Goal: Information Seeking & Learning: Learn about a topic

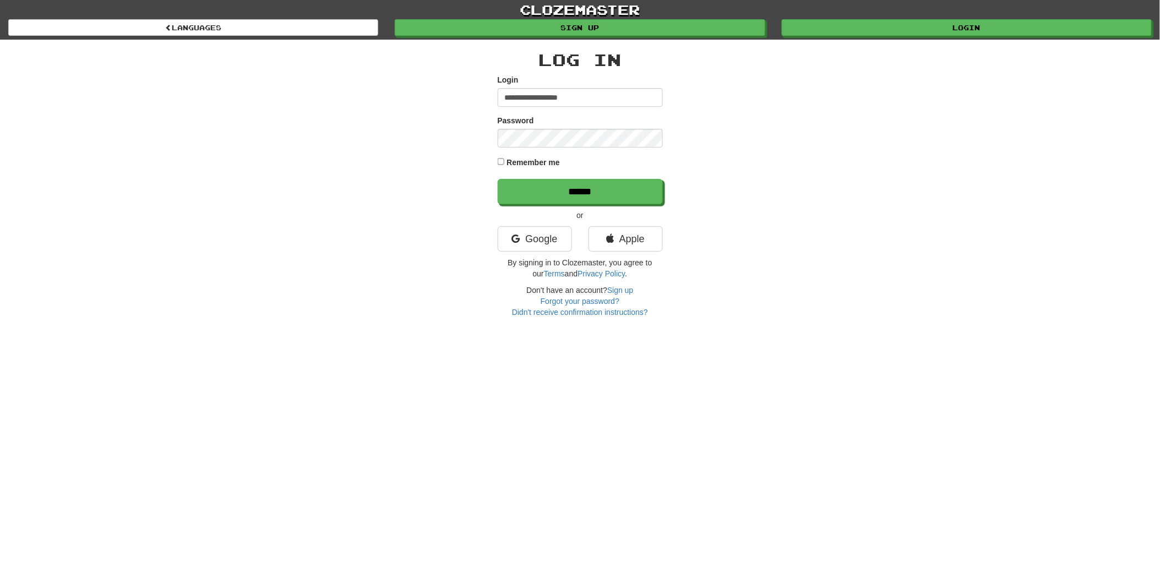
type input "**********"
click at [574, 191] on input "******" at bounding box center [580, 191] width 165 height 25
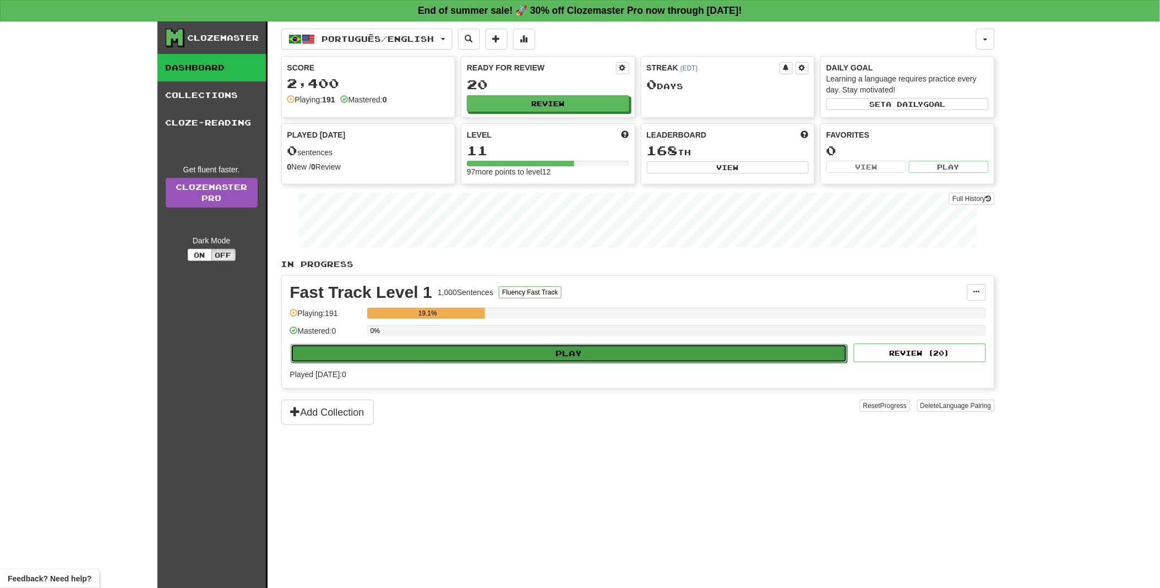
click at [557, 351] on button "Play" at bounding box center [569, 353] width 557 height 19
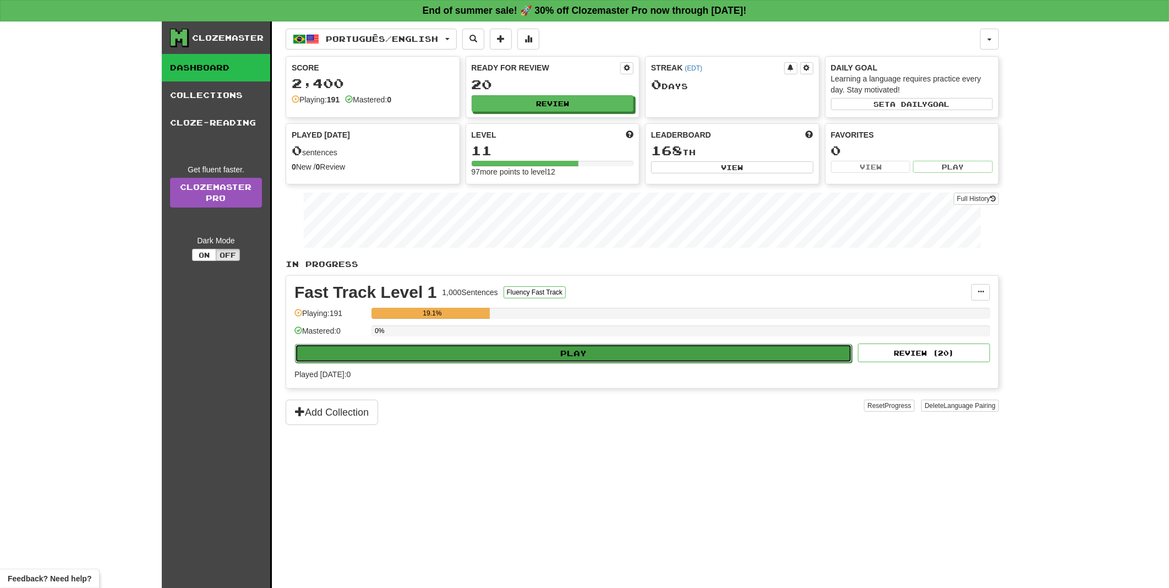
select select "**"
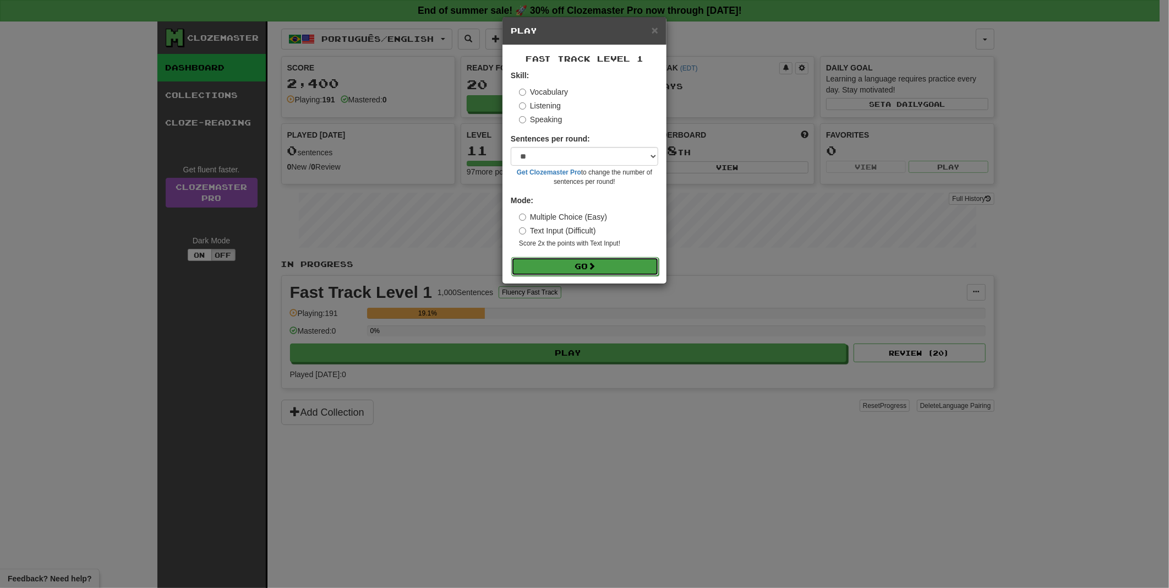
click at [568, 265] on button "Go" at bounding box center [585, 266] width 148 height 19
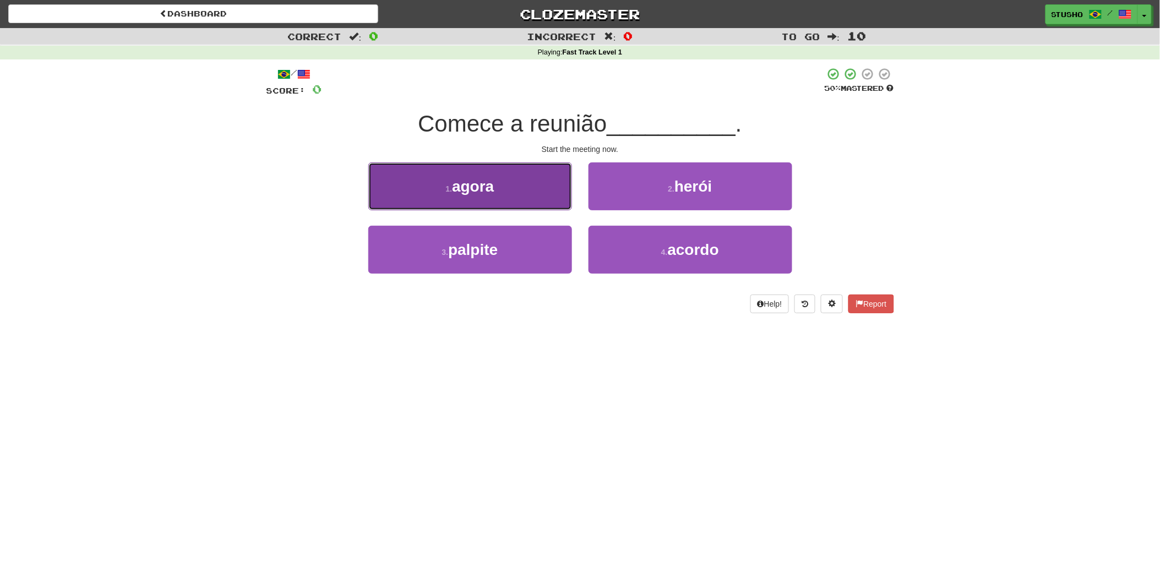
click at [487, 190] on span "agora" at bounding box center [473, 186] width 42 height 17
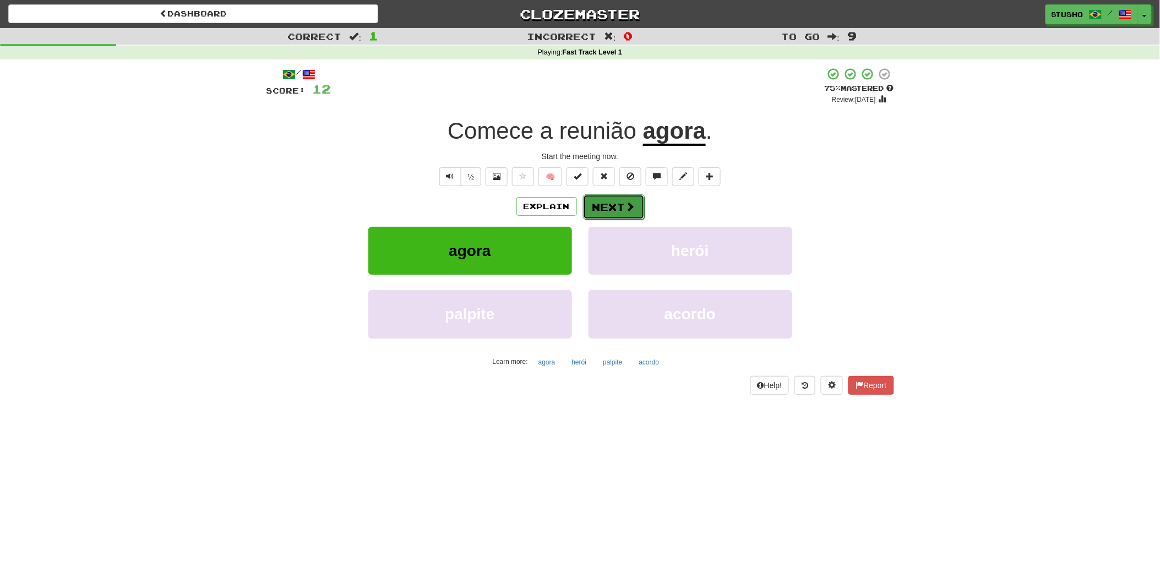
click at [611, 206] on button "Next" at bounding box center [614, 206] width 62 height 25
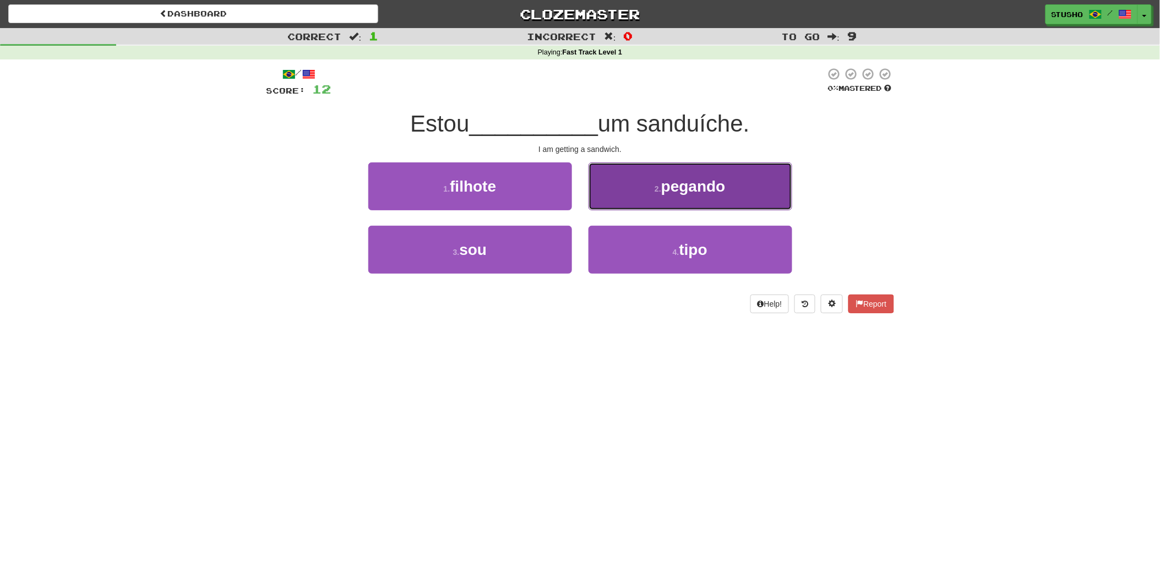
click at [668, 192] on span "pegando" at bounding box center [693, 186] width 64 height 17
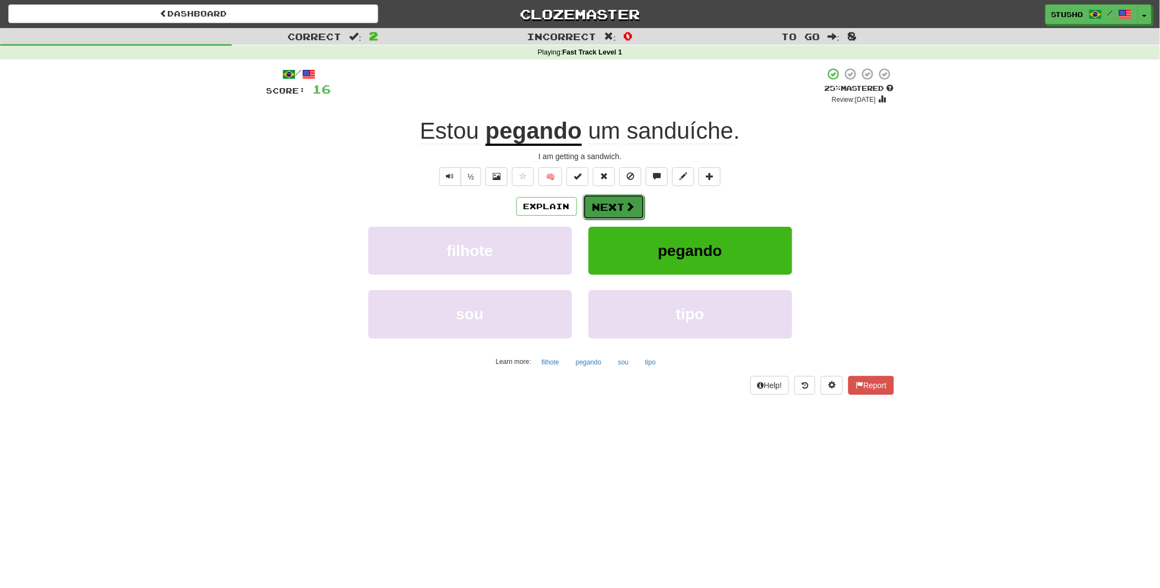
click at [617, 208] on button "Next" at bounding box center [614, 206] width 62 height 25
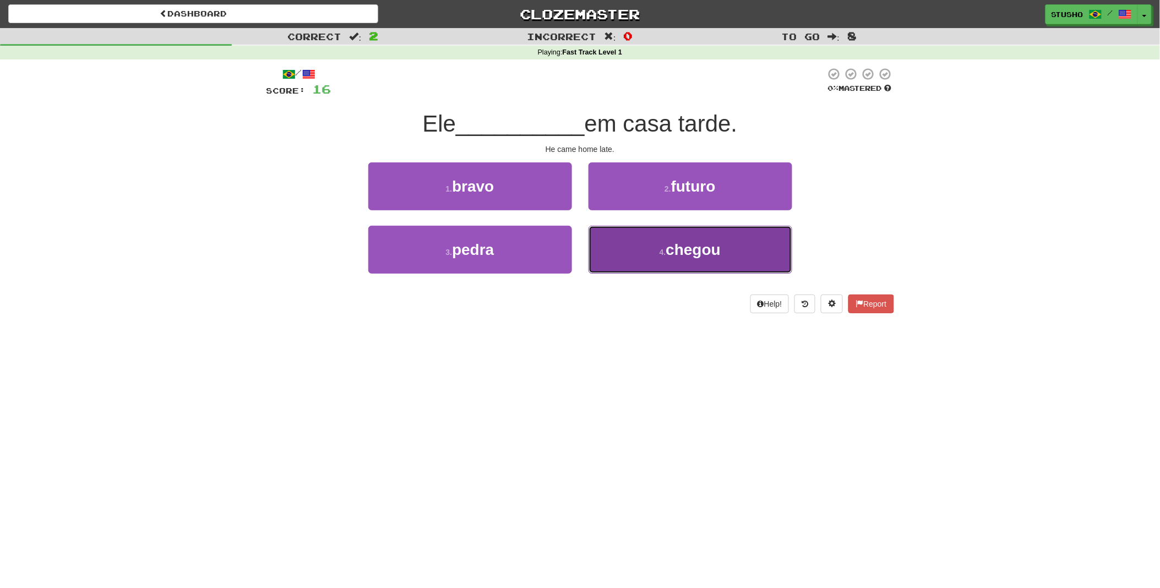
click at [660, 251] on small "4 ." at bounding box center [663, 252] width 7 height 9
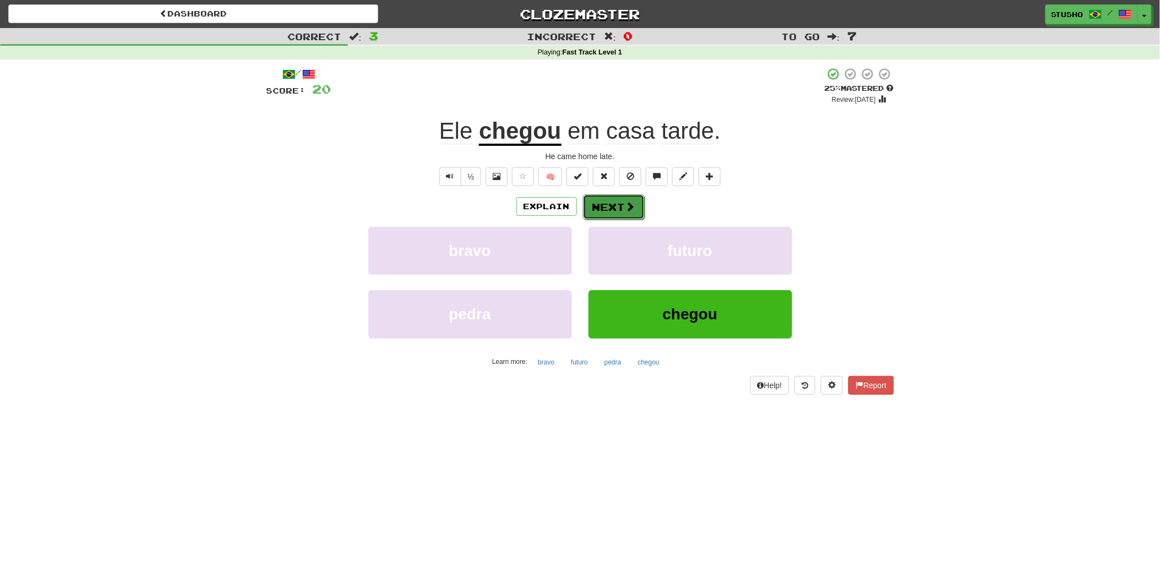
click at [620, 208] on button "Next" at bounding box center [614, 206] width 62 height 25
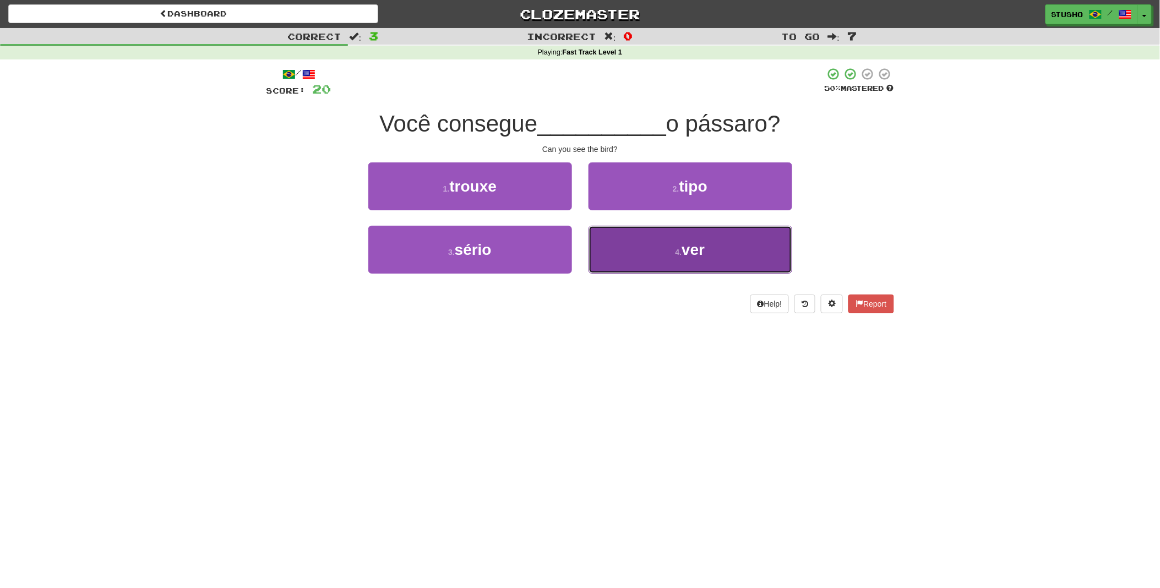
click at [707, 254] on button "4 . ver" at bounding box center [691, 250] width 204 height 48
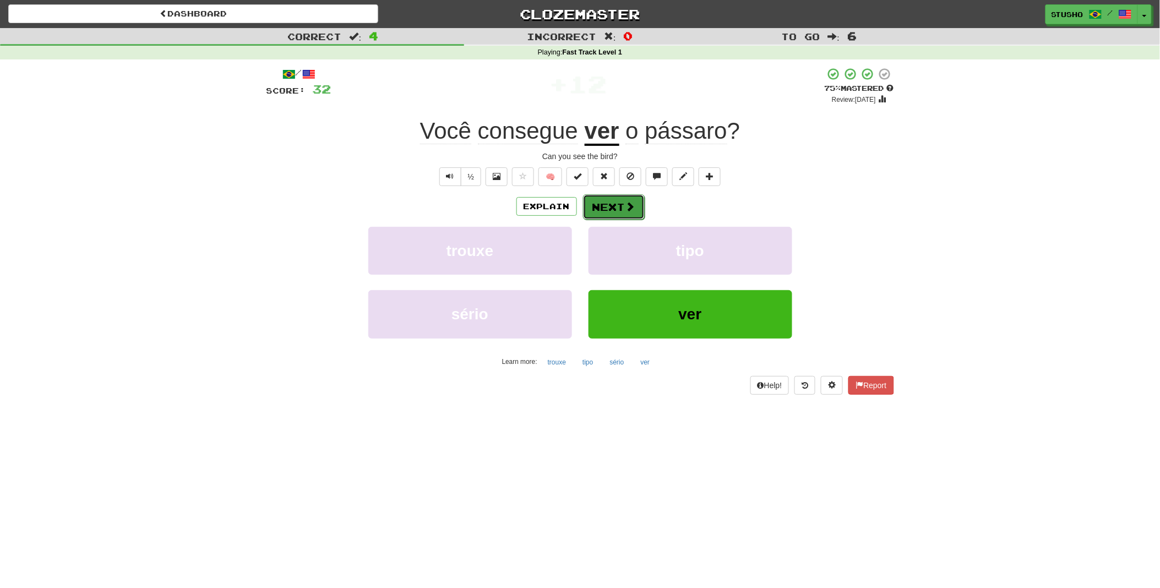
click at [614, 213] on button "Next" at bounding box center [614, 206] width 62 height 25
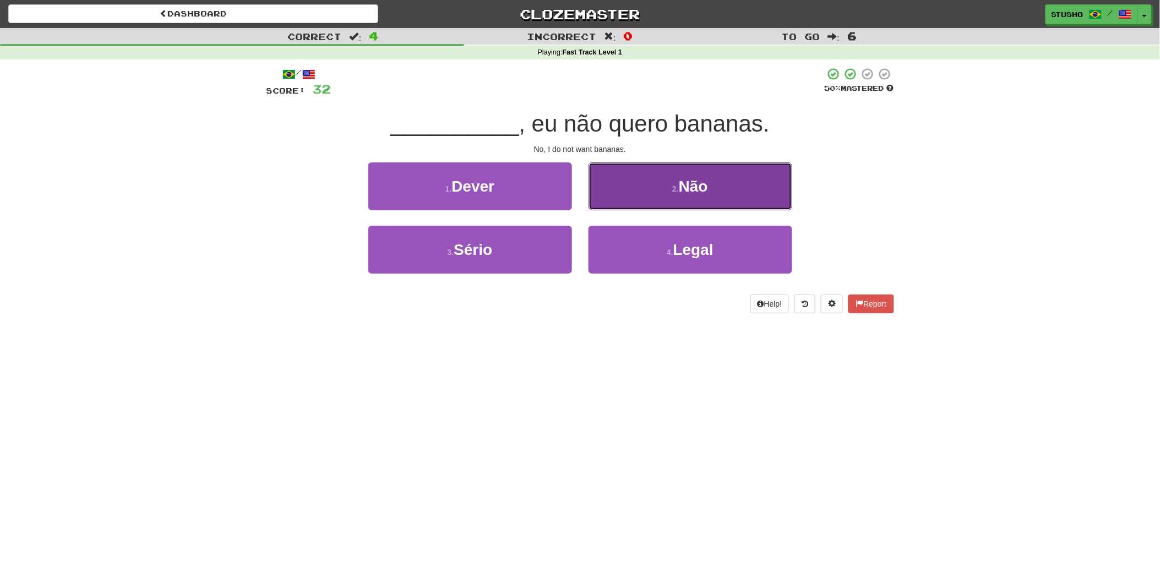
click at [695, 195] on button "2 . Não" at bounding box center [691, 186] width 204 height 48
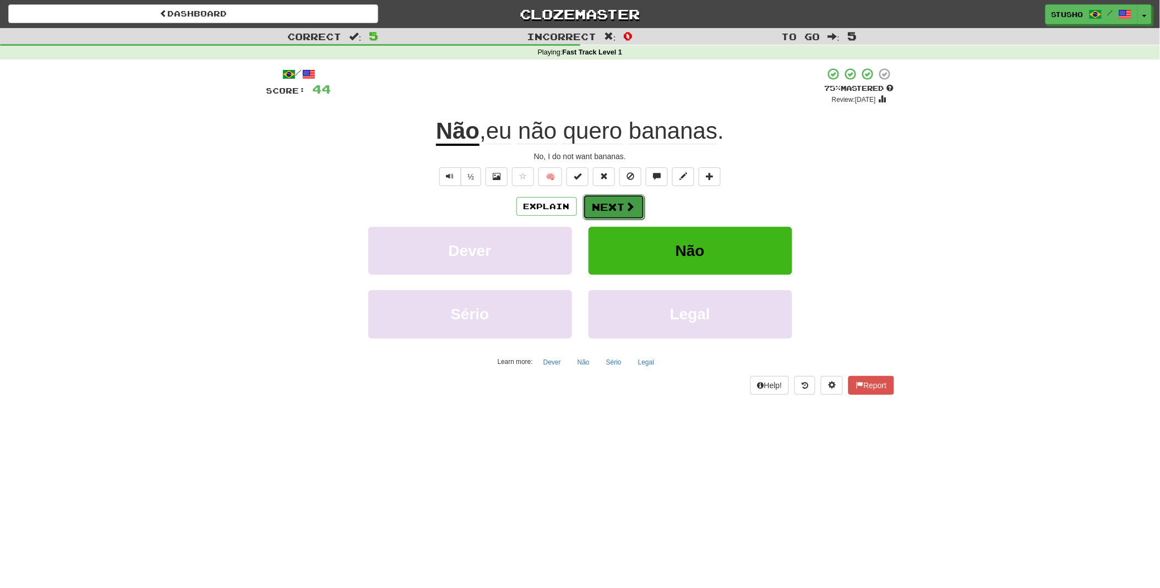
click at [617, 206] on button "Next" at bounding box center [614, 206] width 62 height 25
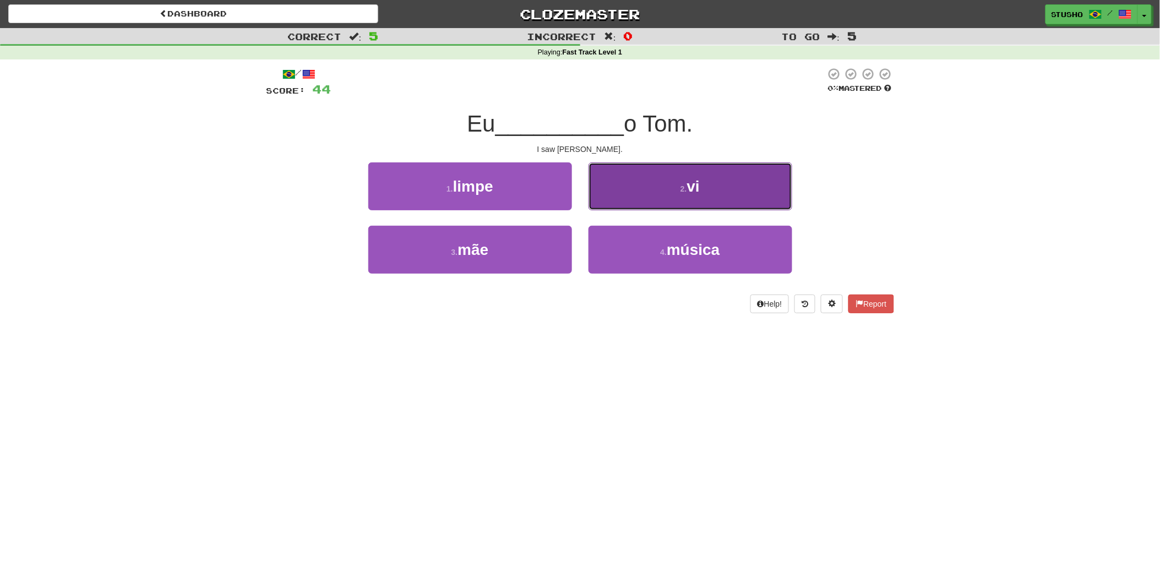
click at [701, 197] on button "2 . vi" at bounding box center [691, 186] width 204 height 48
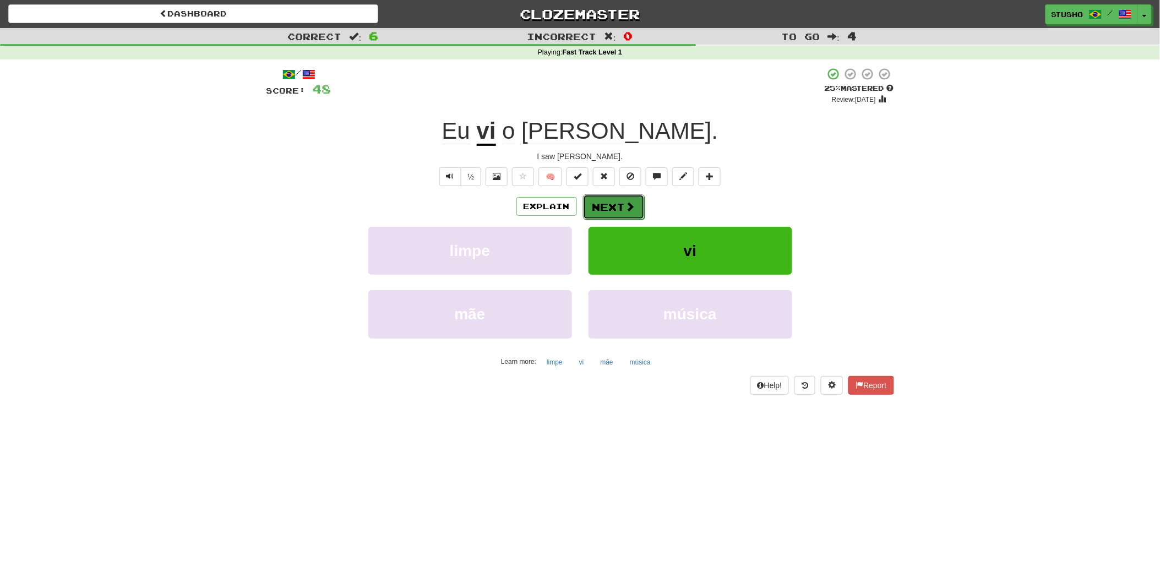
click at [614, 208] on button "Next" at bounding box center [614, 206] width 62 height 25
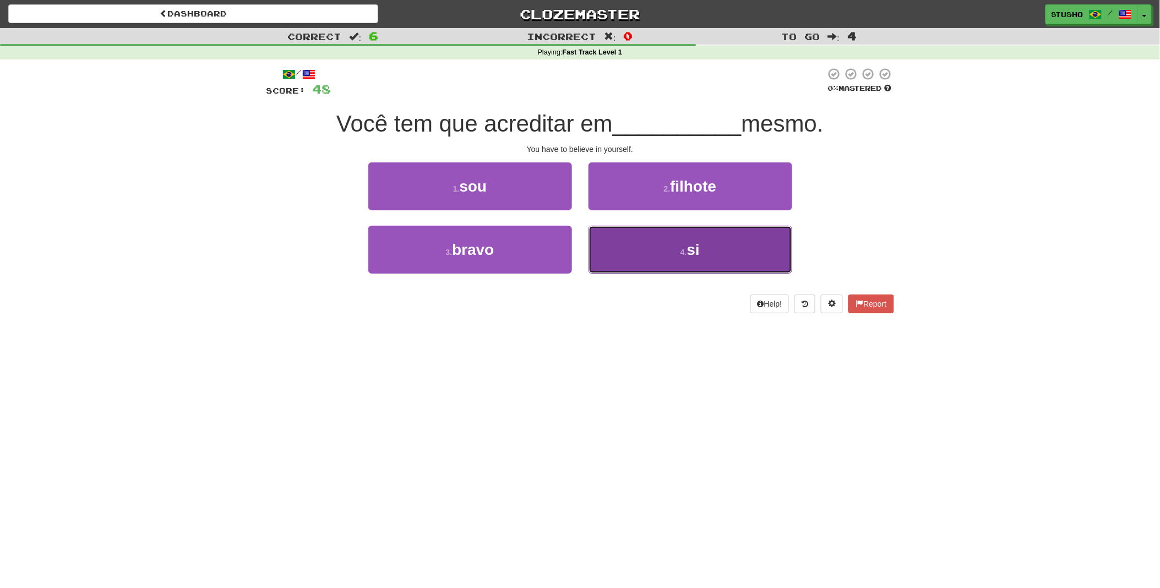
click at [696, 250] on span "si" at bounding box center [693, 249] width 13 height 17
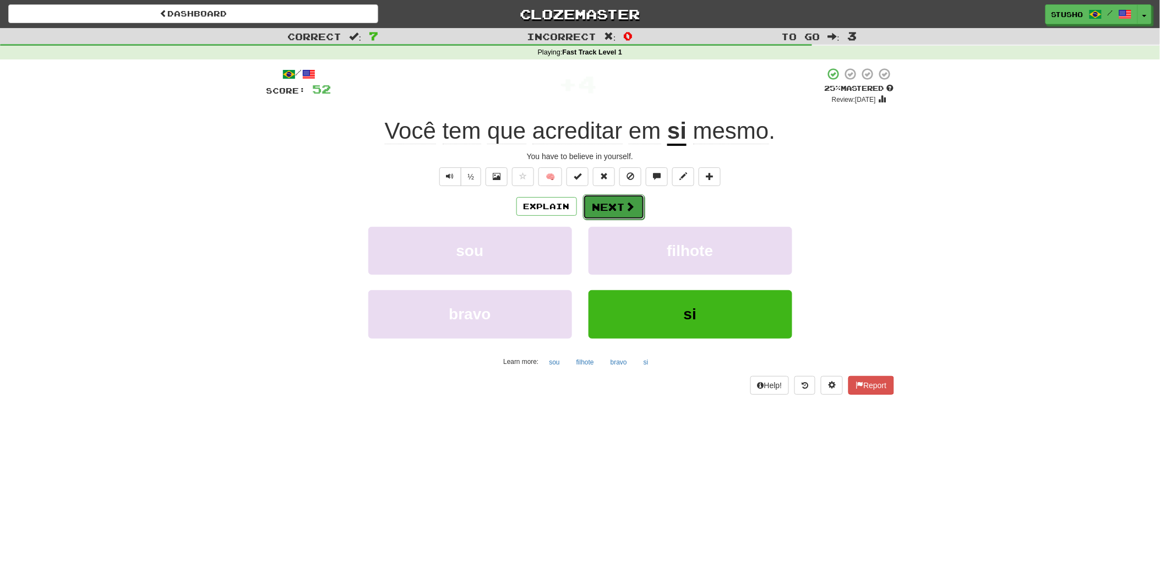
click at [614, 208] on button "Next" at bounding box center [614, 206] width 62 height 25
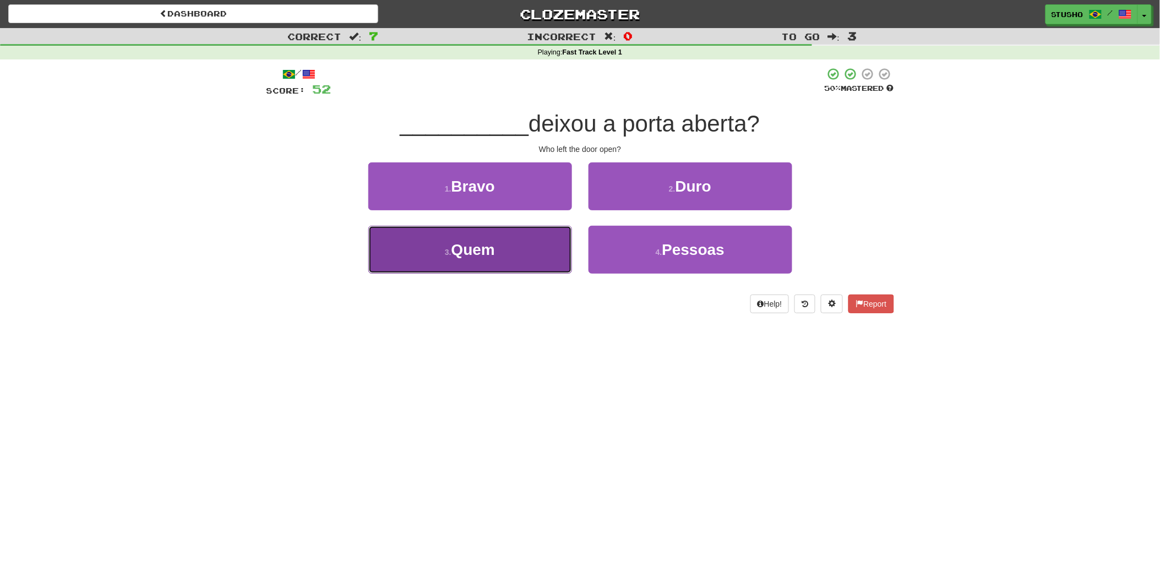
click at [489, 249] on span "Quem" at bounding box center [472, 249] width 43 height 17
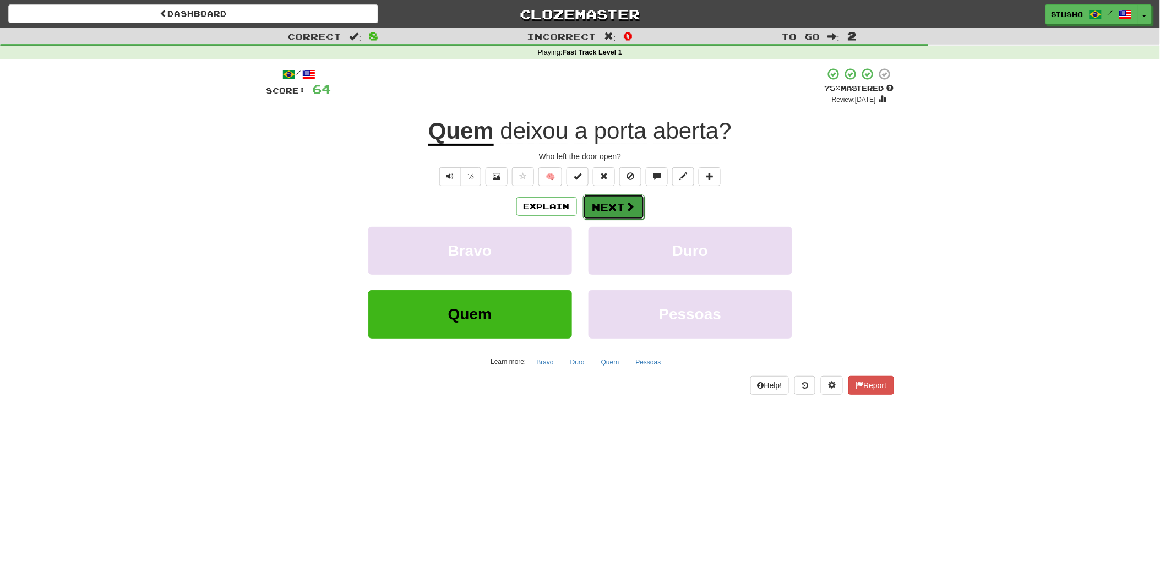
click at [613, 205] on button "Next" at bounding box center [614, 206] width 62 height 25
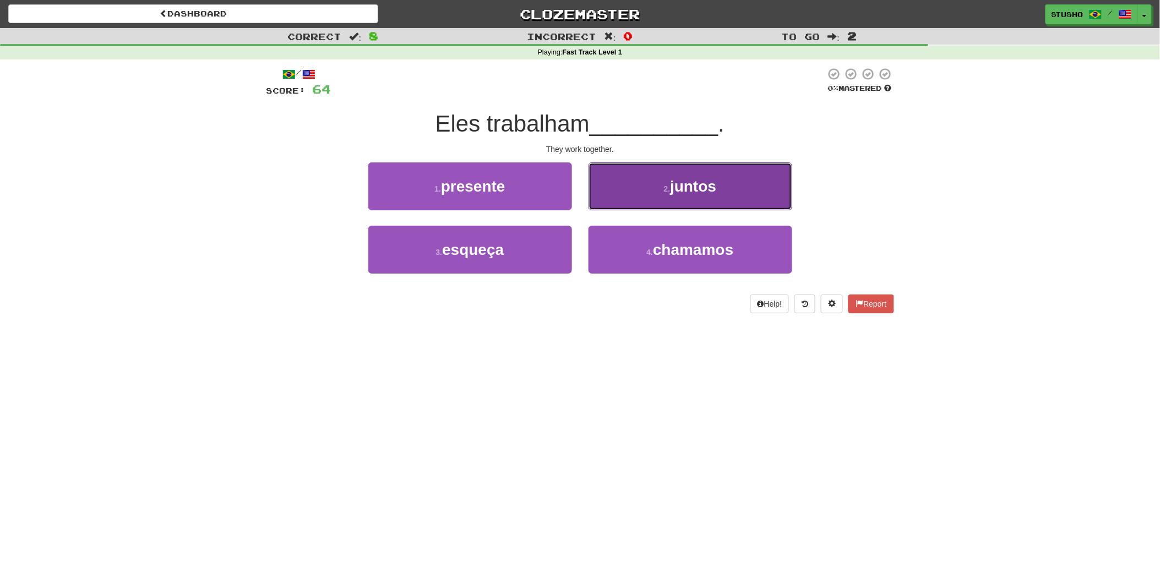
click at [692, 187] on span "juntos" at bounding box center [693, 186] width 46 height 17
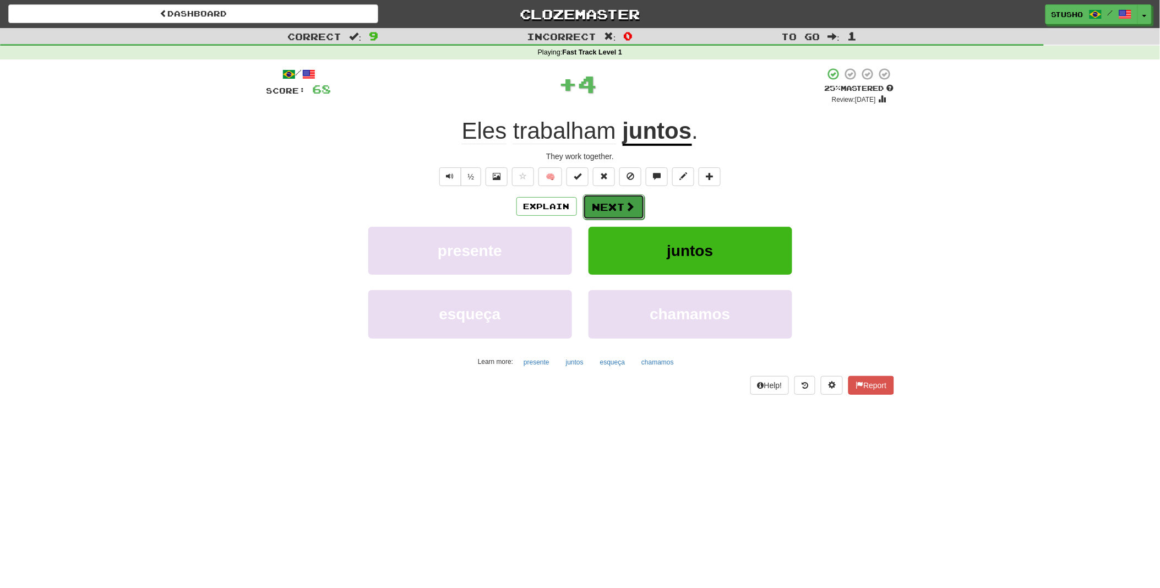
click at [612, 210] on button "Next" at bounding box center [614, 206] width 62 height 25
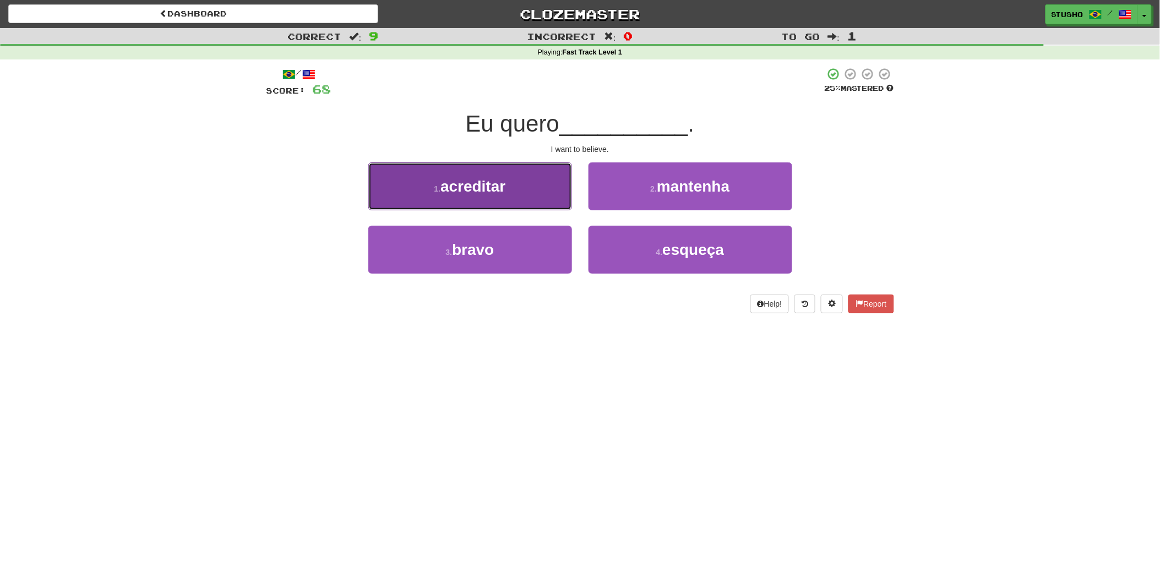
click at [502, 190] on span "acreditar" at bounding box center [472, 186] width 65 height 17
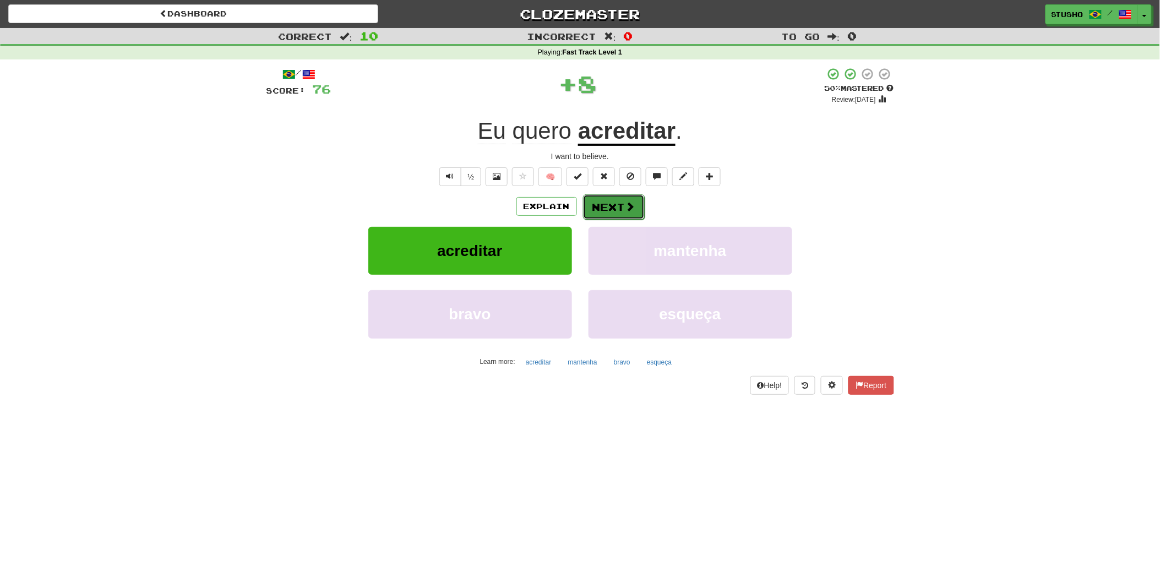
click at [609, 208] on button "Next" at bounding box center [614, 206] width 62 height 25
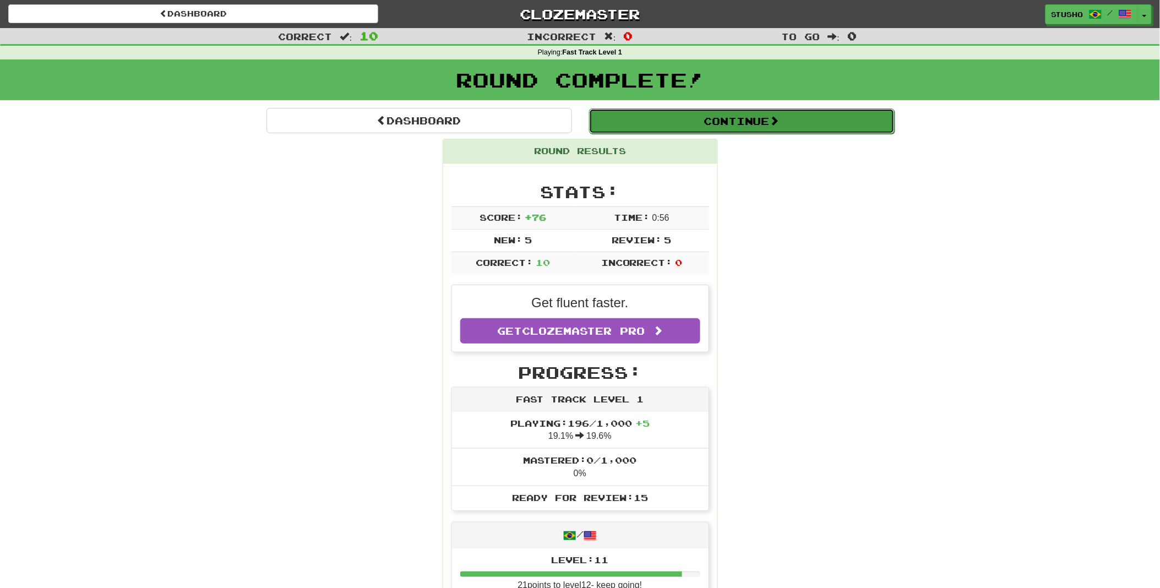
click at [726, 124] on button "Continue" at bounding box center [742, 120] width 306 height 25
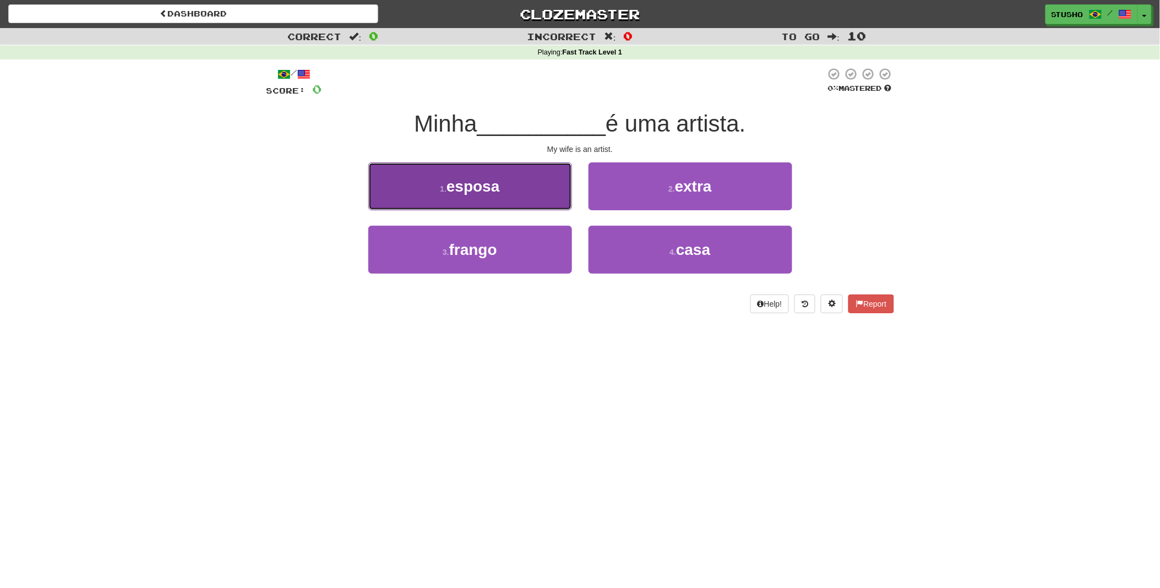
click at [454, 183] on span "esposa" at bounding box center [473, 186] width 53 height 17
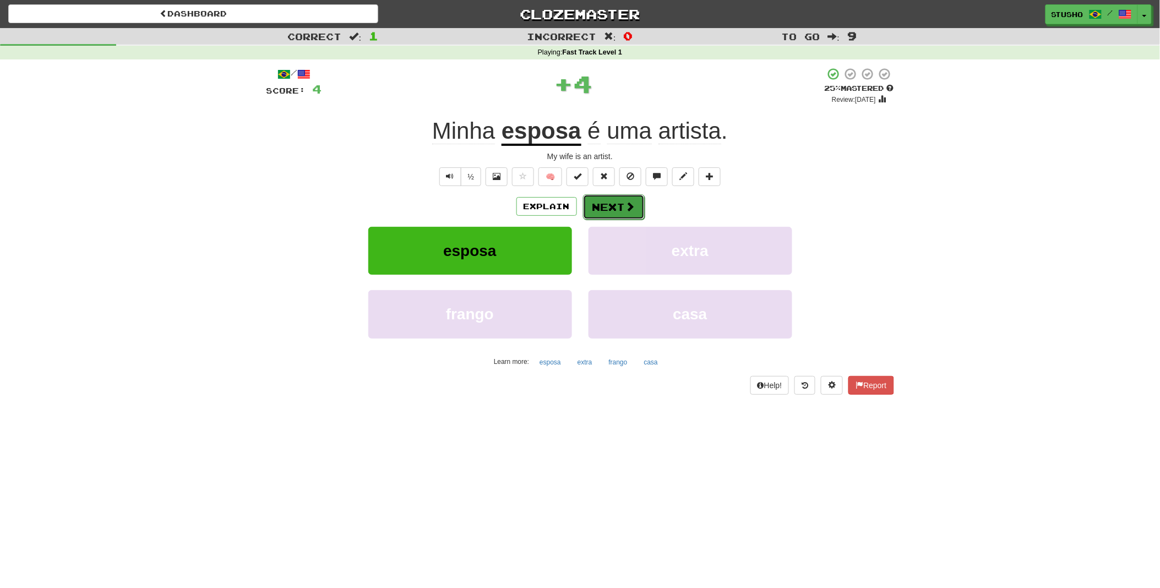
click at [613, 204] on button "Next" at bounding box center [614, 206] width 62 height 25
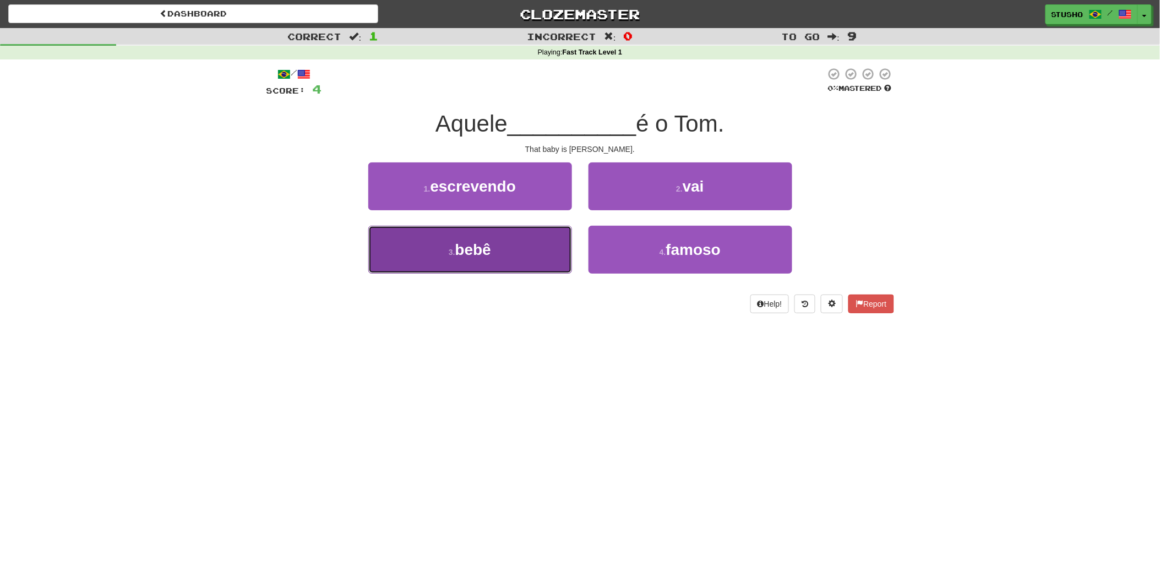
click at [480, 243] on span "bebê" at bounding box center [473, 249] width 36 height 17
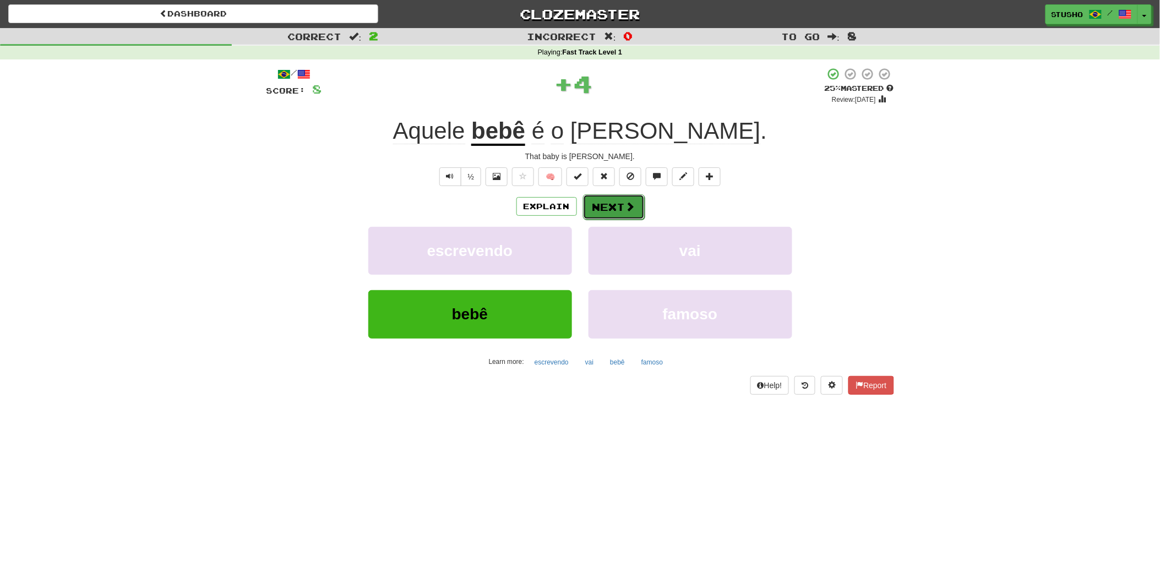
click at [606, 205] on button "Next" at bounding box center [614, 206] width 62 height 25
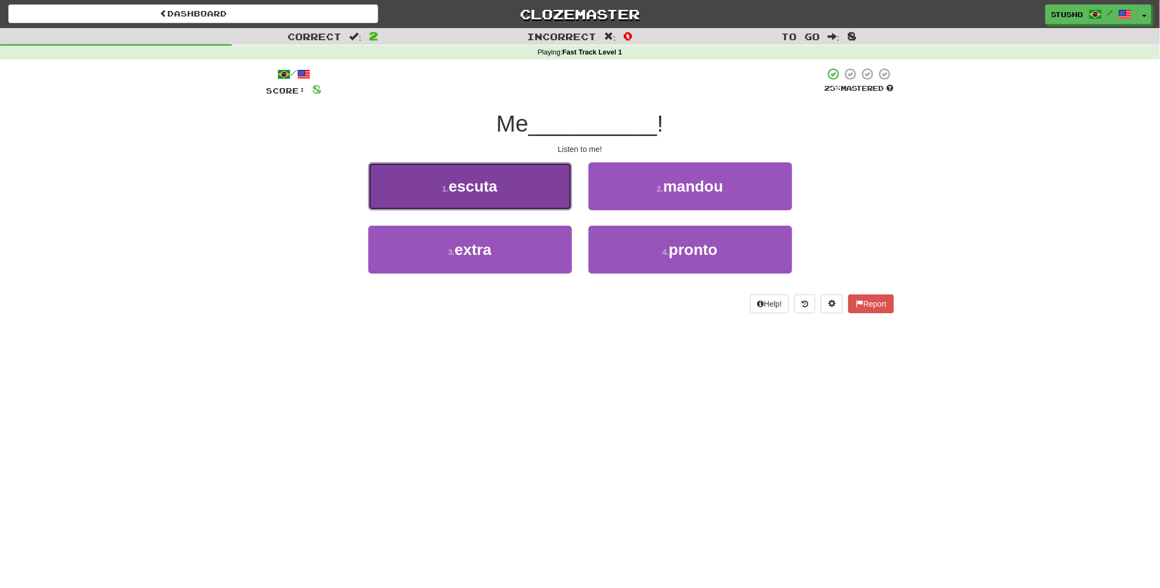
click at [499, 194] on button "1 . escuta" at bounding box center [470, 186] width 204 height 48
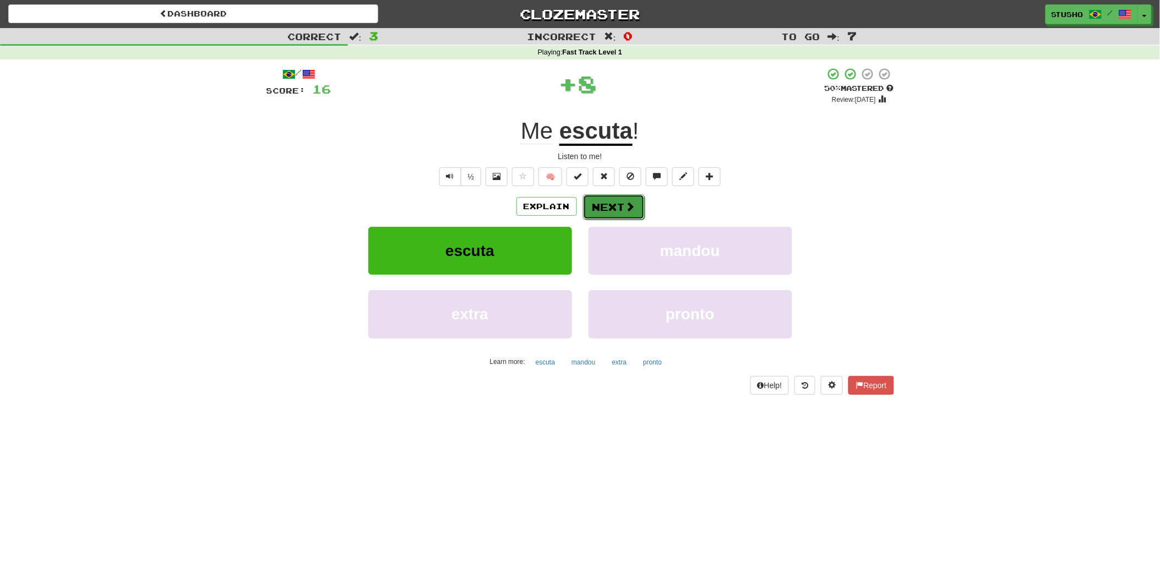
click at [620, 211] on button "Next" at bounding box center [614, 206] width 62 height 25
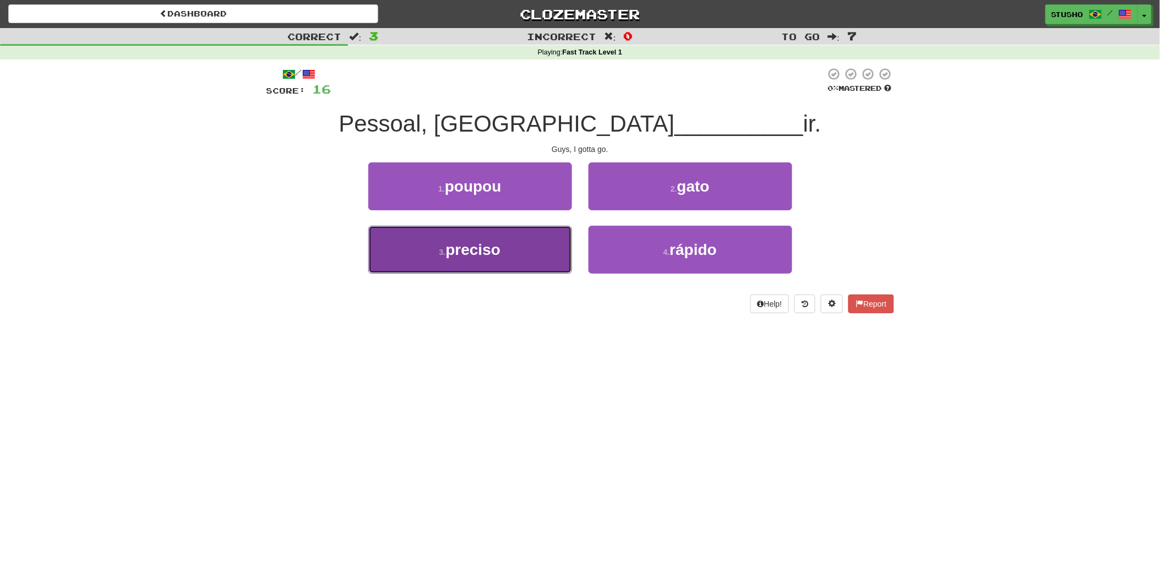
click at [476, 255] on span "preciso" at bounding box center [473, 249] width 55 height 17
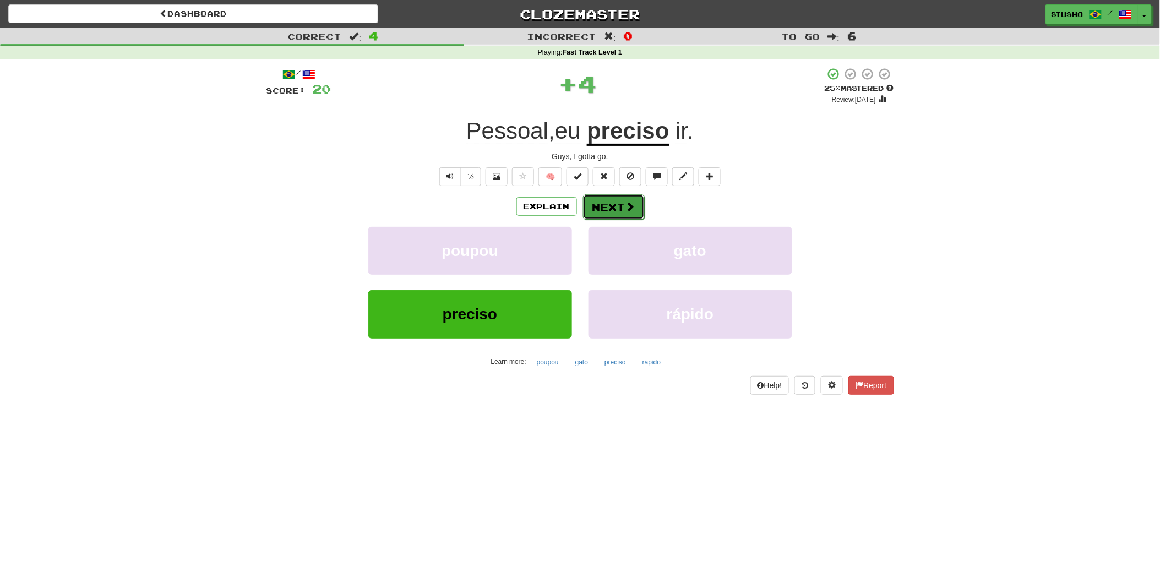
click at [606, 206] on button "Next" at bounding box center [614, 206] width 62 height 25
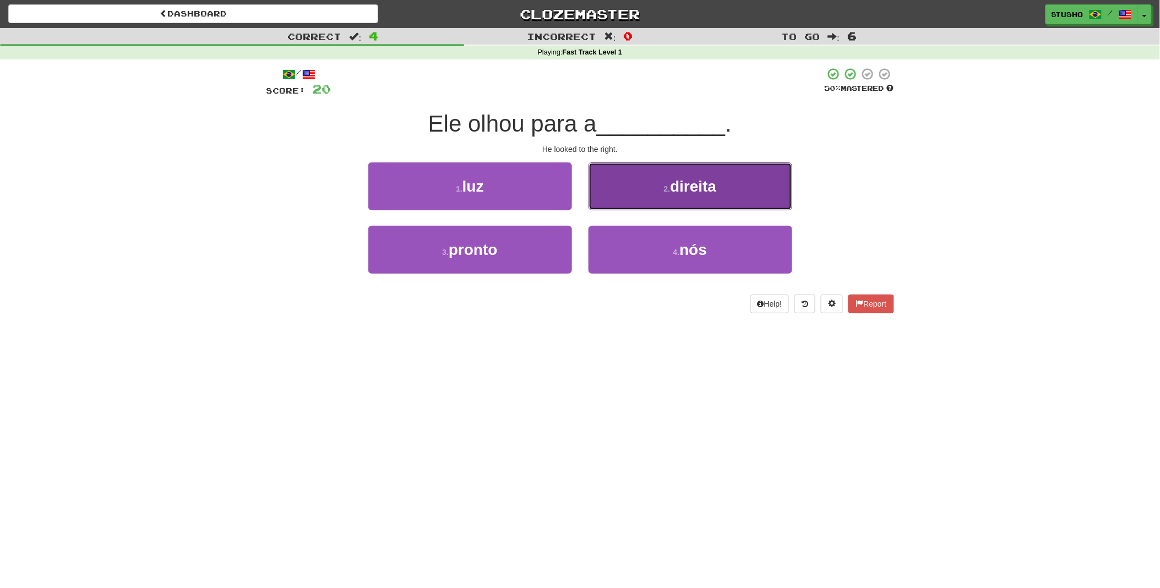
click at [672, 194] on span "direita" at bounding box center [693, 186] width 46 height 17
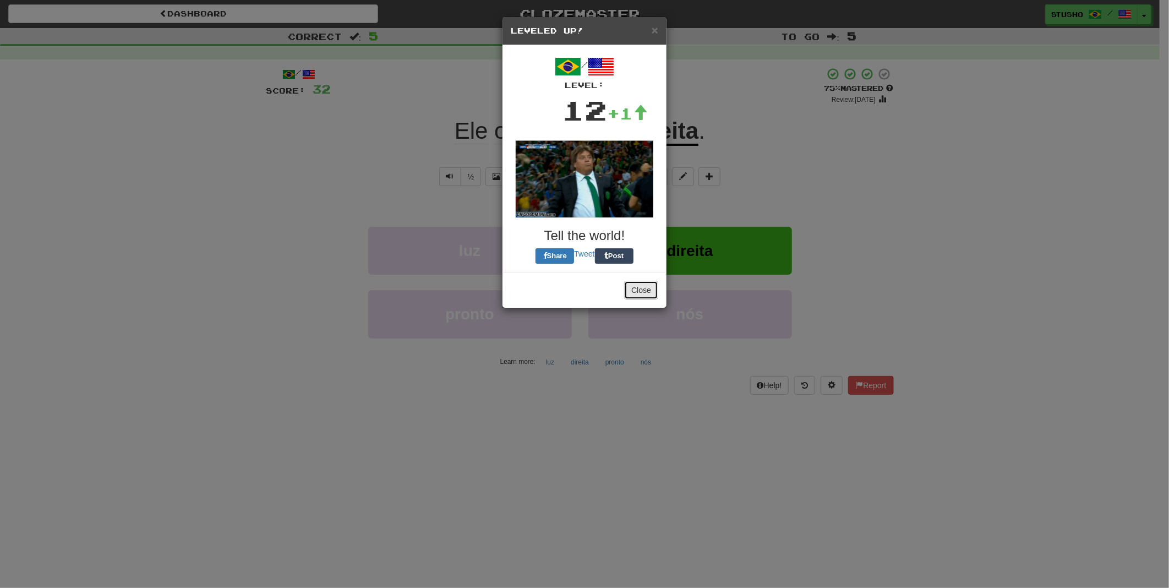
click at [646, 288] on button "Close" at bounding box center [641, 290] width 34 height 19
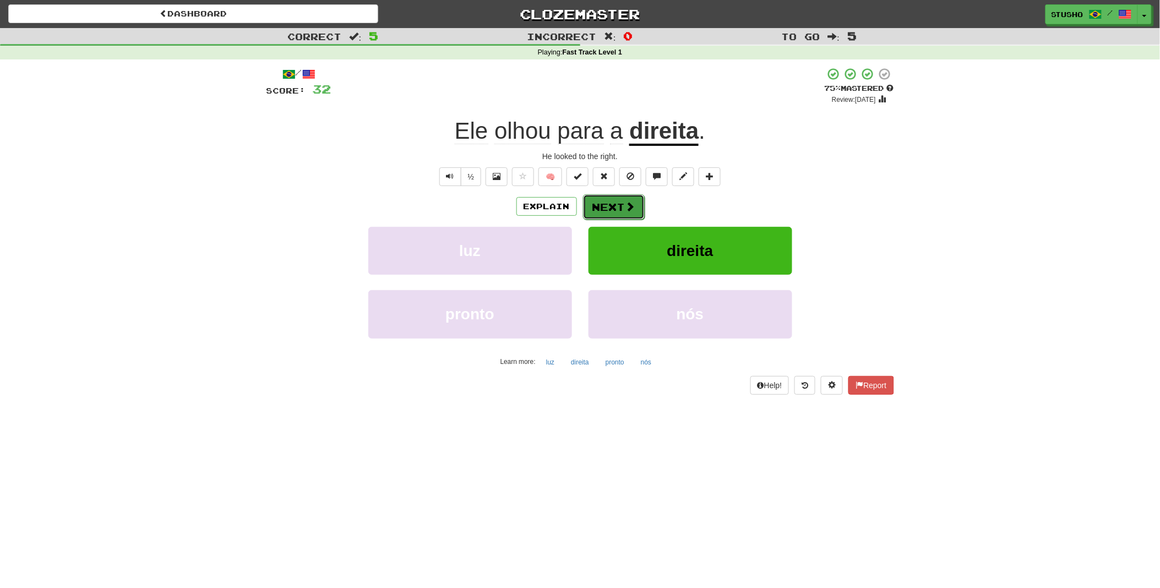
click at [613, 207] on button "Next" at bounding box center [614, 206] width 62 height 25
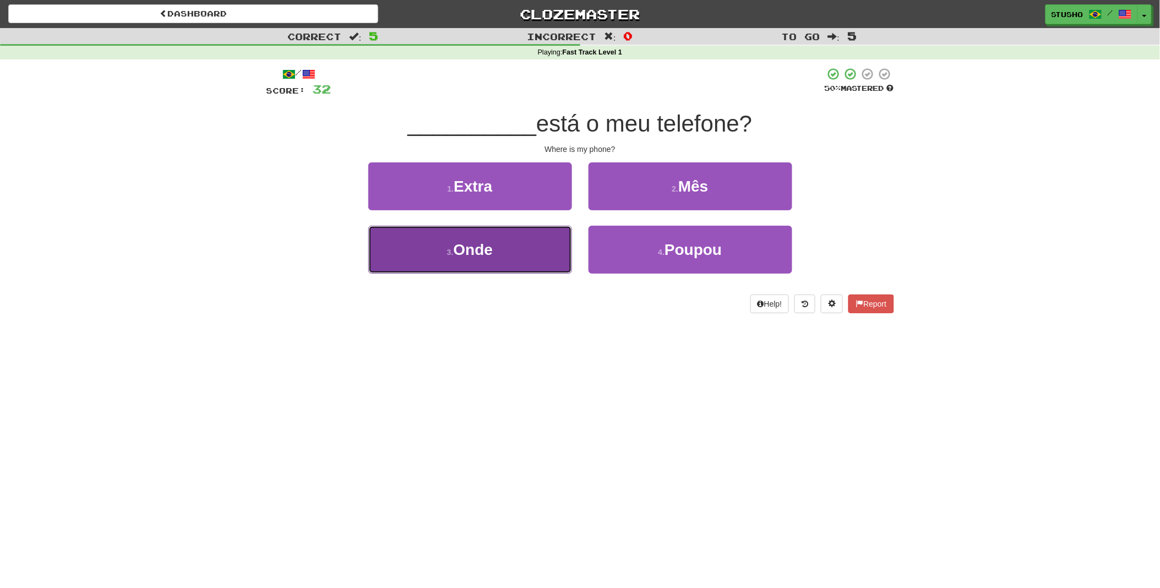
click at [485, 248] on span "Onde" at bounding box center [474, 249] width 40 height 17
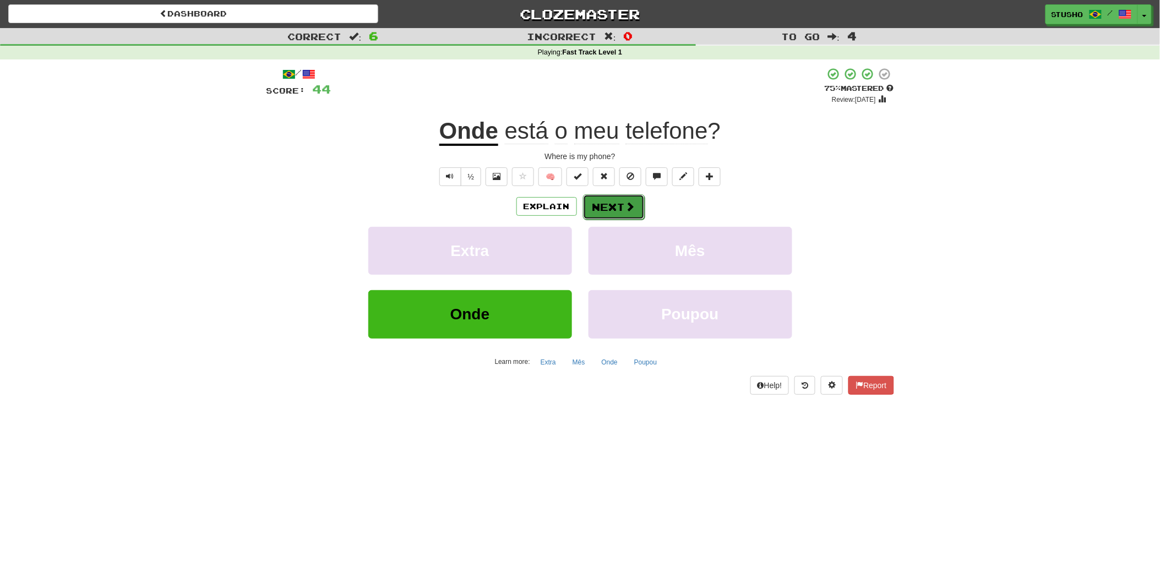
click at [613, 210] on button "Next" at bounding box center [614, 206] width 62 height 25
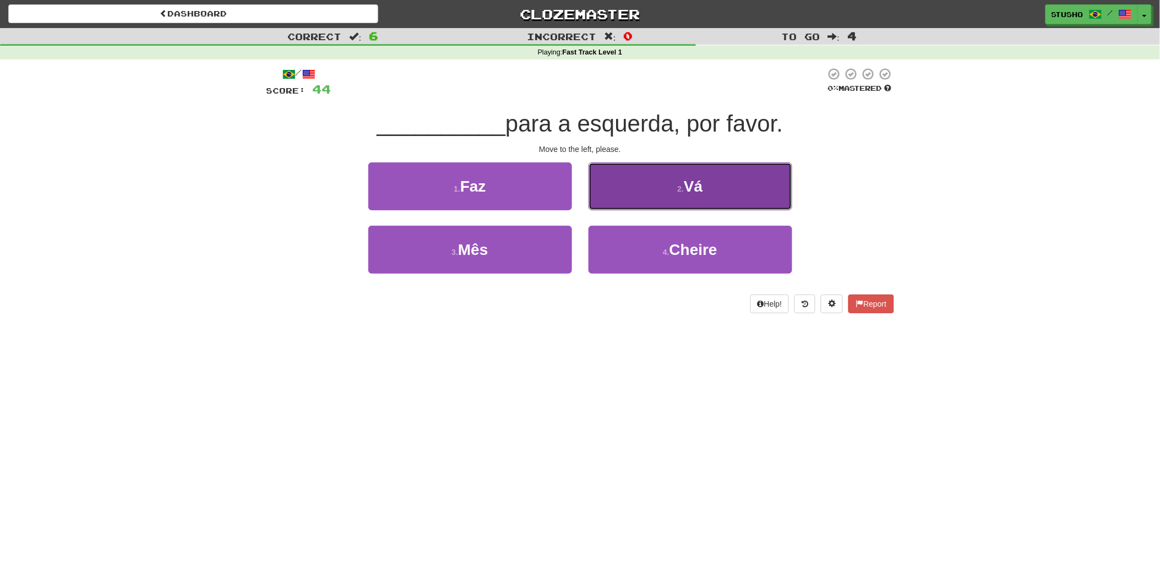
click at [685, 193] on span "Vá" at bounding box center [693, 186] width 19 height 17
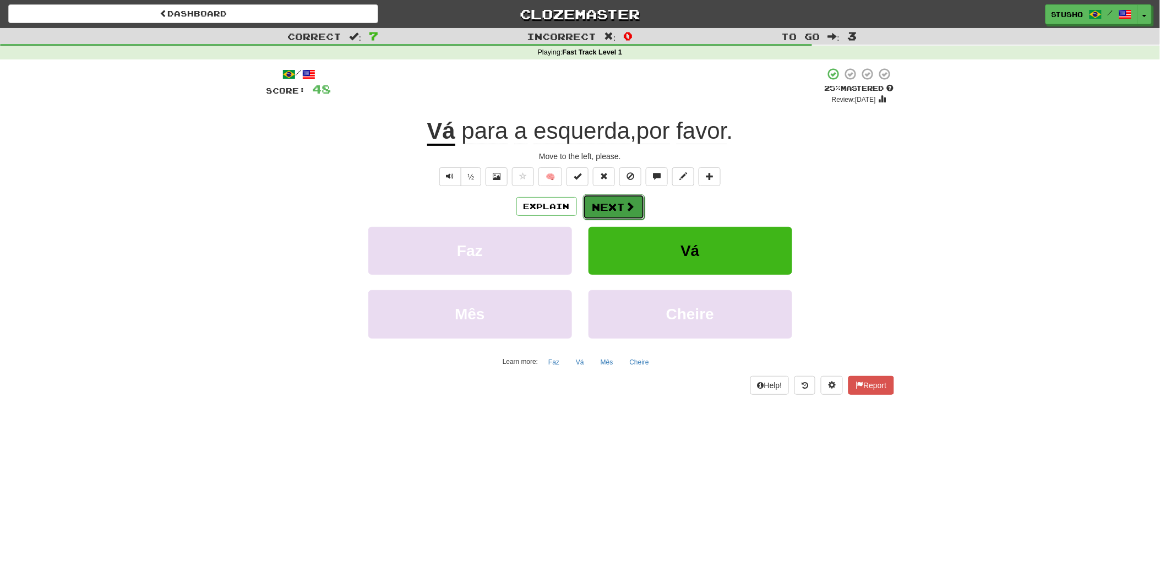
click at [618, 206] on button "Next" at bounding box center [614, 206] width 62 height 25
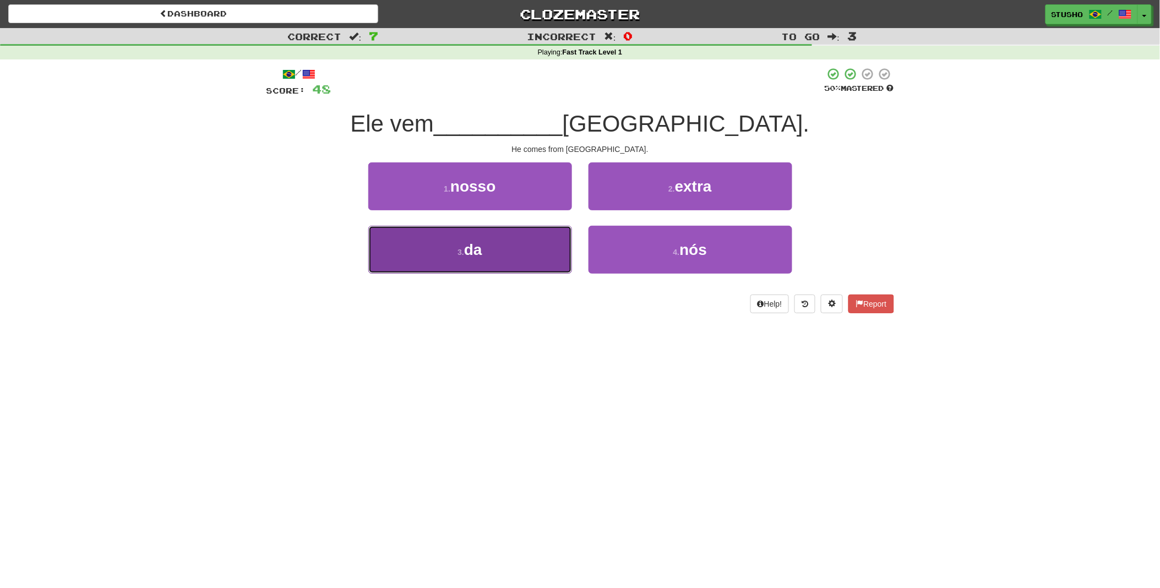
click at [494, 251] on button "3 . da" at bounding box center [470, 250] width 204 height 48
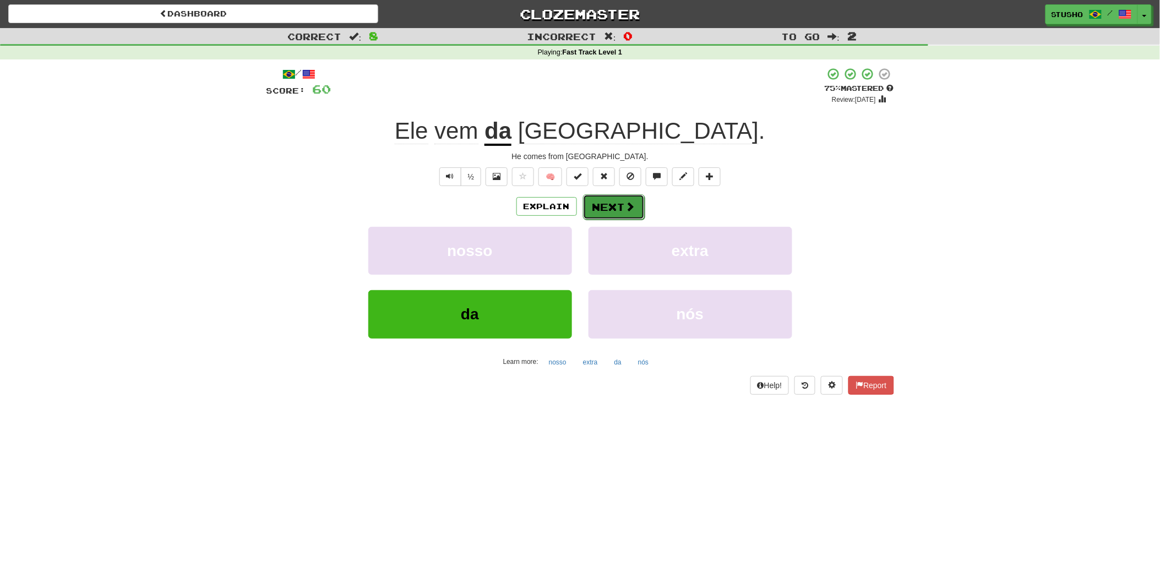
click at [618, 206] on button "Next" at bounding box center [614, 206] width 62 height 25
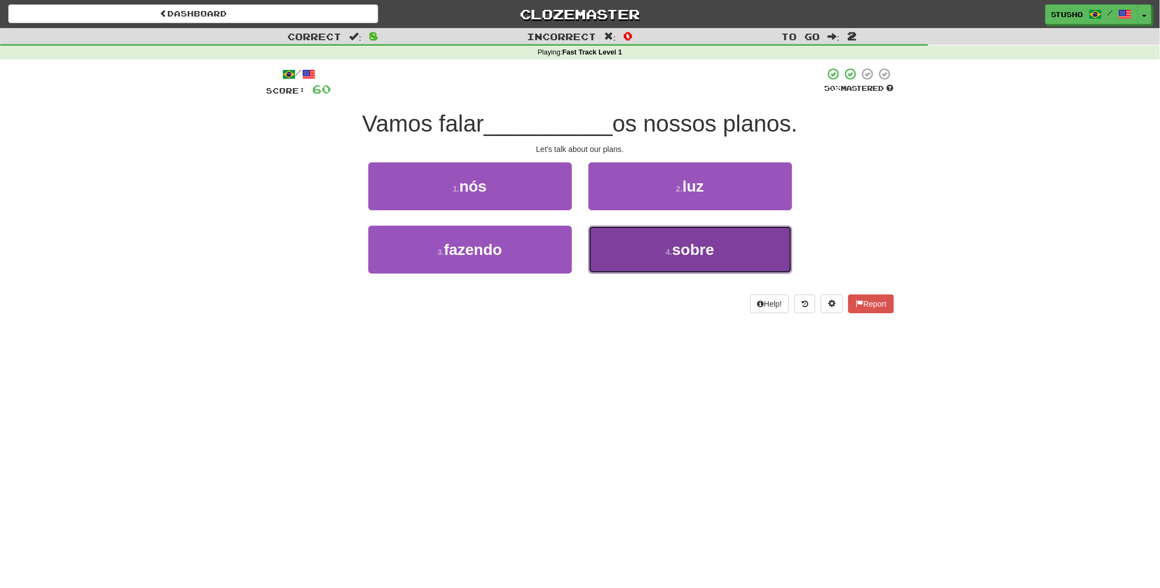
click at [692, 252] on span "sobre" at bounding box center [693, 249] width 42 height 17
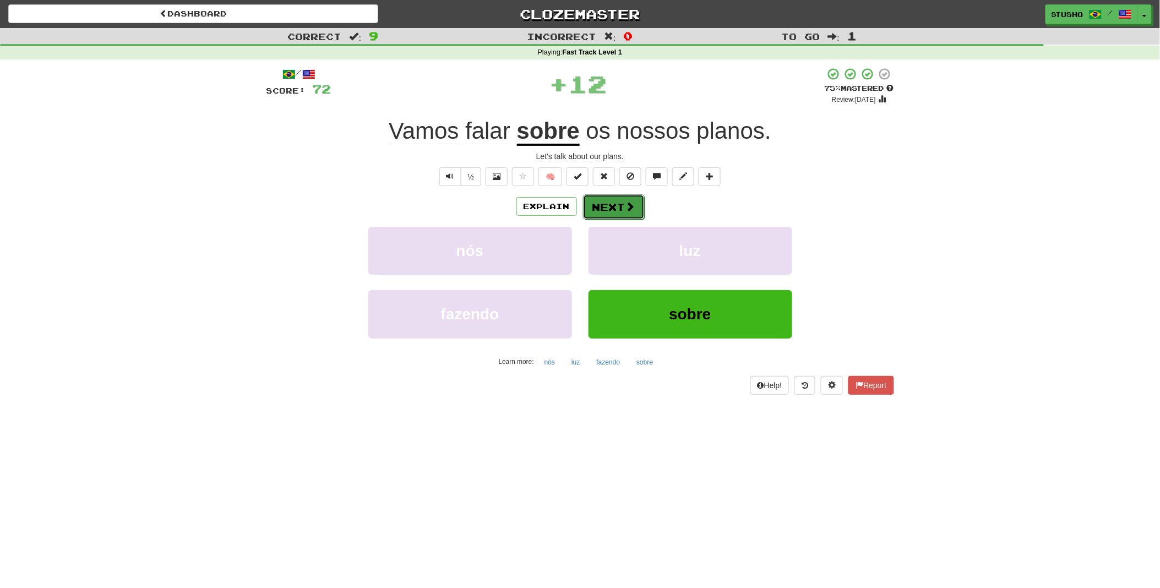
click at [600, 205] on button "Next" at bounding box center [614, 206] width 62 height 25
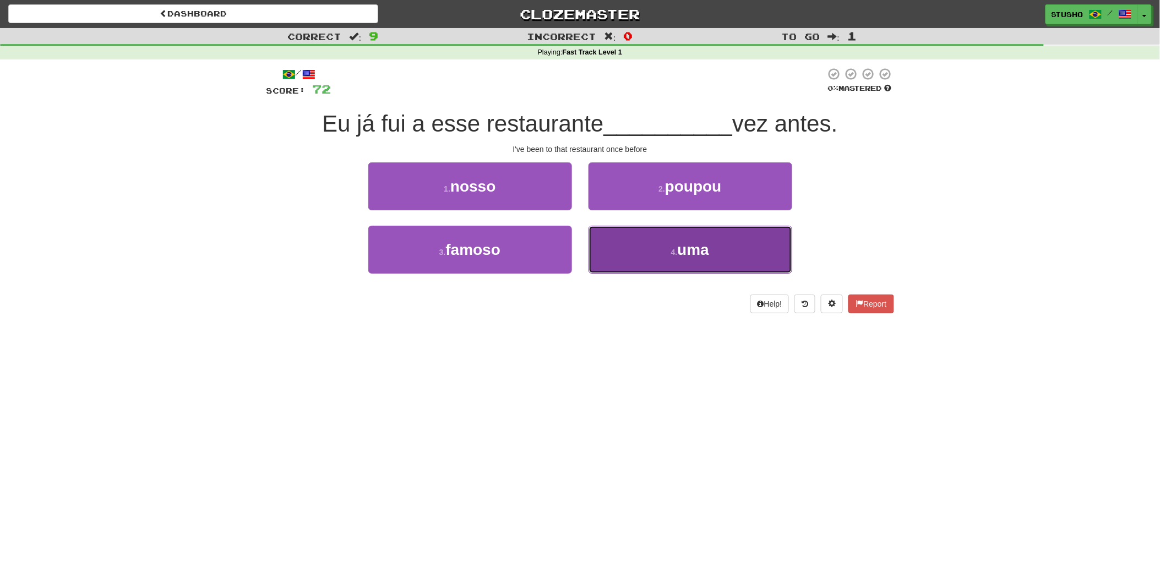
click at [693, 249] on span "uma" at bounding box center [694, 249] width 32 height 17
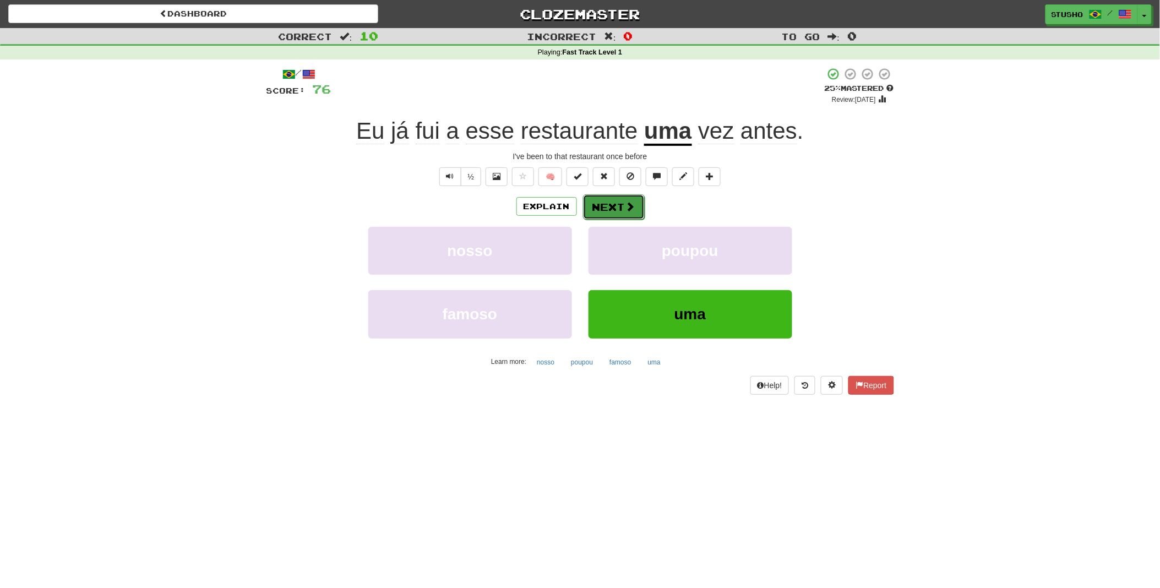
click at [613, 207] on button "Next" at bounding box center [614, 206] width 62 height 25
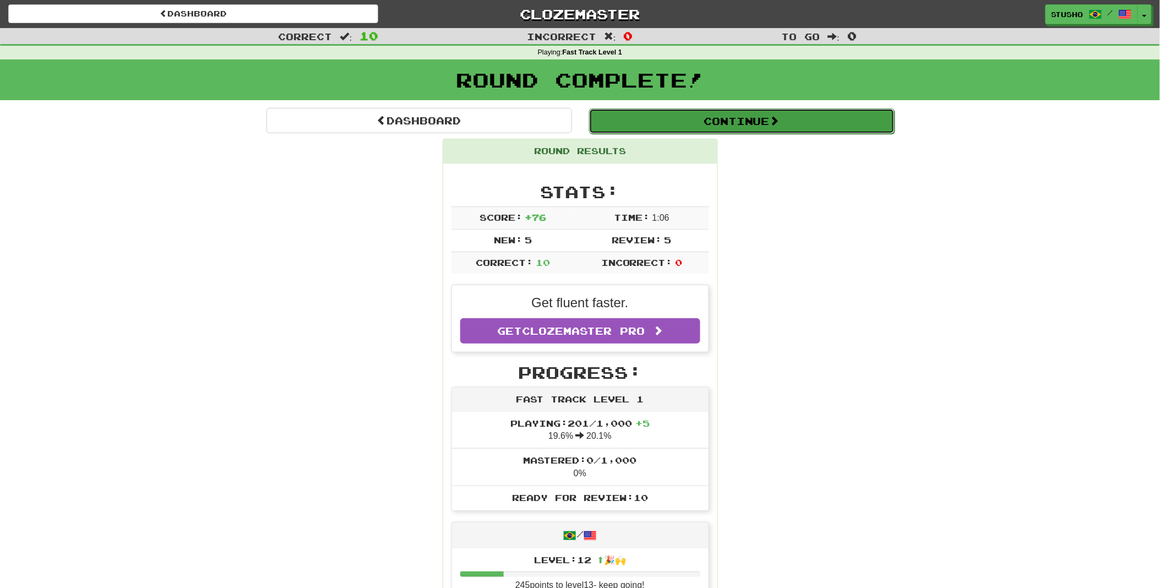
click at [739, 122] on button "Continue" at bounding box center [742, 120] width 306 height 25
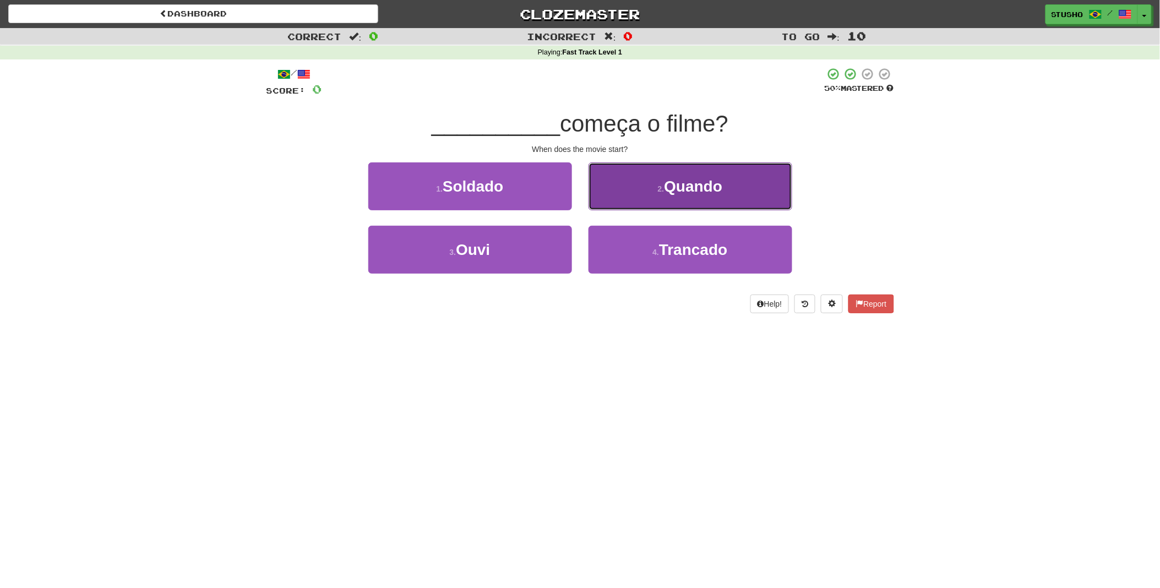
click at [695, 184] on span "Quando" at bounding box center [693, 186] width 58 height 17
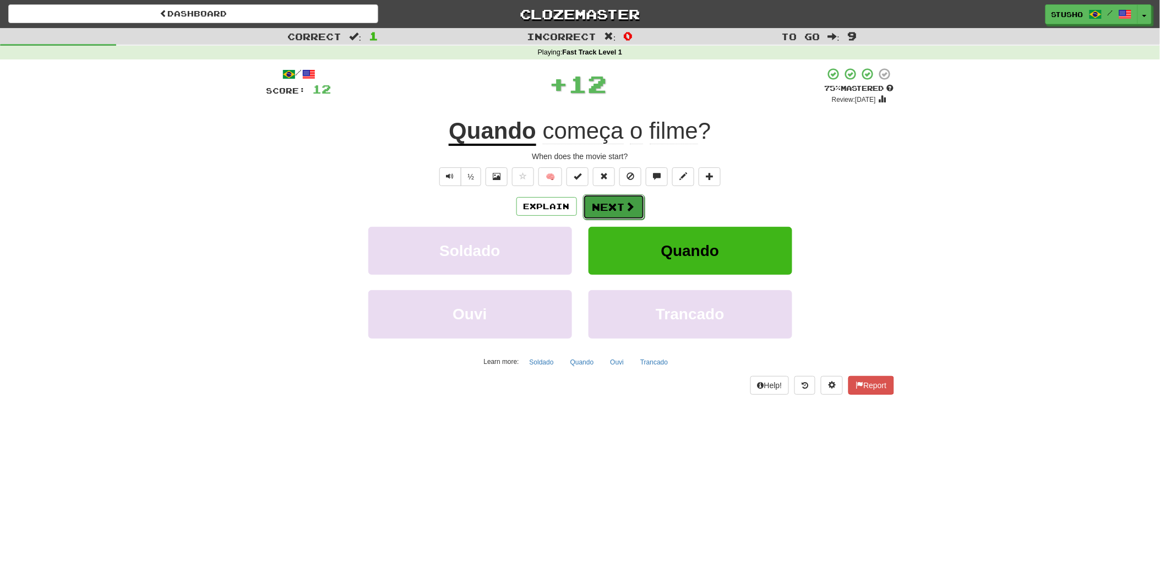
click at [618, 205] on button "Next" at bounding box center [614, 206] width 62 height 25
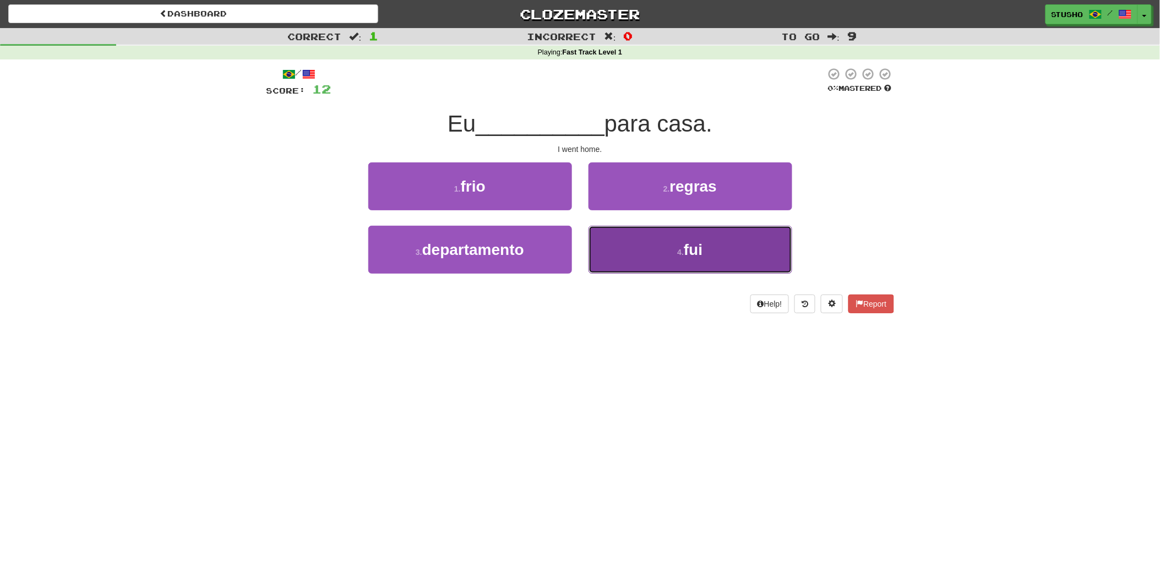
click at [707, 249] on button "4 . fui" at bounding box center [691, 250] width 204 height 48
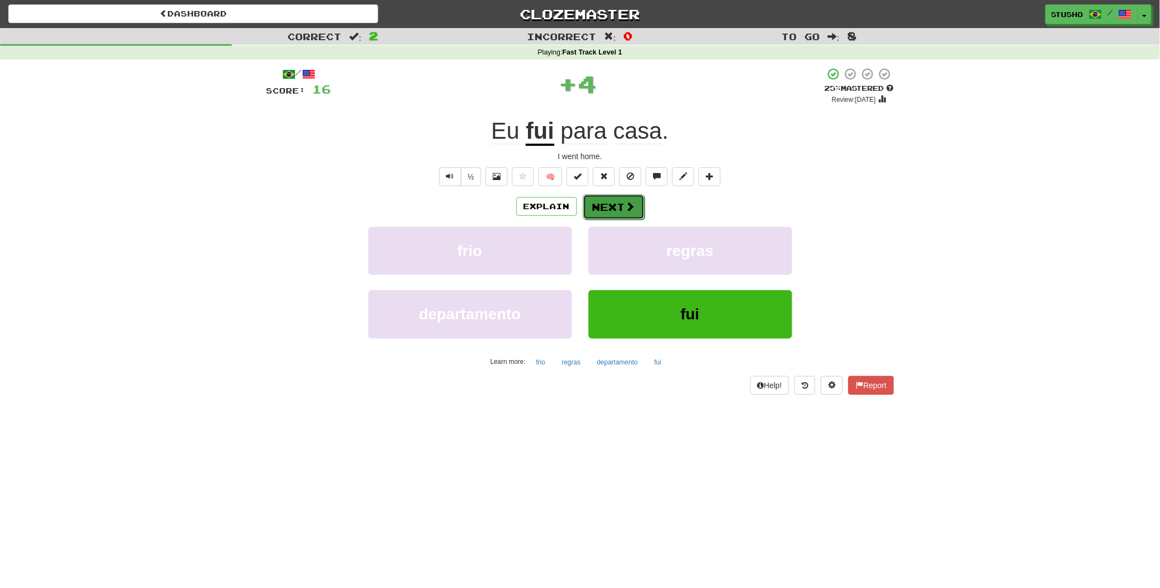
click at [609, 206] on button "Next" at bounding box center [614, 206] width 62 height 25
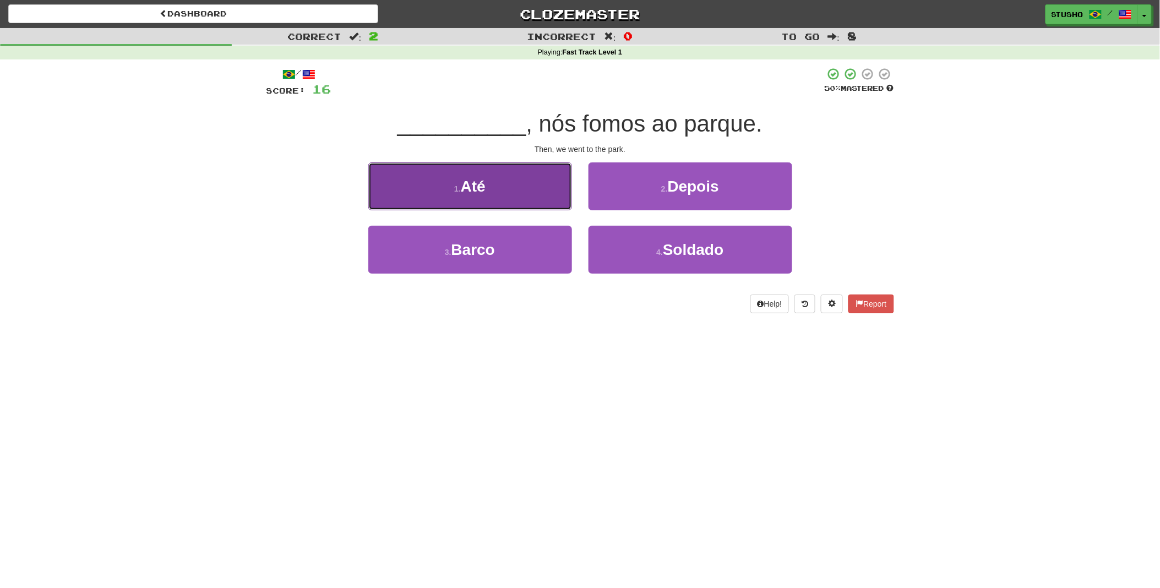
click at [522, 193] on button "1 . Até" at bounding box center [470, 186] width 204 height 48
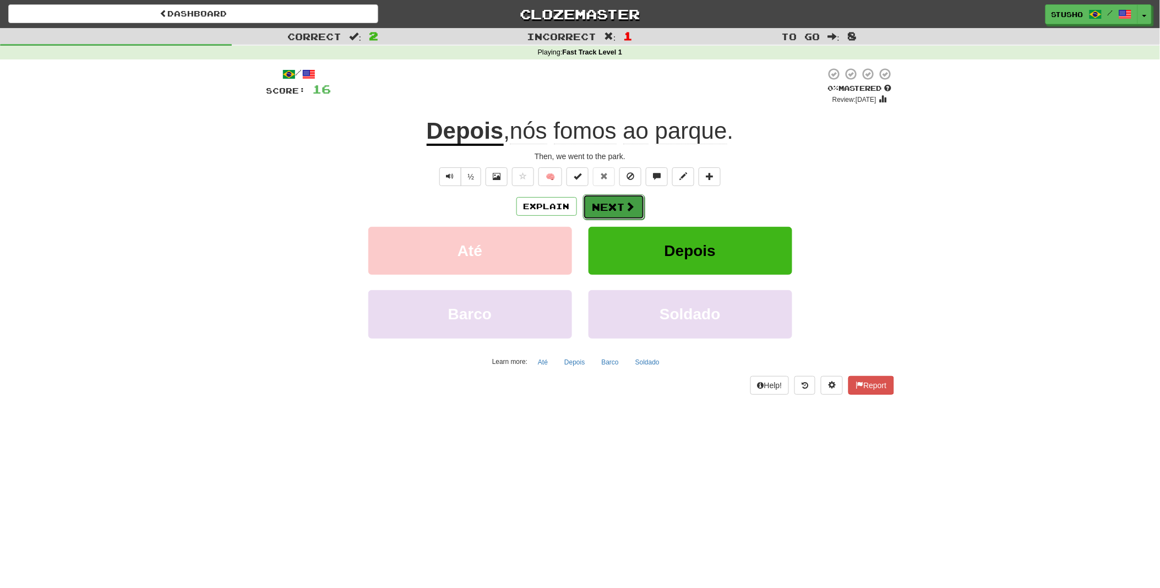
click at [606, 208] on button "Next" at bounding box center [614, 206] width 62 height 25
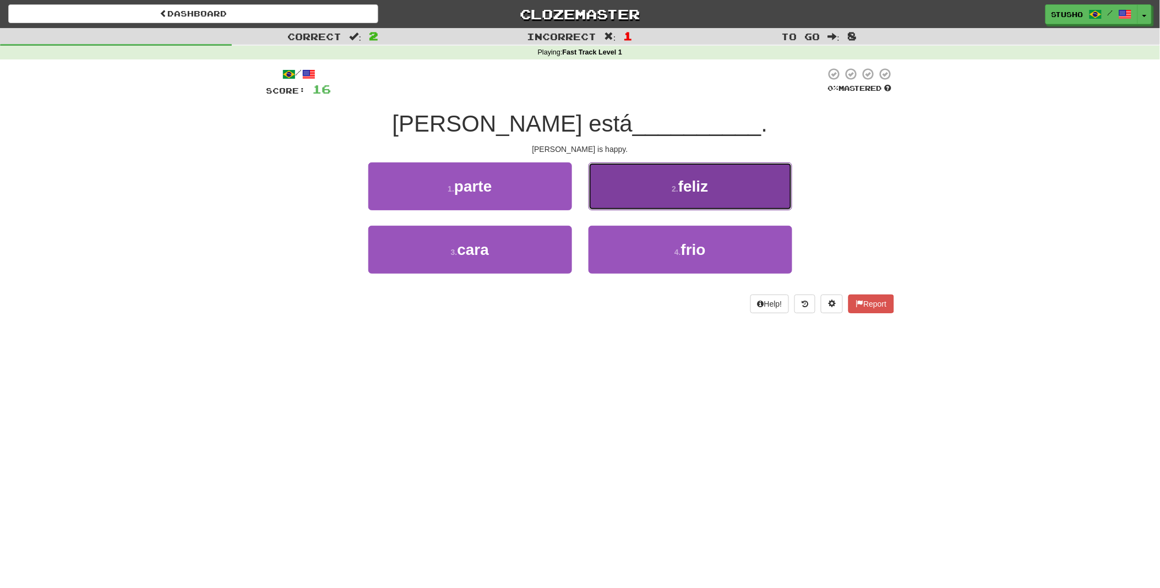
click at [655, 193] on button "2 . feliz" at bounding box center [691, 186] width 204 height 48
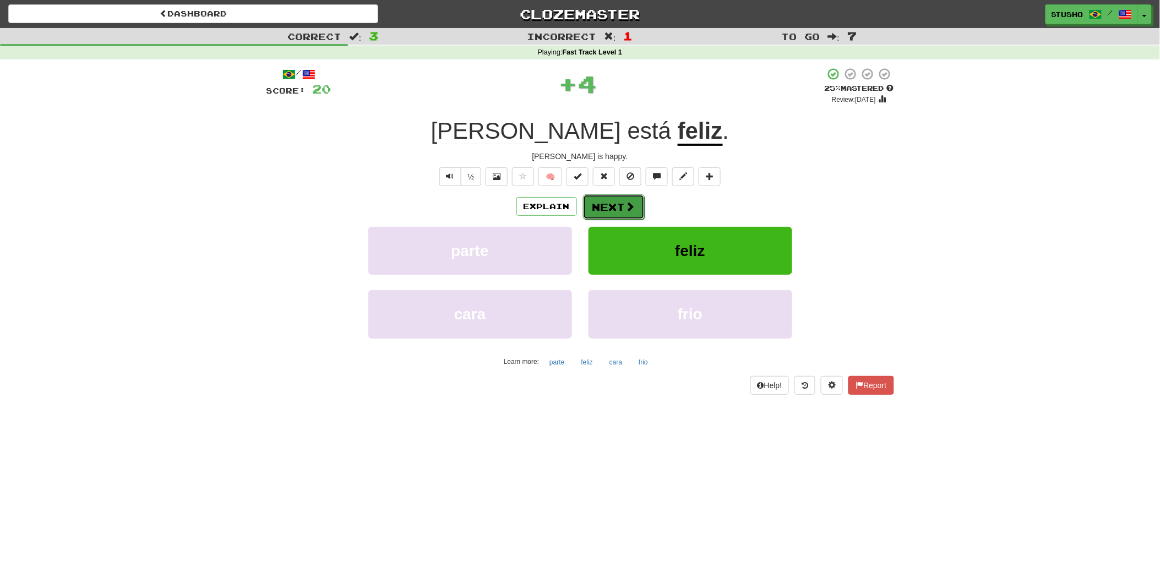
click at [613, 205] on button "Next" at bounding box center [614, 206] width 62 height 25
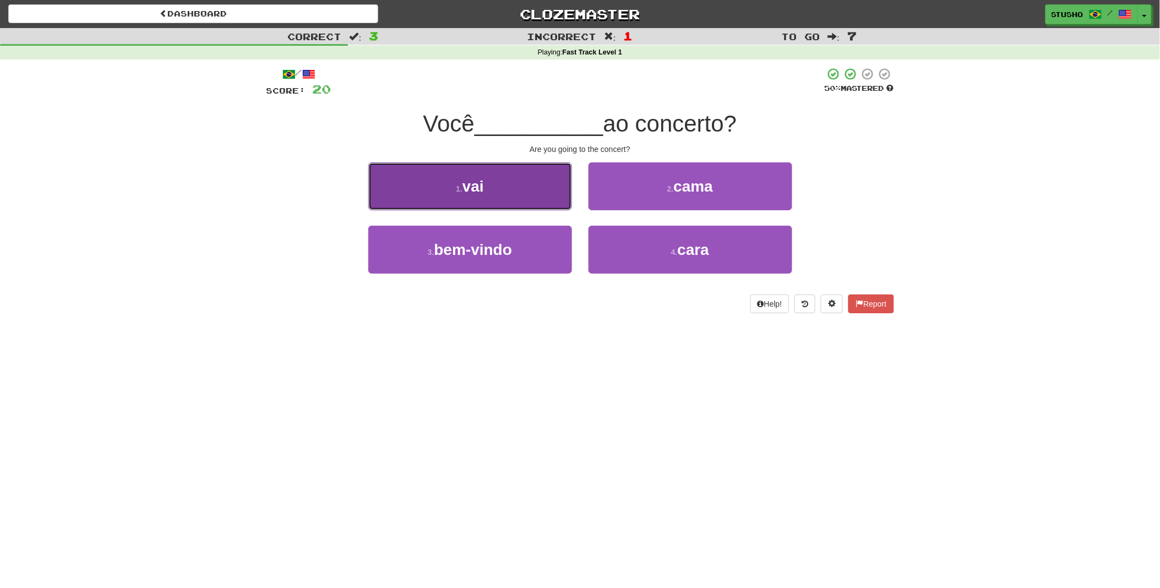
click at [494, 194] on button "1 . vai" at bounding box center [470, 186] width 204 height 48
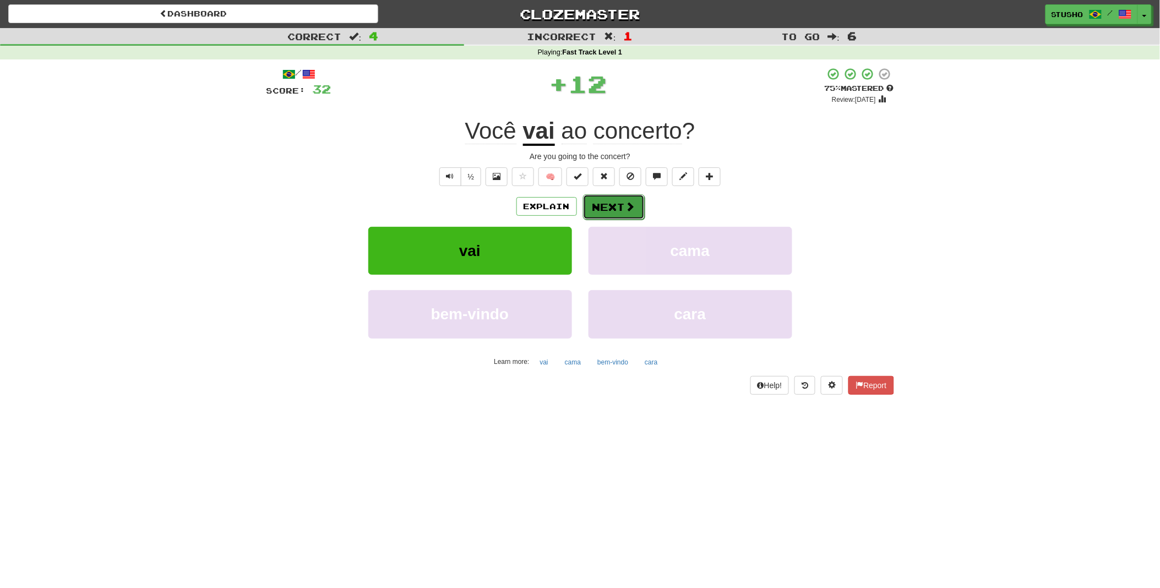
click at [608, 204] on button "Next" at bounding box center [614, 206] width 62 height 25
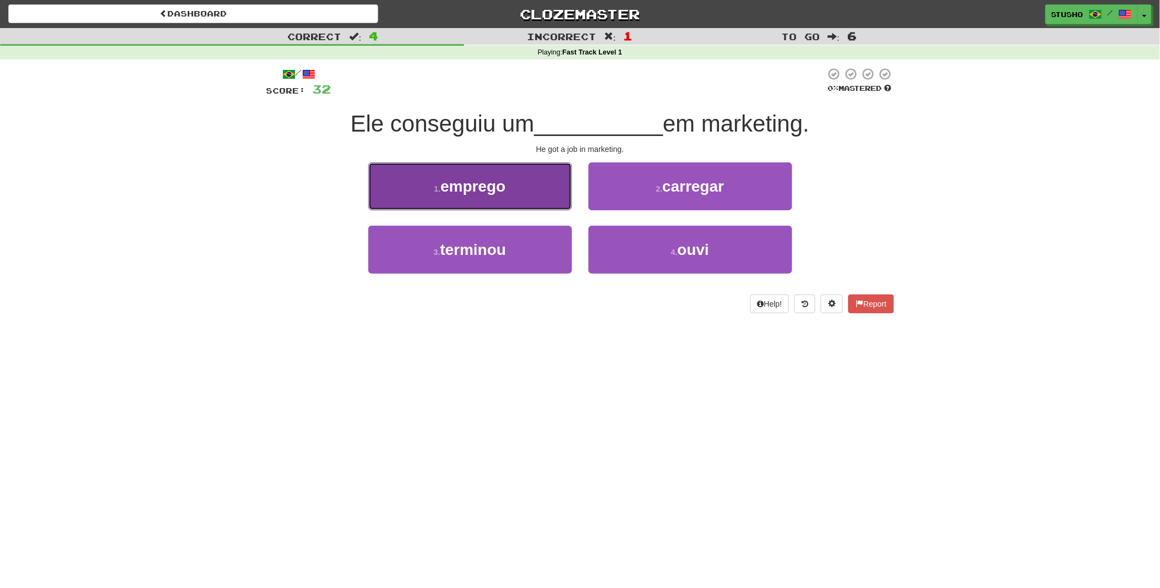
click at [504, 190] on span "emprego" at bounding box center [472, 186] width 65 height 17
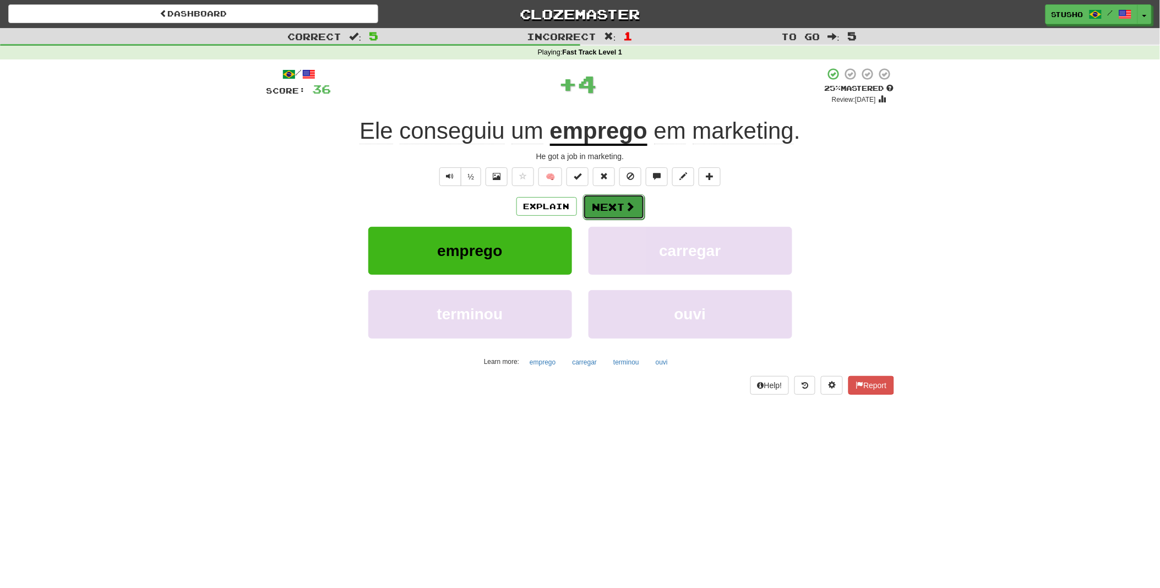
click at [603, 206] on button "Next" at bounding box center [614, 206] width 62 height 25
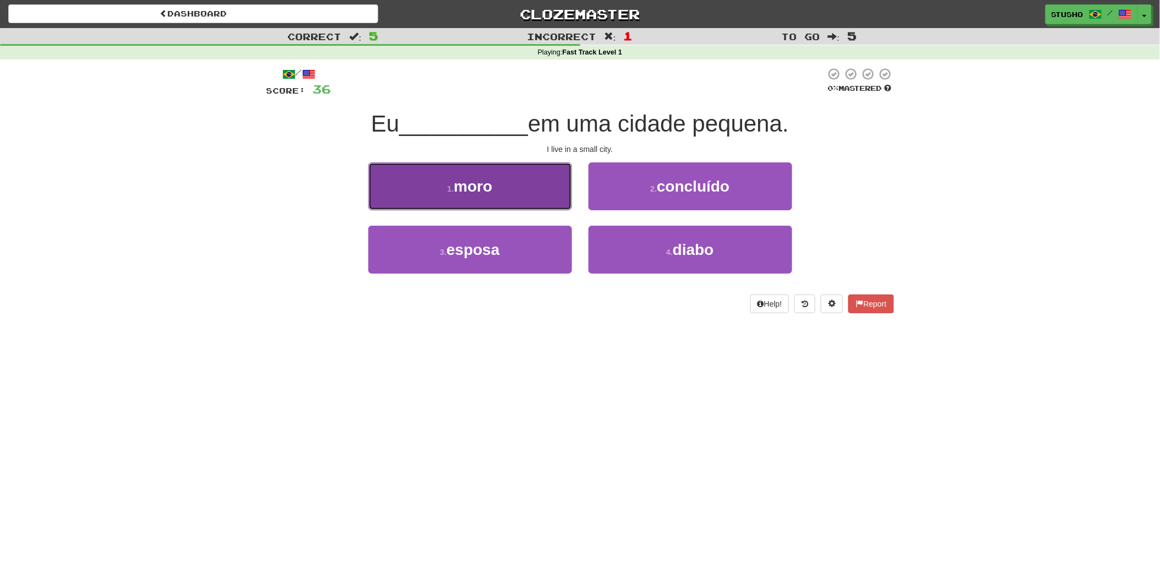
click at [496, 188] on button "1 . moro" at bounding box center [470, 186] width 204 height 48
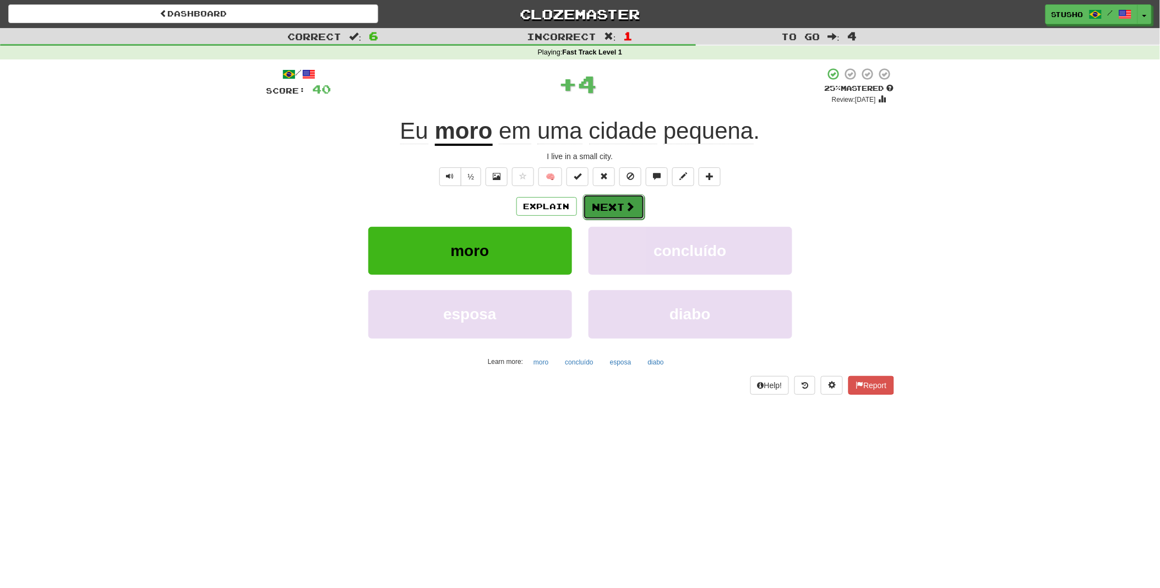
click at [614, 206] on button "Next" at bounding box center [614, 206] width 62 height 25
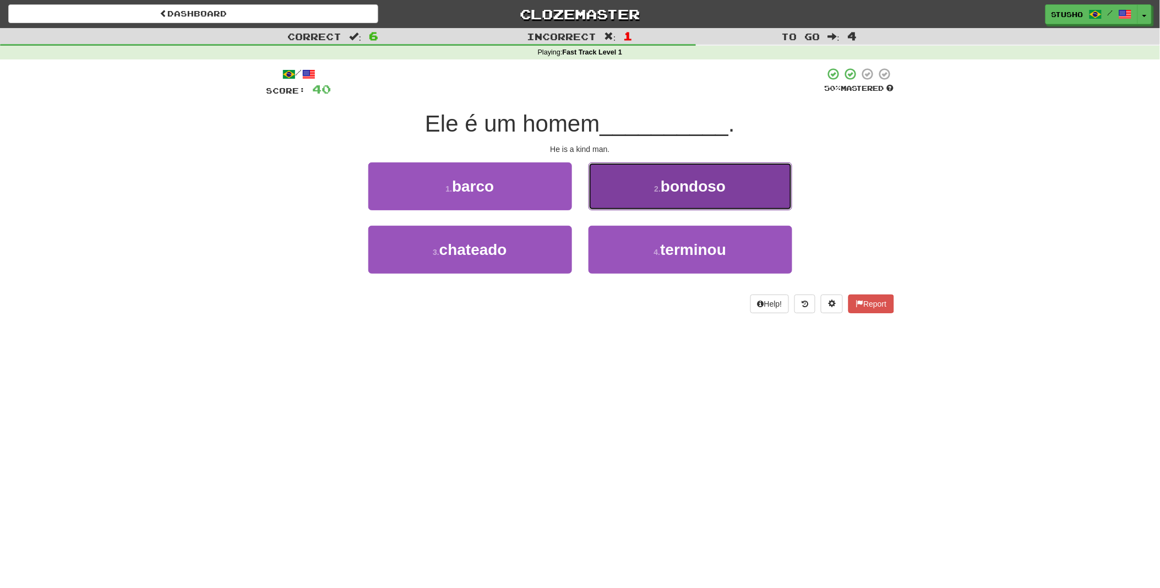
click at [673, 190] on span "bondoso" at bounding box center [693, 186] width 65 height 17
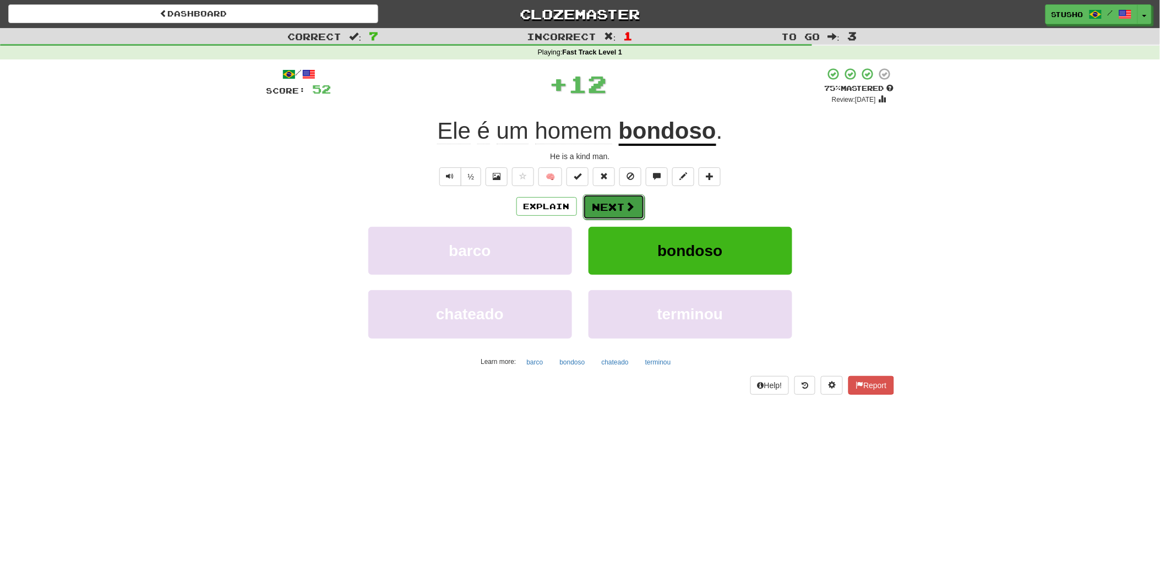
click at [614, 205] on button "Next" at bounding box center [614, 206] width 62 height 25
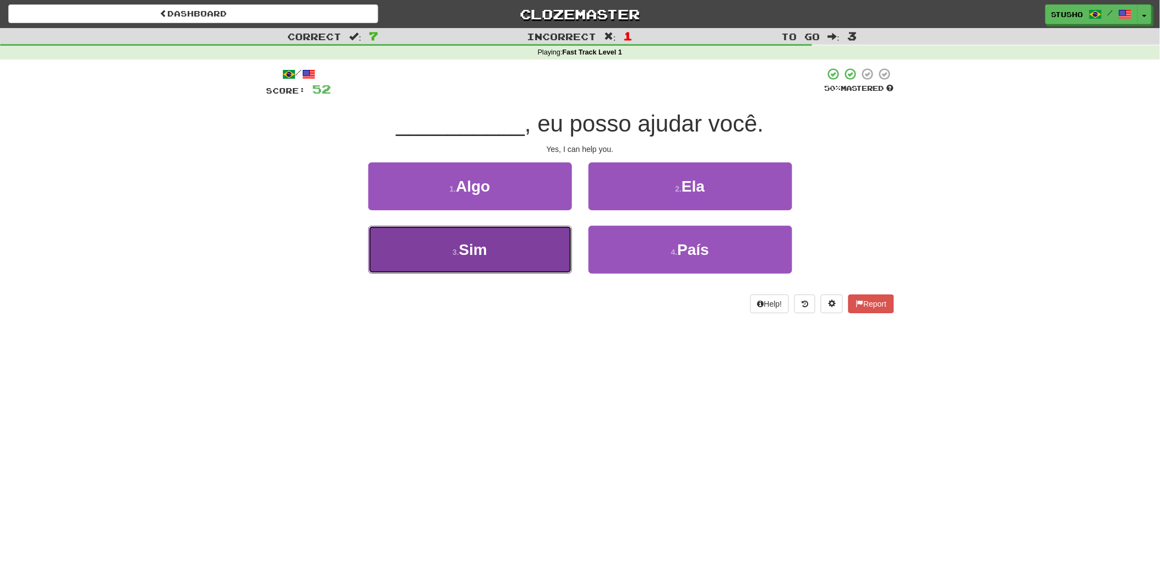
click at [475, 249] on span "Sim" at bounding box center [473, 249] width 28 height 17
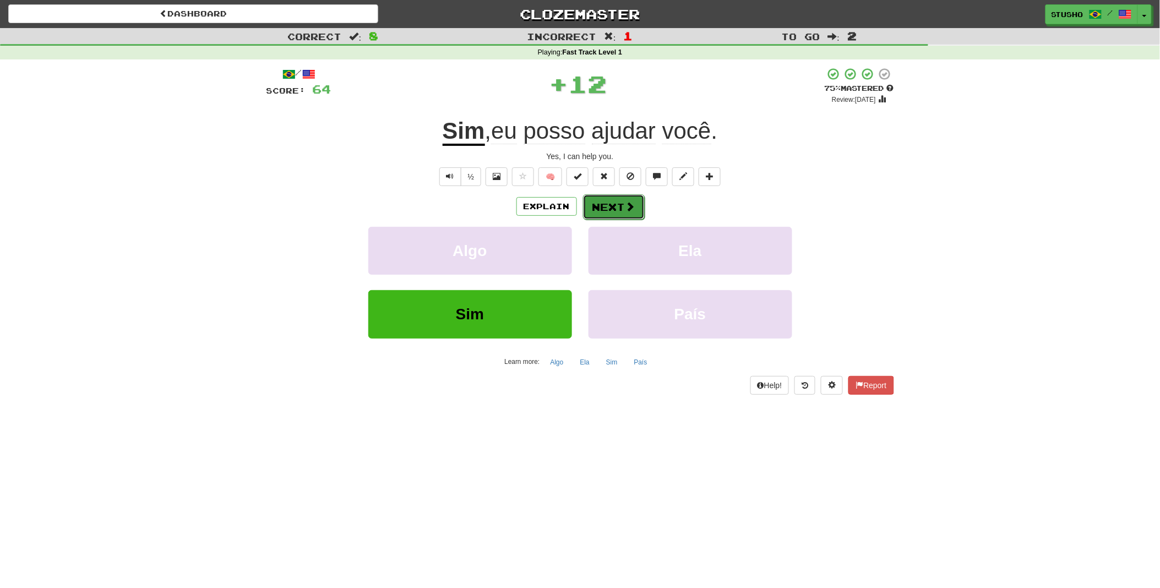
click at [607, 207] on button "Next" at bounding box center [614, 206] width 62 height 25
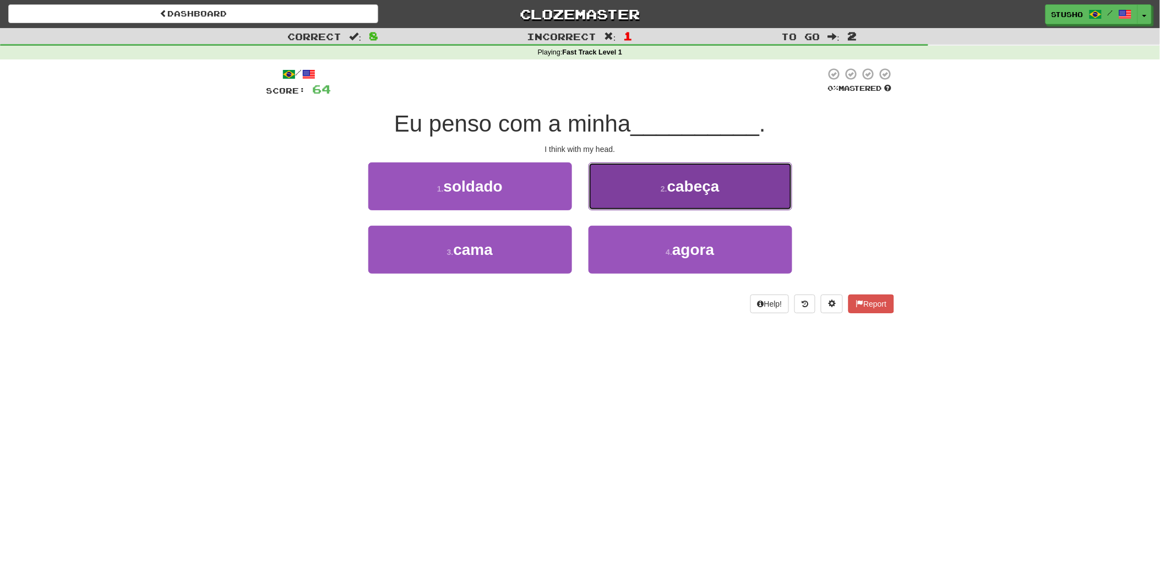
click at [685, 195] on button "2 . cabeça" at bounding box center [691, 186] width 204 height 48
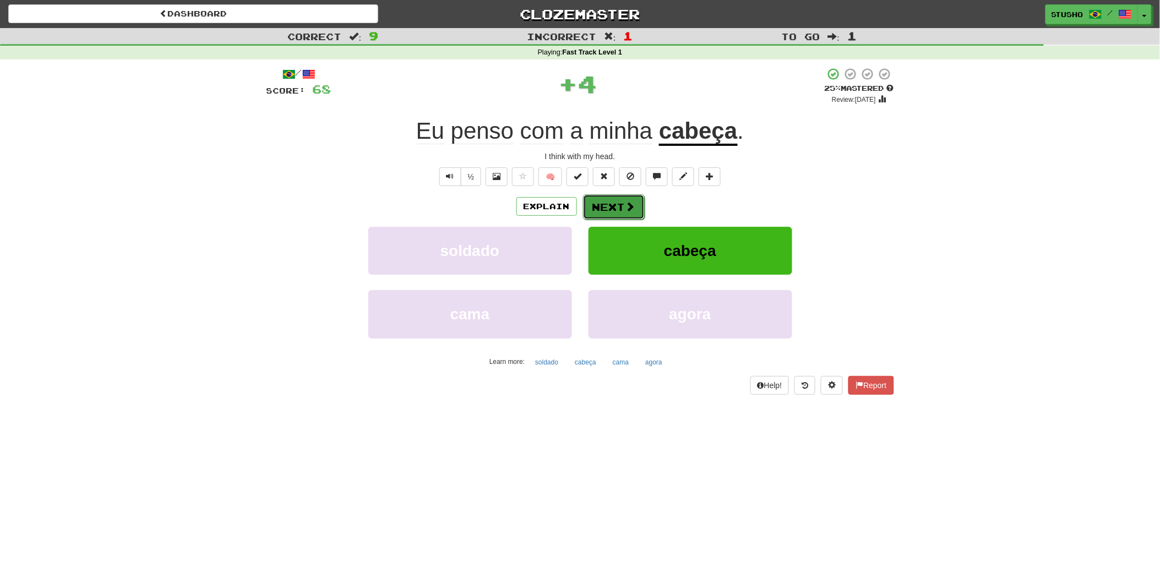
click at [605, 208] on button "Next" at bounding box center [614, 206] width 62 height 25
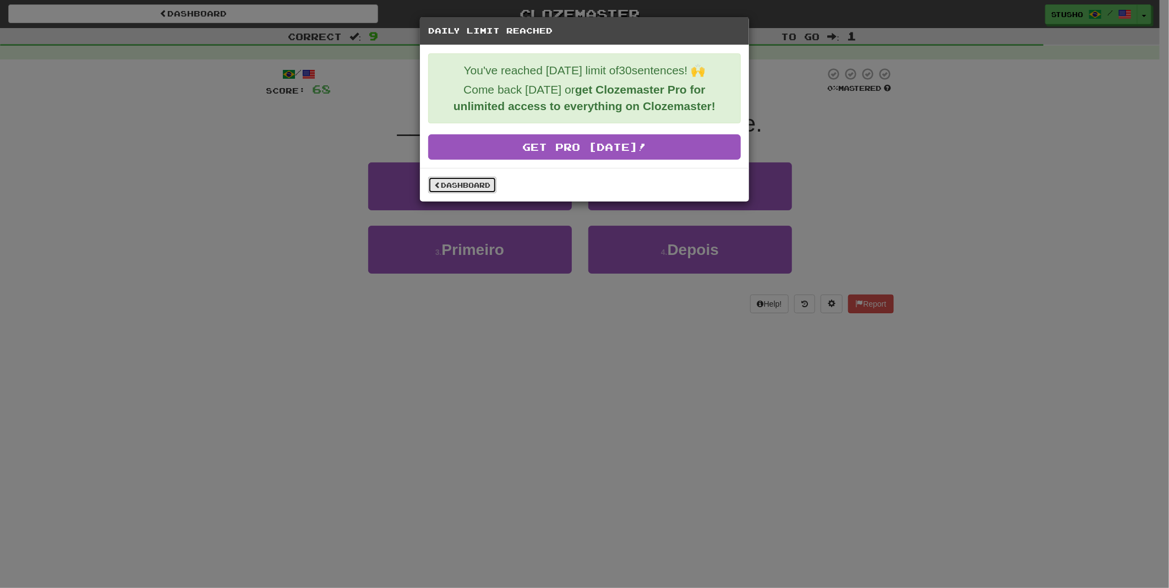
click at [465, 185] on link "Dashboard" at bounding box center [462, 185] width 68 height 17
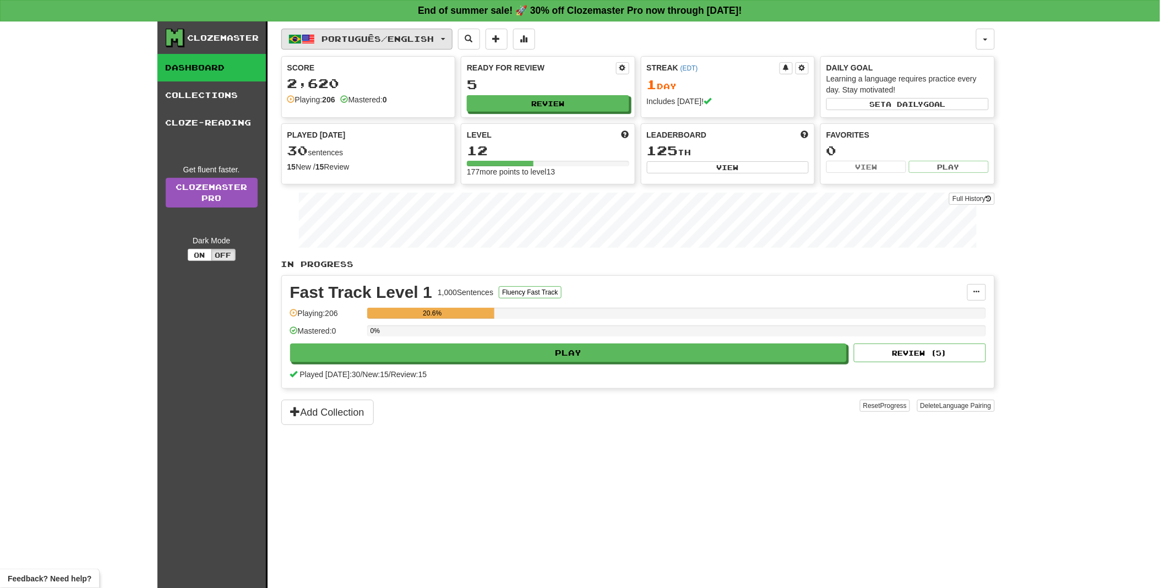
click at [451, 37] on button "Português / English" at bounding box center [366, 39] width 171 height 21
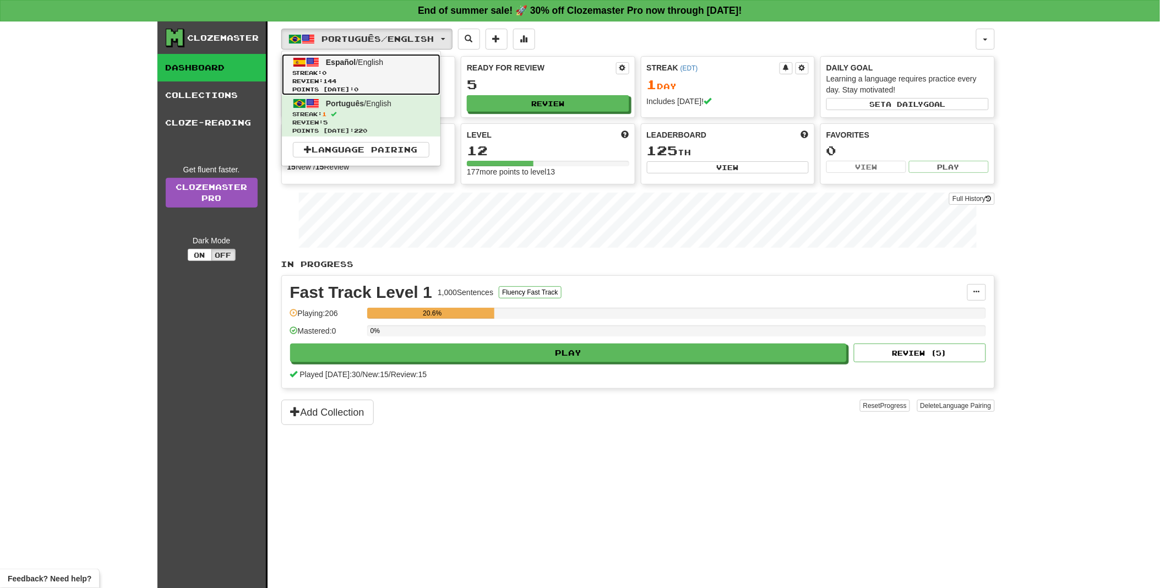
click at [350, 72] on span "Streak: 0" at bounding box center [361, 73] width 137 height 8
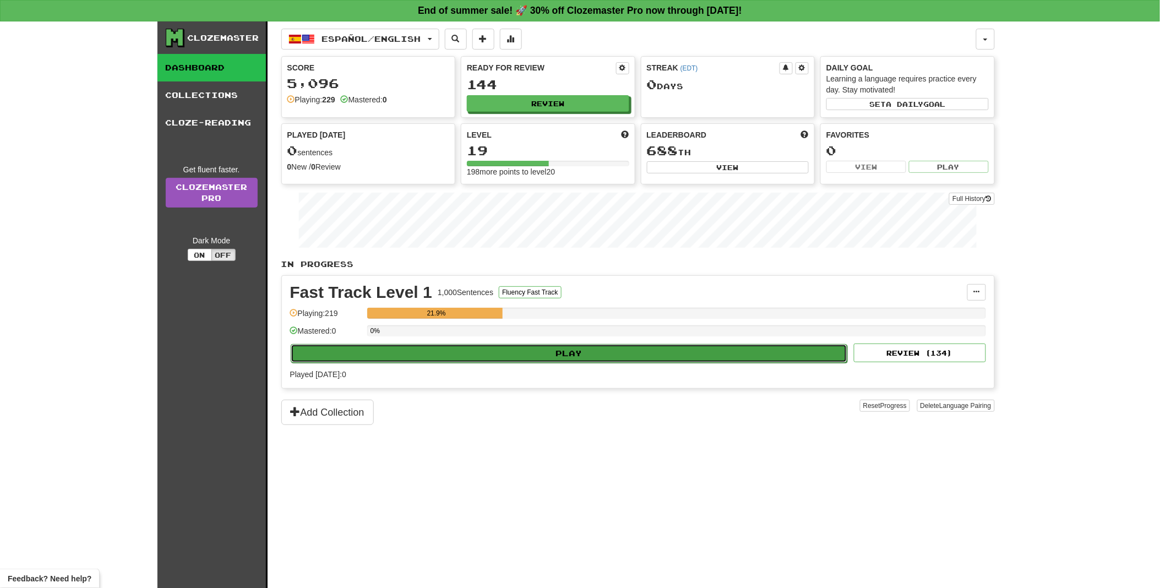
click at [562, 353] on button "Play" at bounding box center [569, 353] width 557 height 19
select select "**"
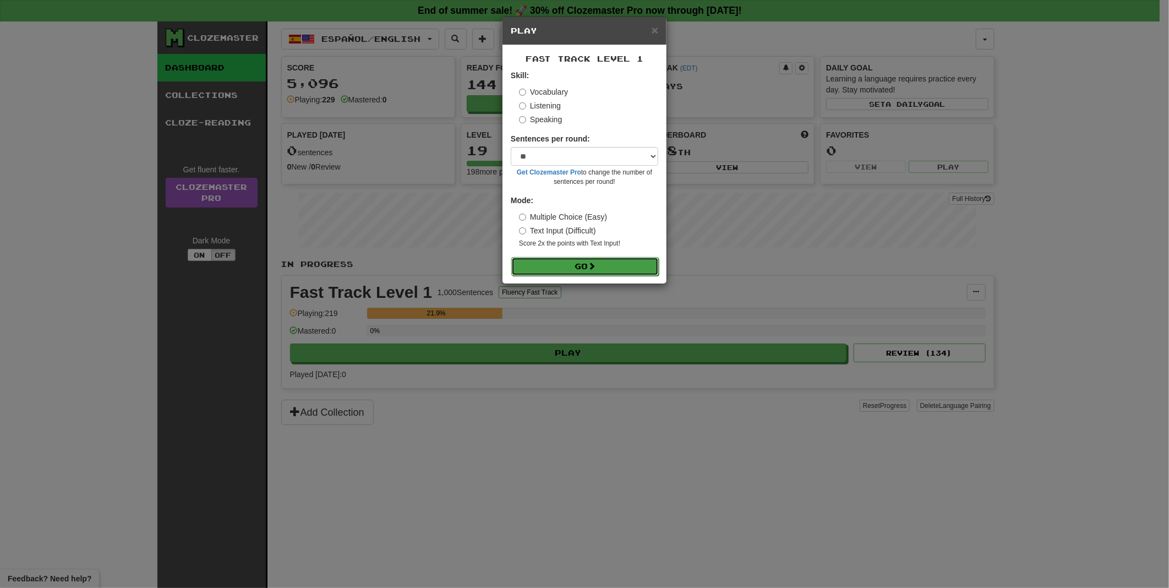
click at [578, 265] on button "Go" at bounding box center [585, 266] width 148 height 19
click at [579, 265] on button "Go" at bounding box center [585, 266] width 148 height 19
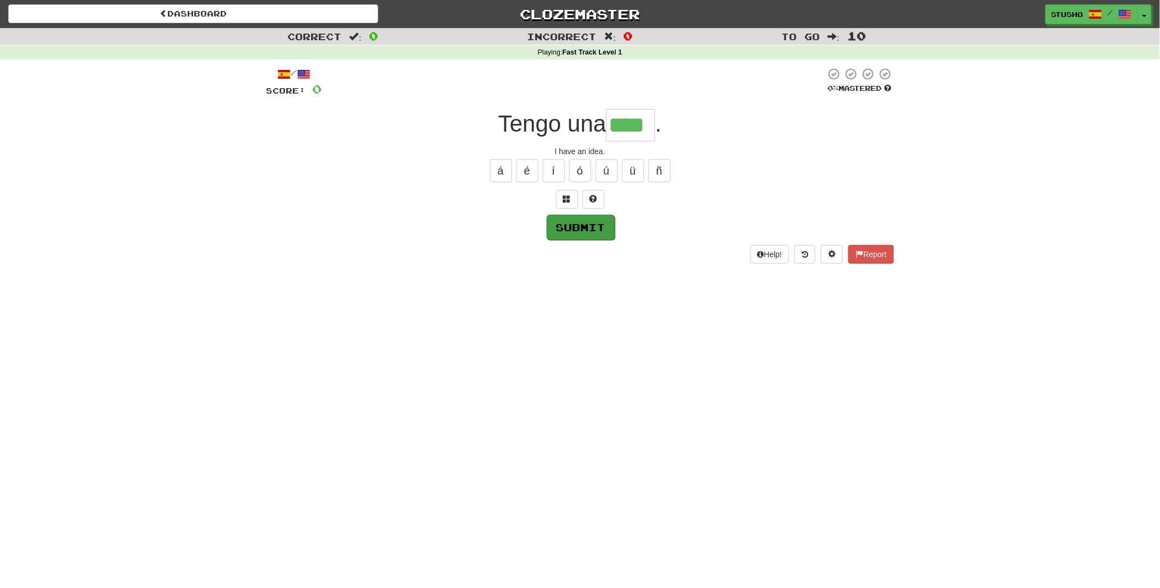
type input "****"
click at [582, 230] on button "Submit" at bounding box center [581, 227] width 68 height 25
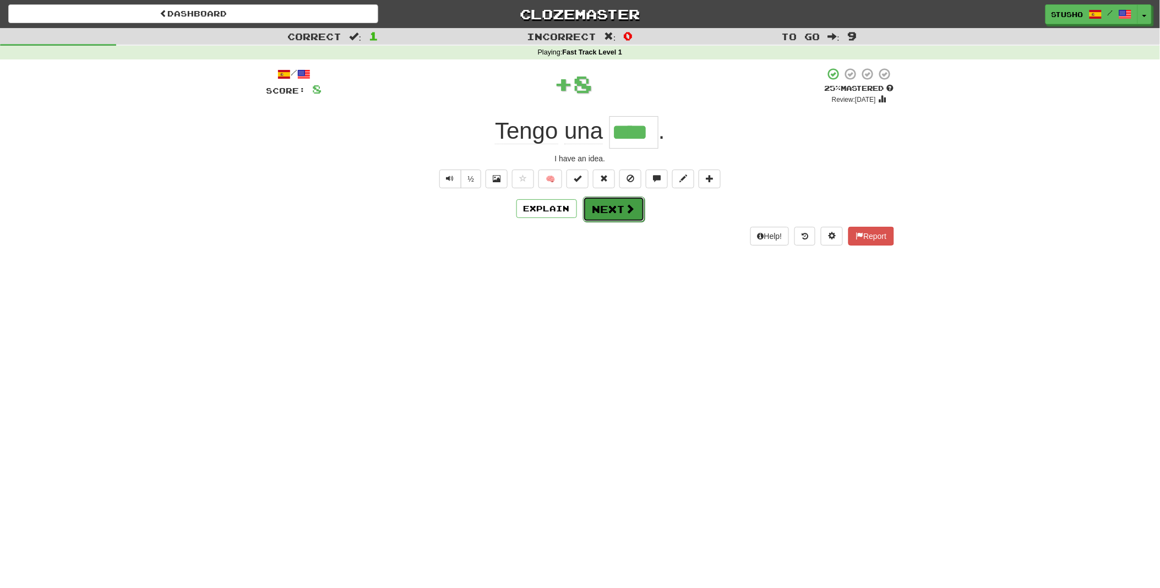
click at [602, 213] on button "Next" at bounding box center [614, 209] width 62 height 25
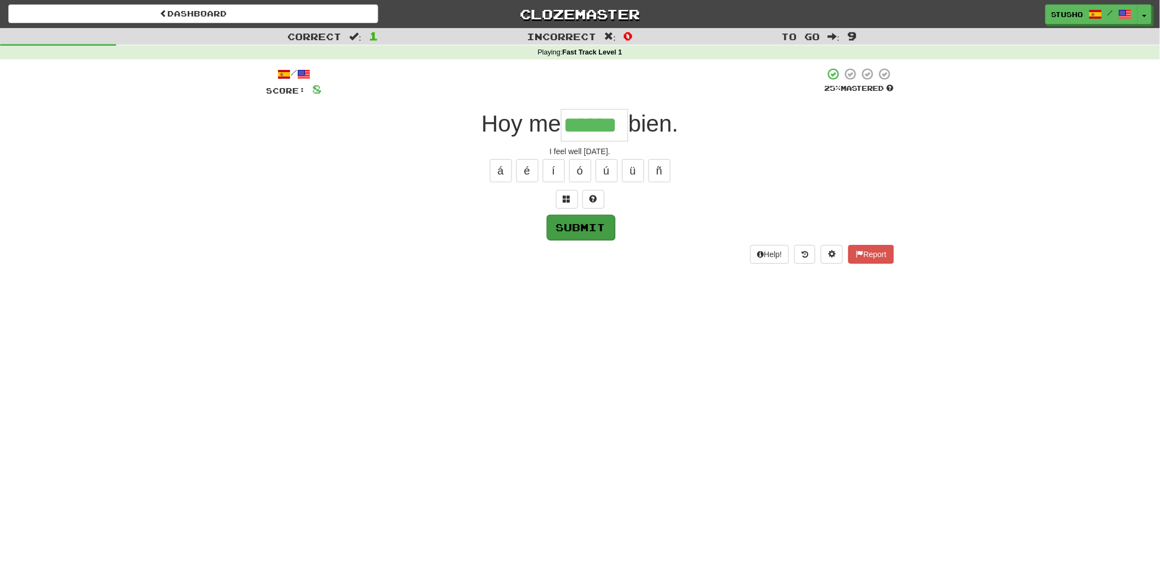
type input "******"
click at [582, 230] on button "Submit" at bounding box center [580, 226] width 68 height 25
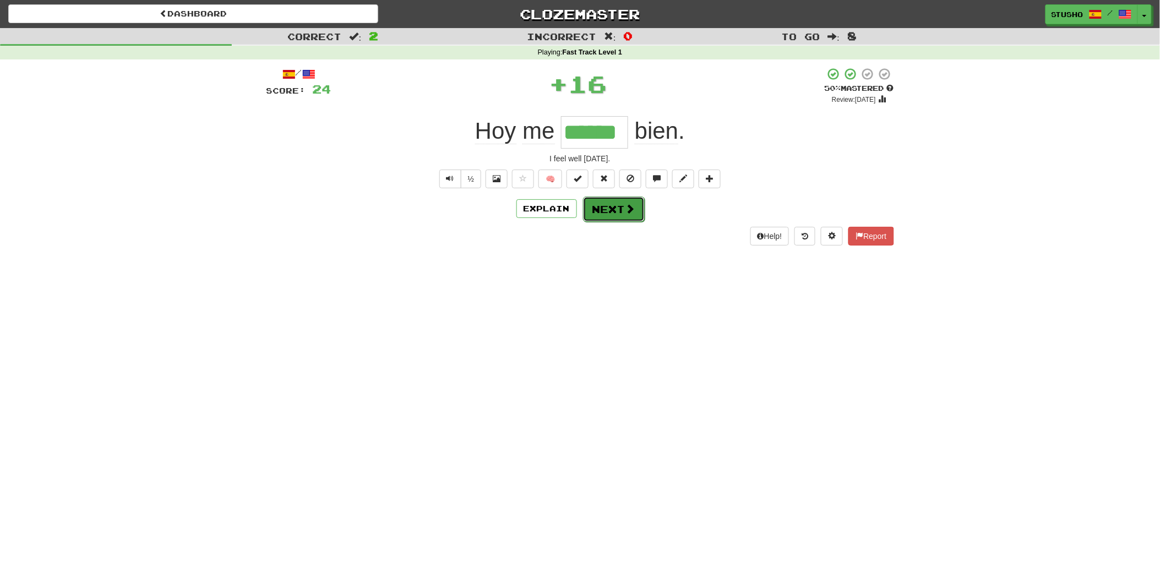
click at [598, 208] on button "Next" at bounding box center [614, 209] width 62 height 25
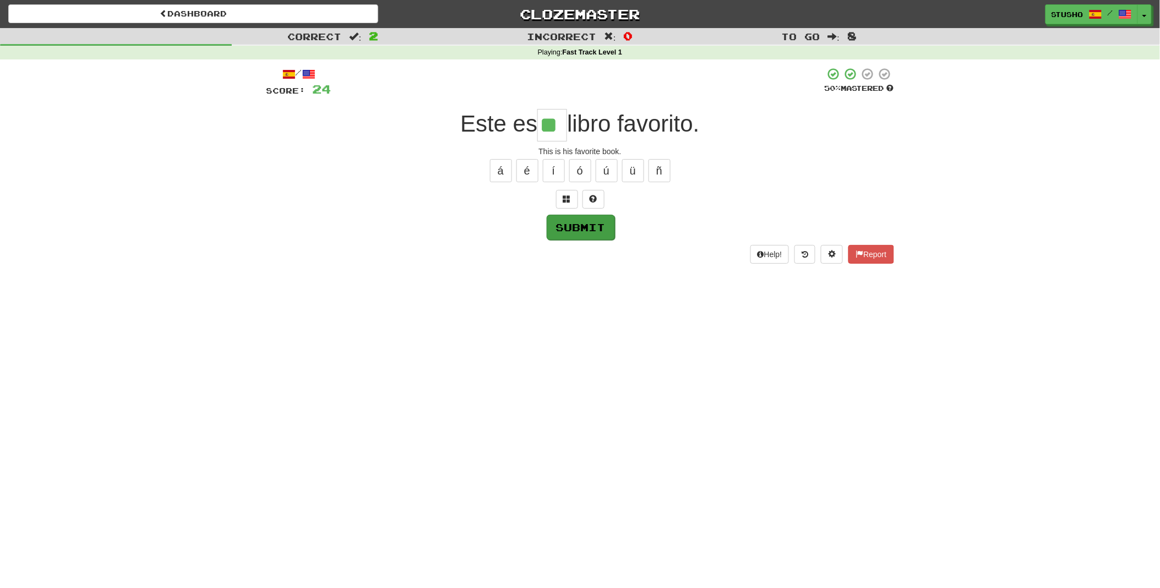
type input "**"
click at [597, 228] on button "Submit" at bounding box center [581, 227] width 68 height 25
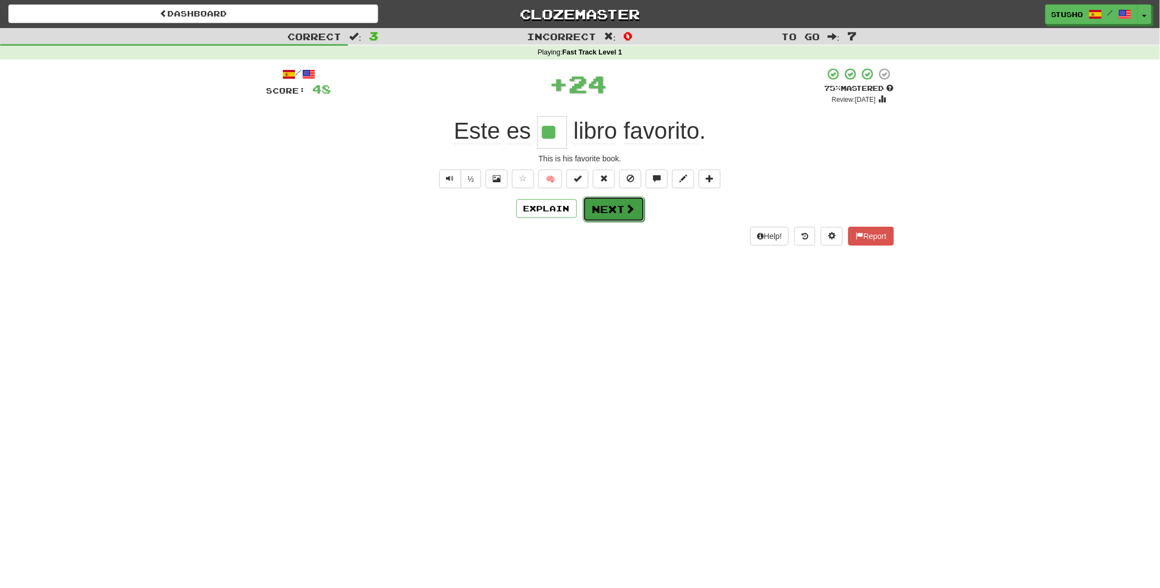
click at [623, 206] on button "Next" at bounding box center [614, 209] width 62 height 25
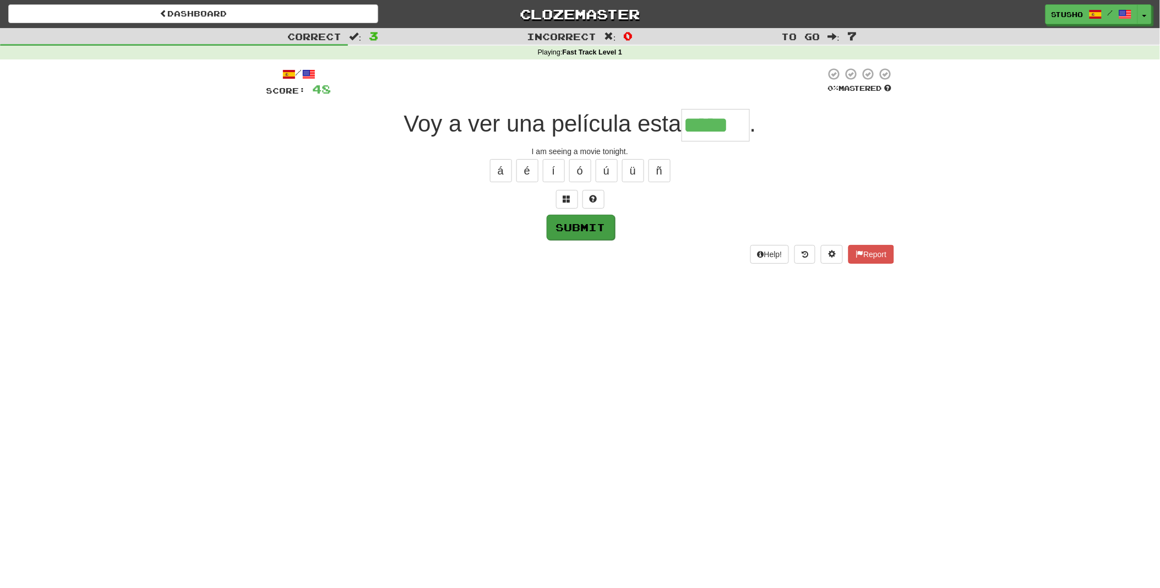
type input "*****"
click at [571, 227] on button "Submit" at bounding box center [581, 227] width 68 height 25
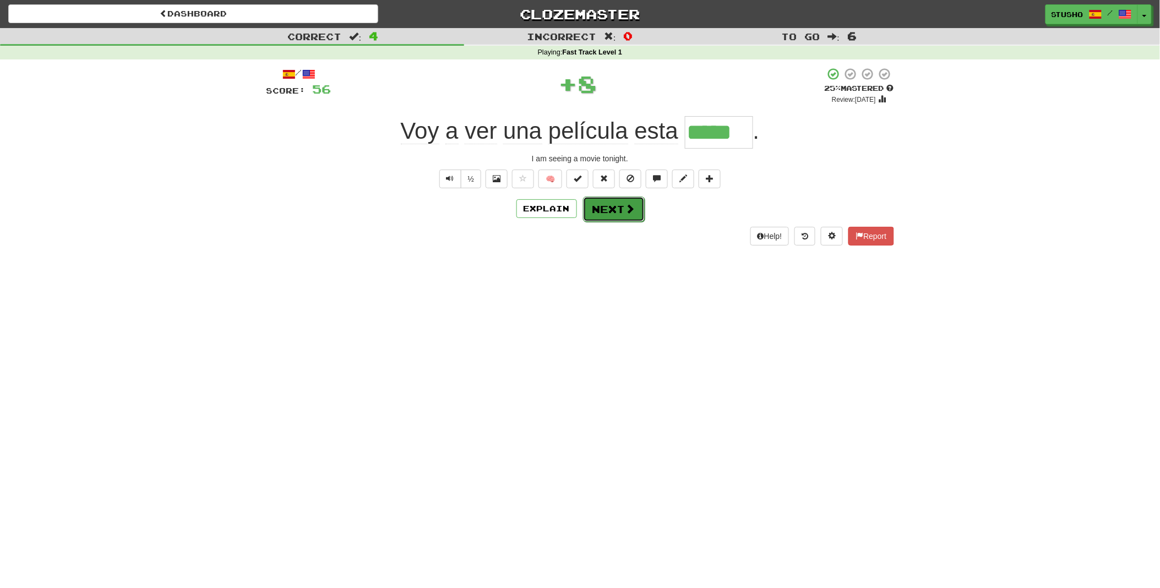
click at [612, 210] on button "Next" at bounding box center [614, 209] width 62 height 25
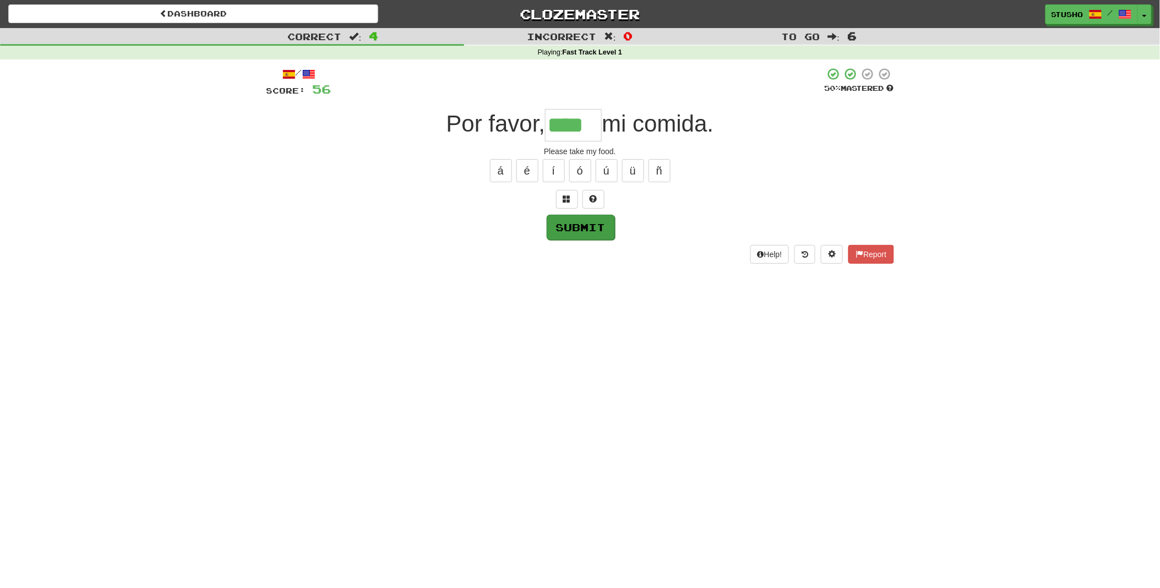
type input "****"
click at [575, 228] on button "Submit" at bounding box center [581, 227] width 68 height 25
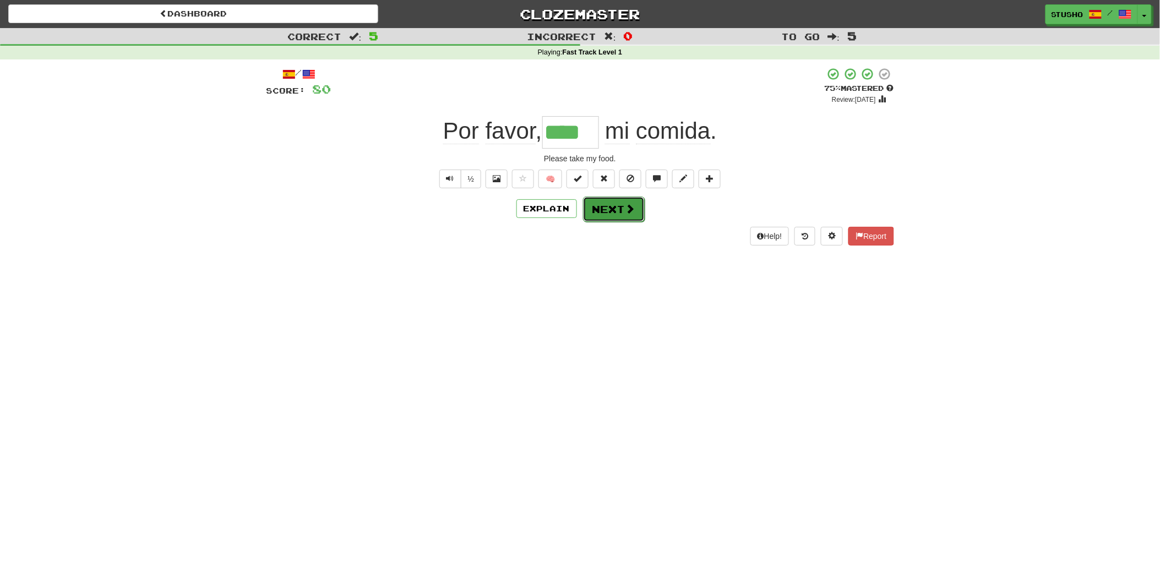
drag, startPoint x: 608, startPoint y: 213, endPoint x: 613, endPoint y: 219, distance: 7.5
click at [613, 219] on button "Next" at bounding box center [614, 209] width 62 height 25
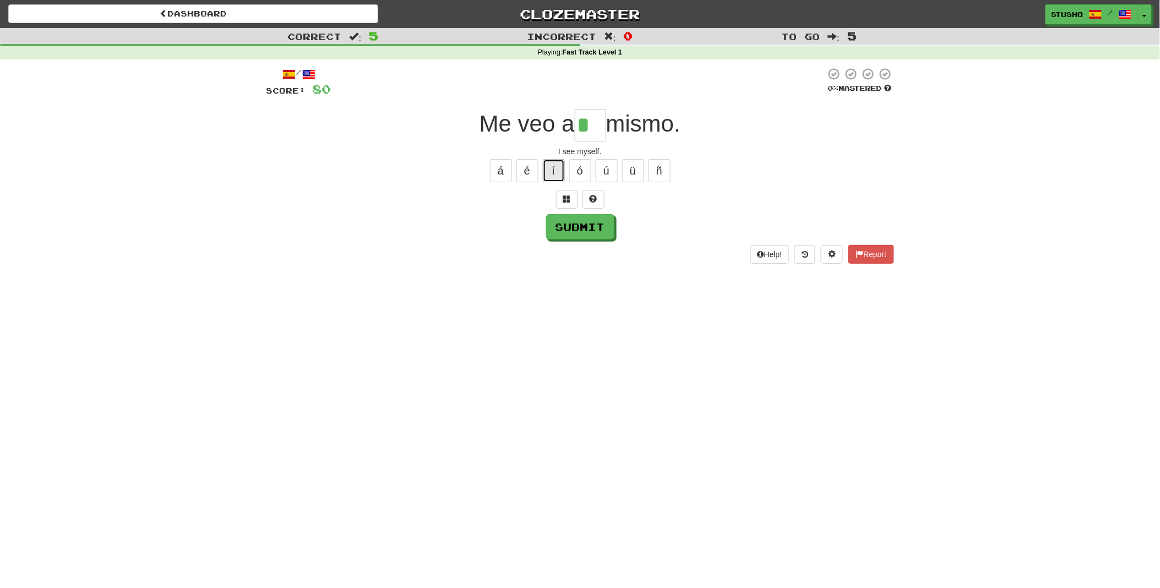
click at [552, 169] on button "í" at bounding box center [554, 170] width 22 height 23
type input "**"
click at [586, 232] on button "Submit" at bounding box center [581, 227] width 68 height 25
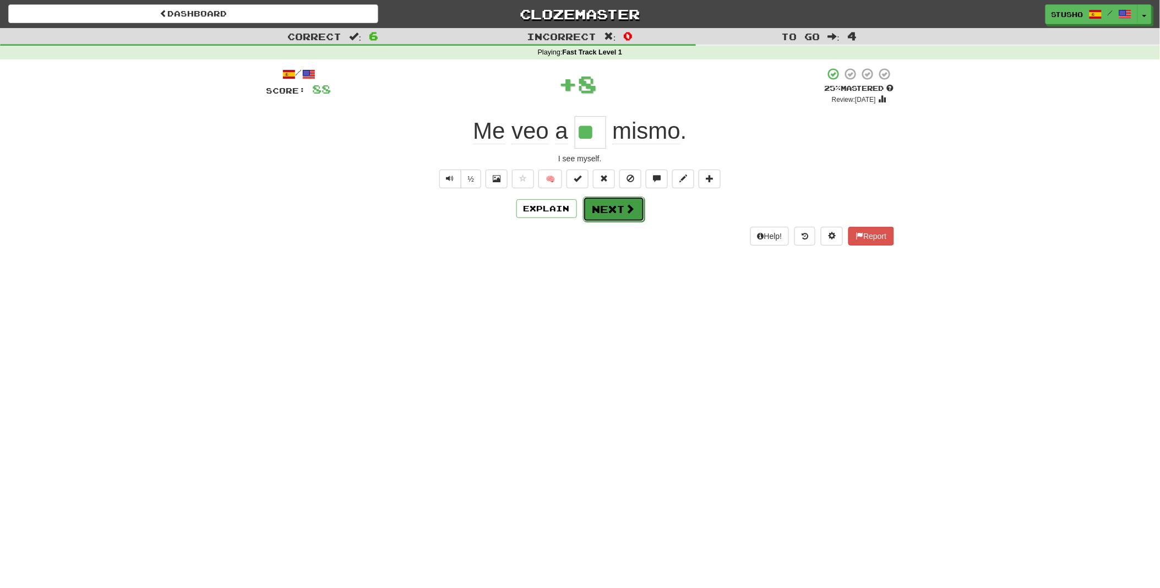
click at [623, 213] on button "Next" at bounding box center [614, 209] width 62 height 25
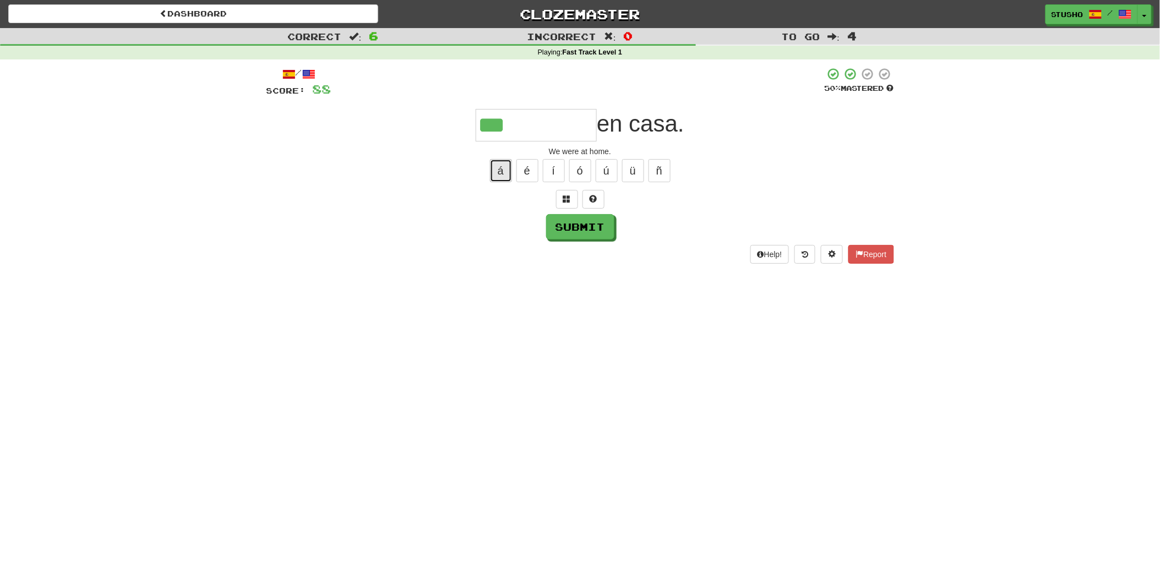
click at [502, 170] on button "á" at bounding box center [501, 170] width 22 height 23
type input "*********"
click at [577, 227] on button "Submit" at bounding box center [581, 227] width 68 height 25
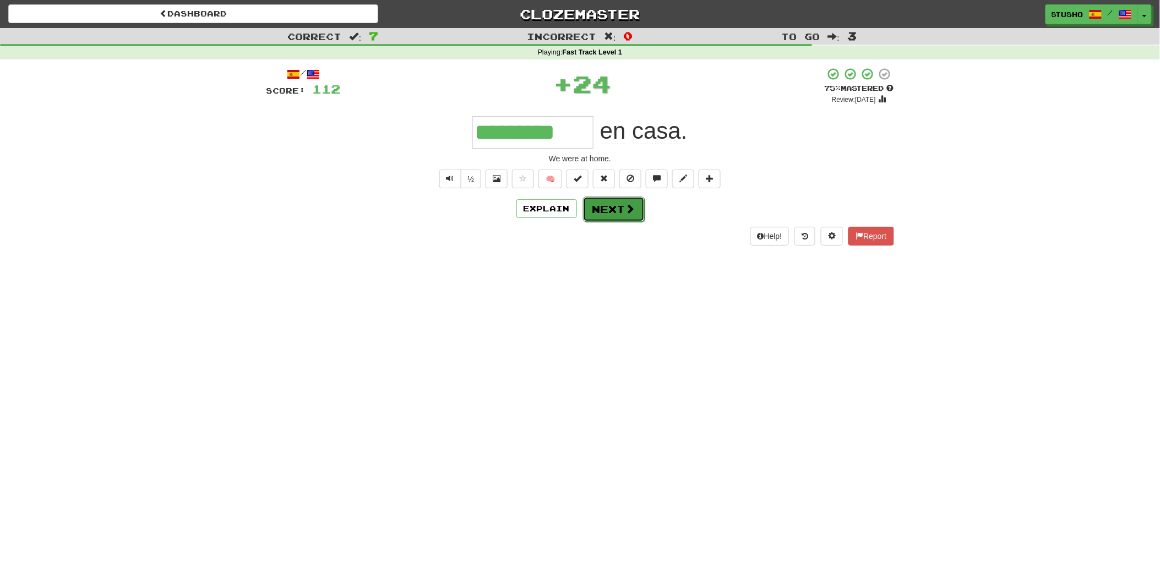
click at [618, 210] on button "Next" at bounding box center [614, 209] width 62 height 25
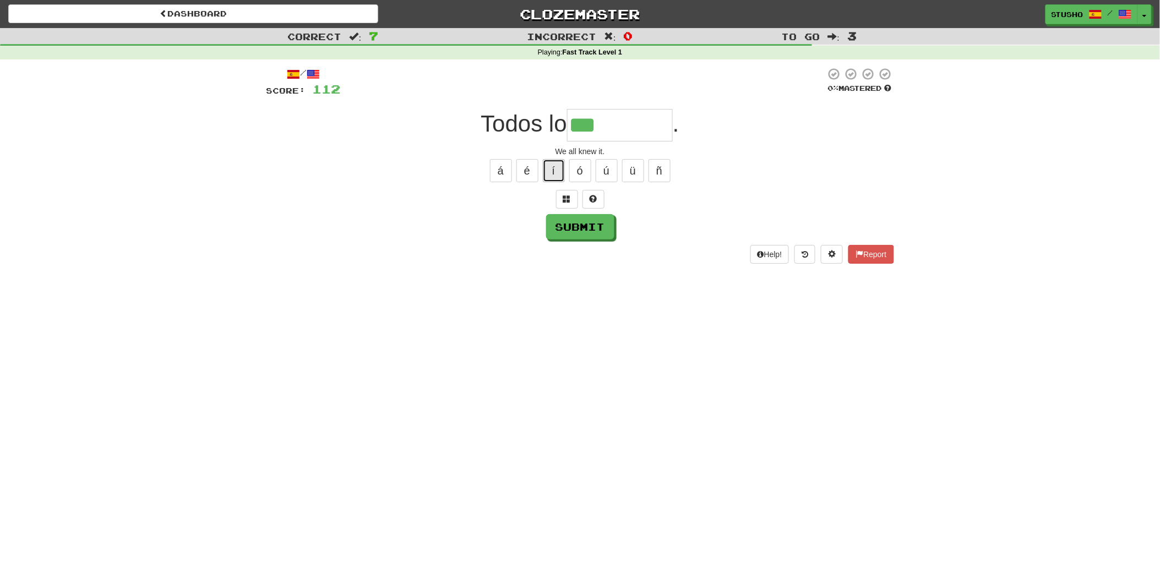
click at [554, 171] on button "í" at bounding box center [554, 170] width 22 height 23
type input "********"
click at [574, 228] on button "Submit" at bounding box center [581, 227] width 68 height 25
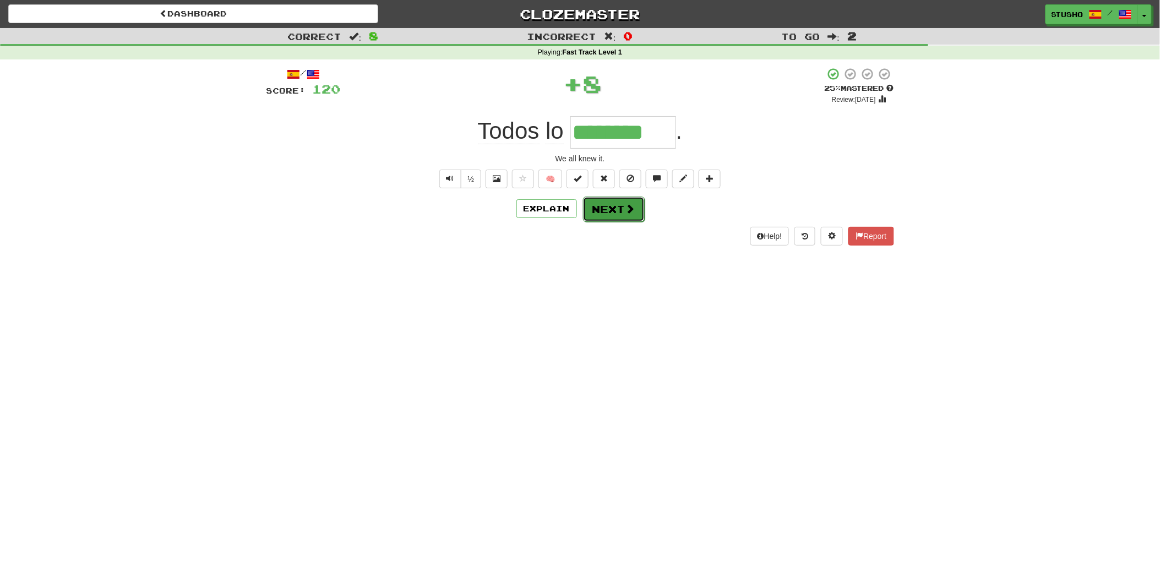
click at [603, 209] on button "Next" at bounding box center [614, 209] width 62 height 25
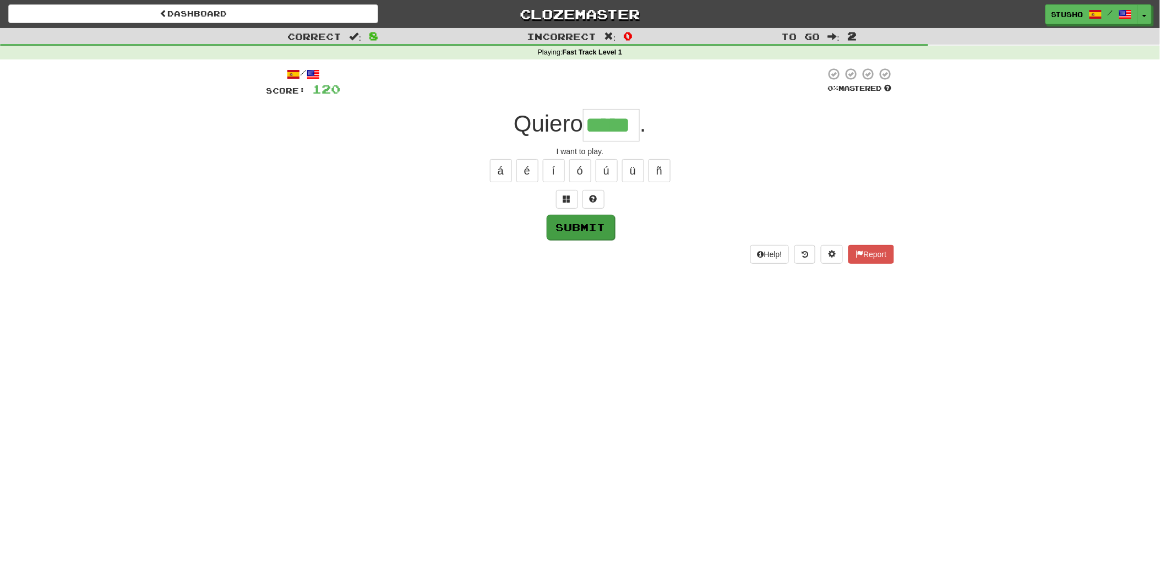
type input "*****"
click at [584, 226] on button "Submit" at bounding box center [580, 226] width 68 height 25
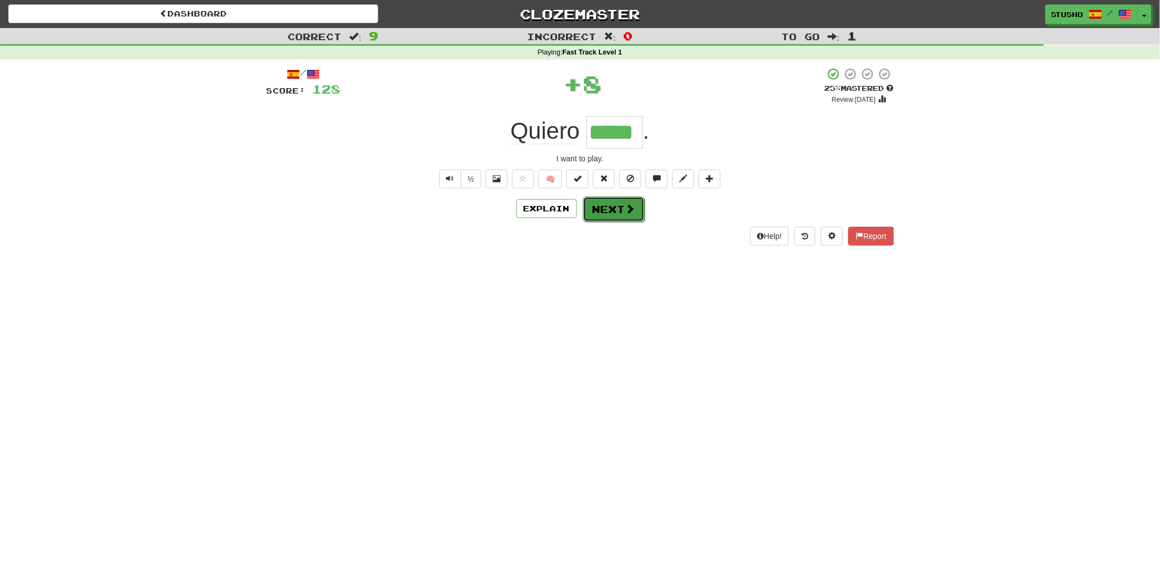
click at [601, 209] on button "Next" at bounding box center [614, 209] width 62 height 25
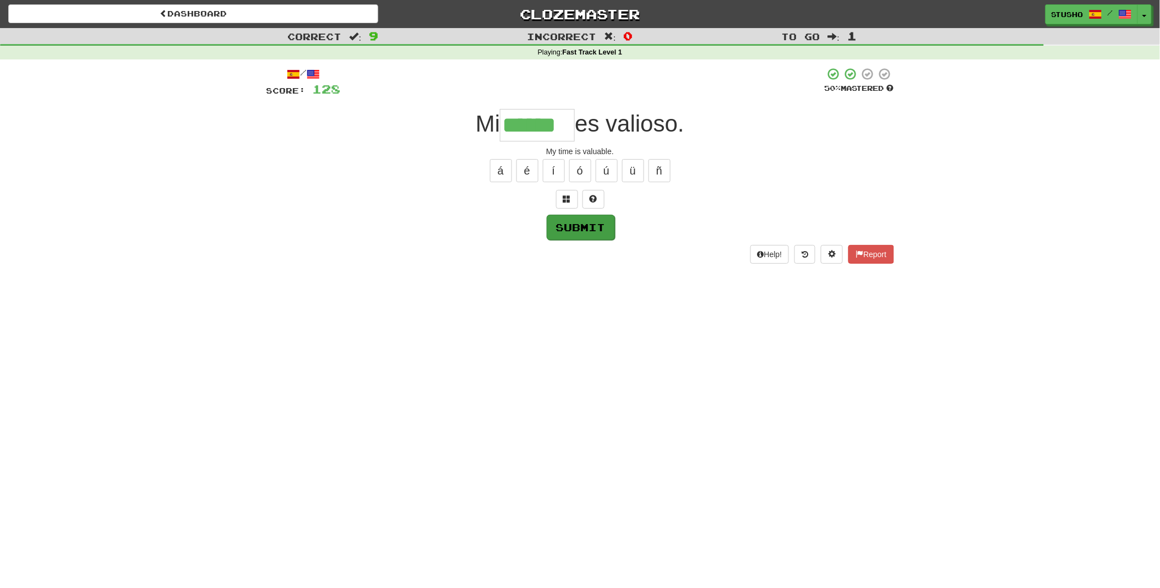
type input "******"
click at [585, 229] on button "Submit" at bounding box center [581, 227] width 68 height 25
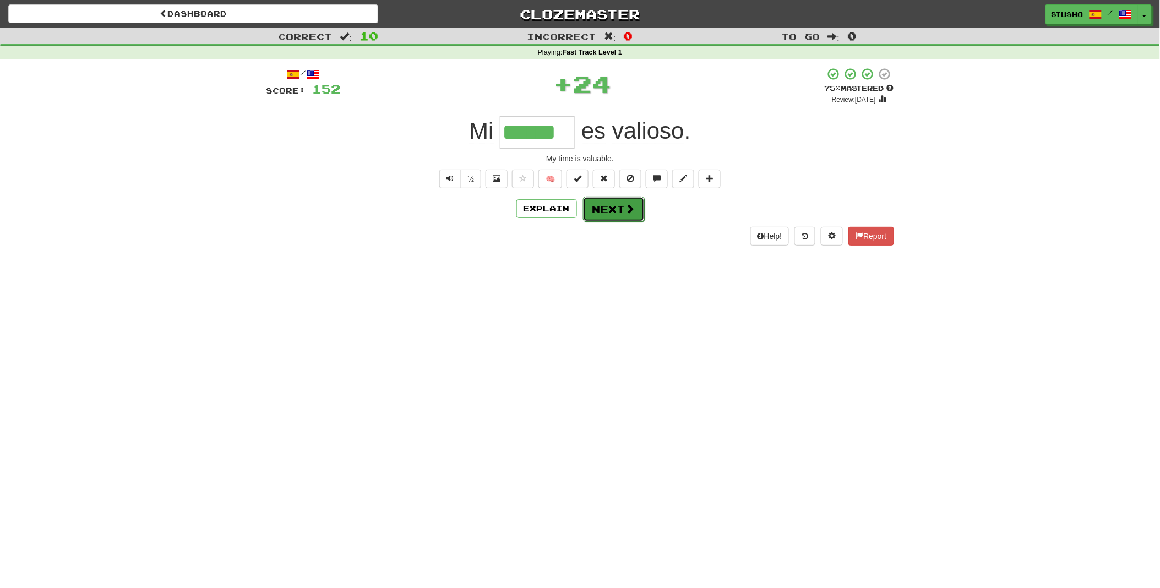
click at [613, 213] on button "Next" at bounding box center [614, 209] width 62 height 25
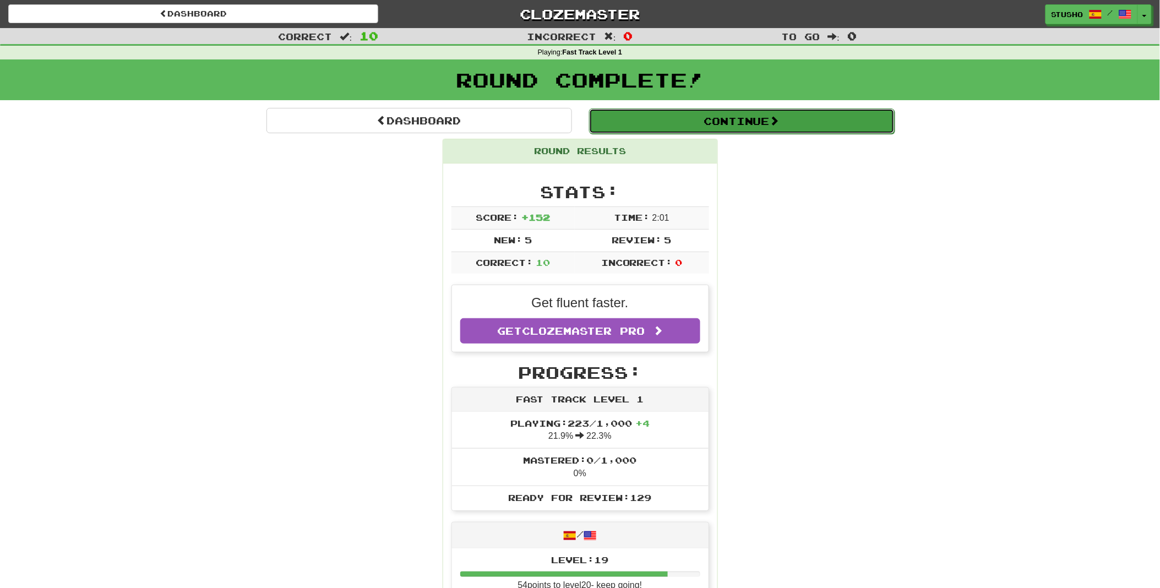
click at [750, 121] on button "Continue" at bounding box center [742, 120] width 306 height 25
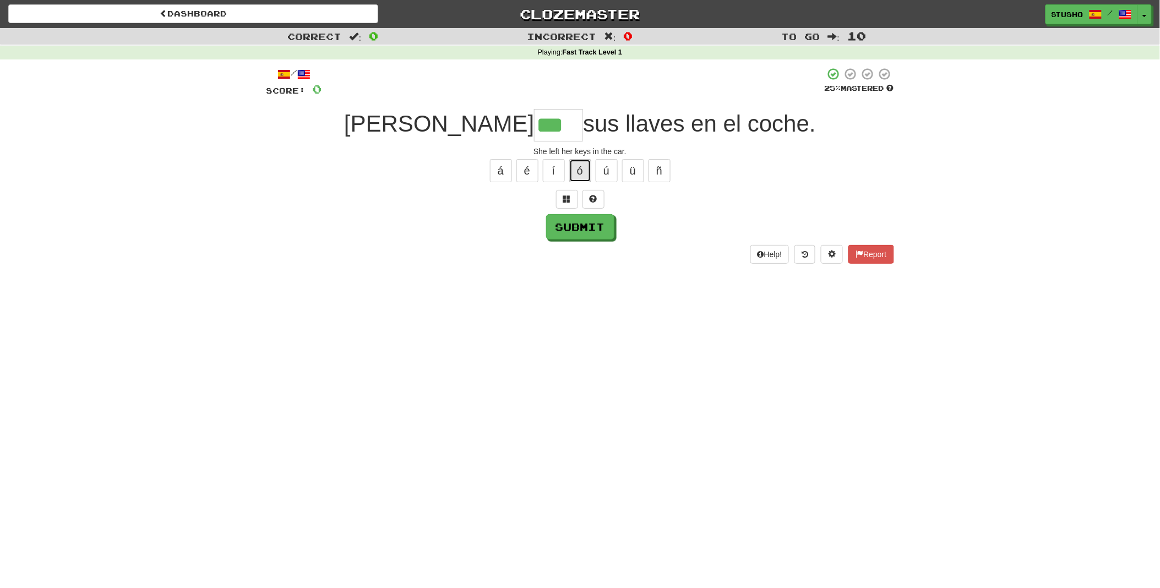
click at [579, 170] on button "ó" at bounding box center [580, 170] width 22 height 23
type input "****"
click at [570, 233] on button "Submit" at bounding box center [581, 227] width 68 height 25
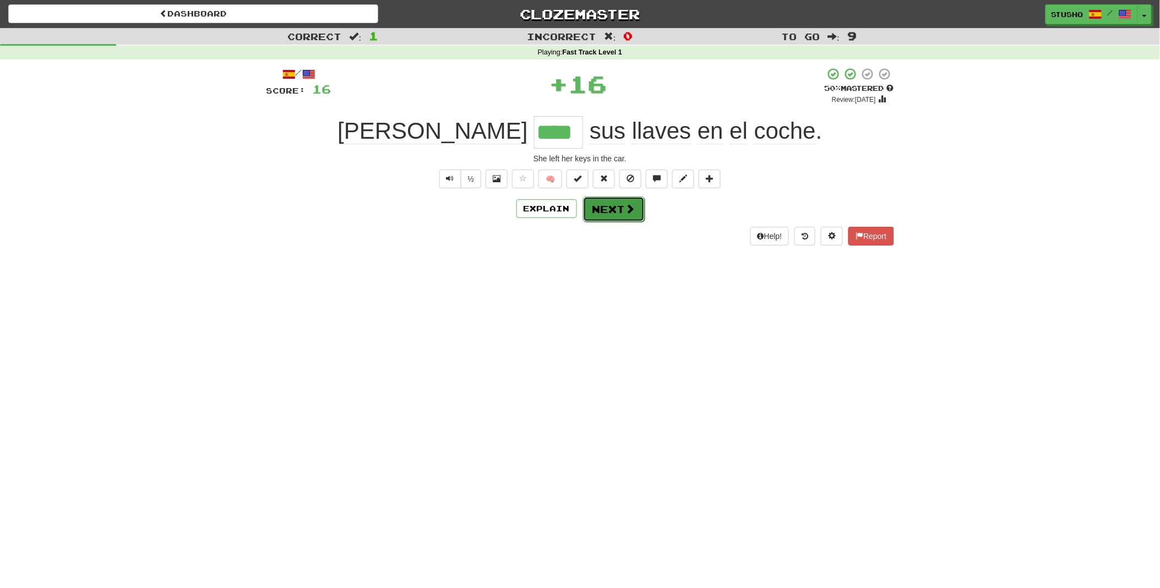
click at [615, 210] on button "Next" at bounding box center [614, 209] width 62 height 25
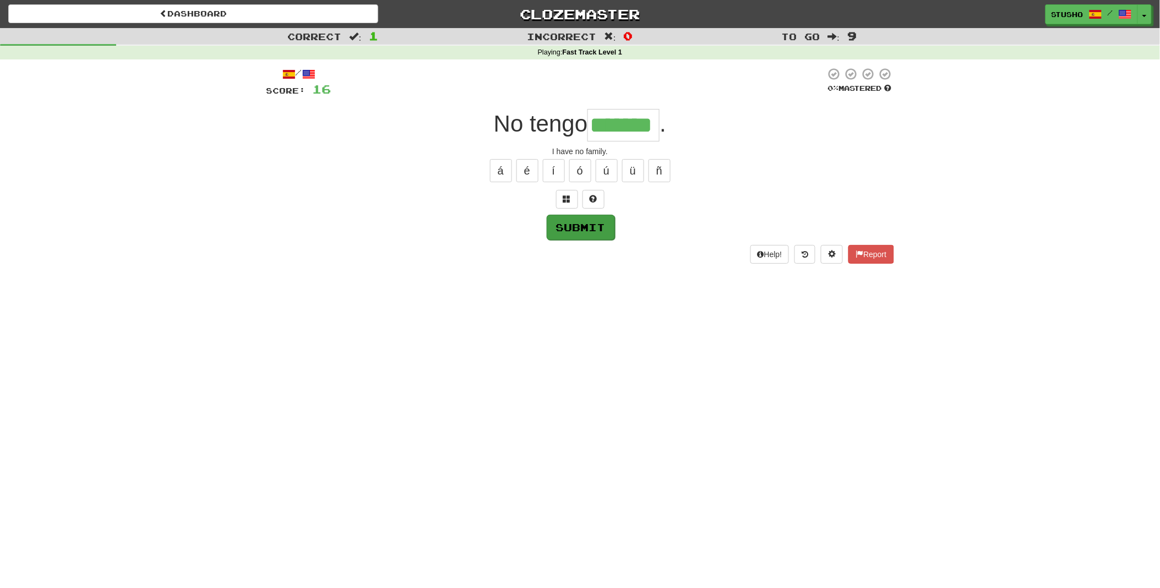
type input "*******"
click at [577, 229] on button "Submit" at bounding box center [581, 227] width 68 height 25
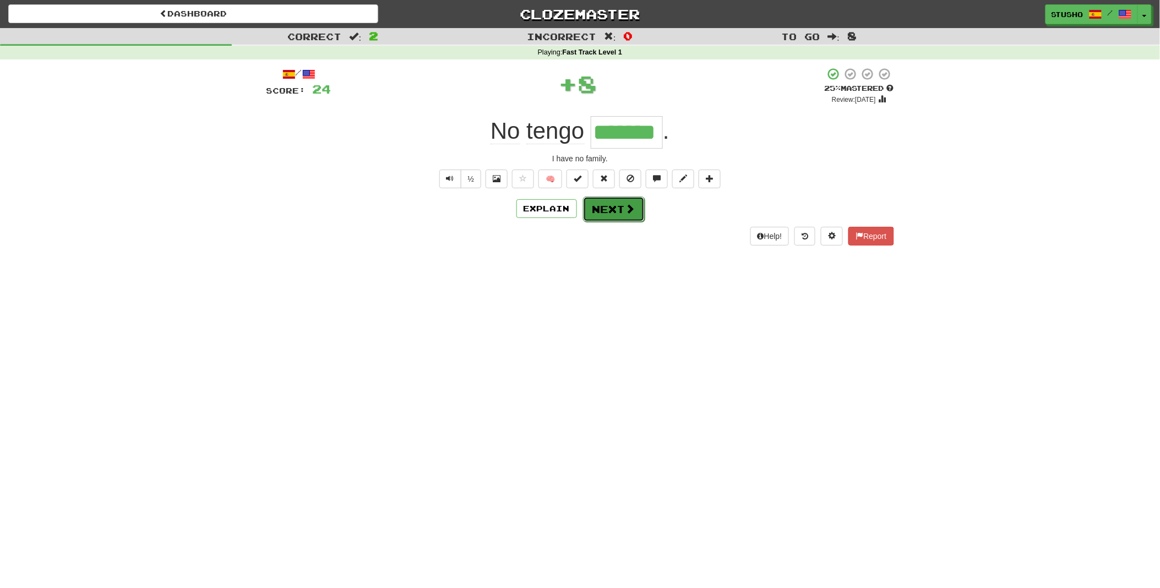
click at [613, 210] on button "Next" at bounding box center [614, 209] width 62 height 25
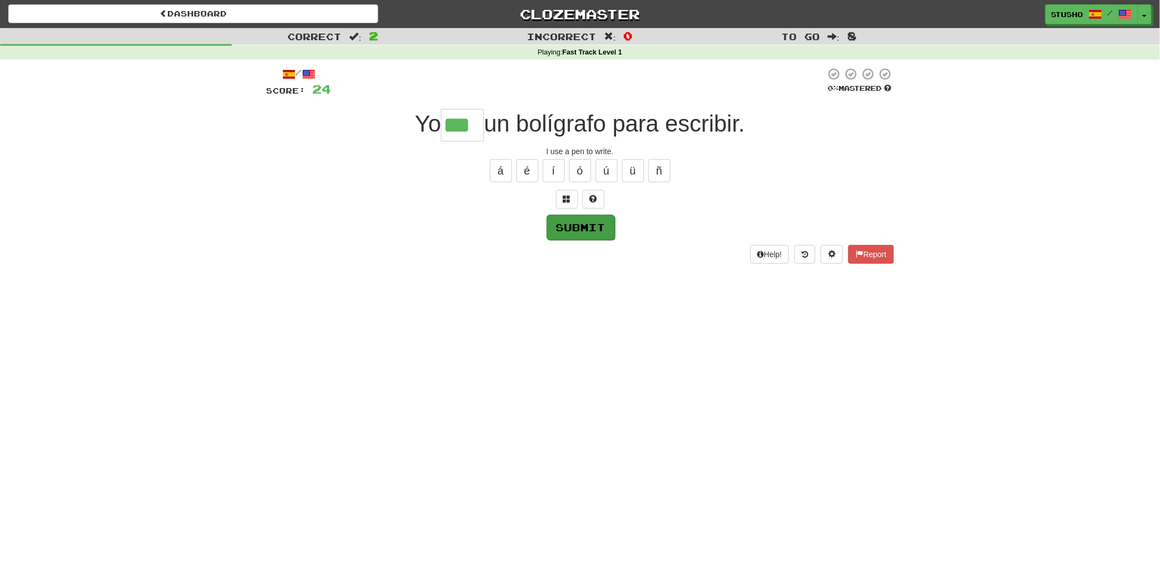
type input "***"
click at [585, 228] on button "Submit" at bounding box center [581, 227] width 68 height 25
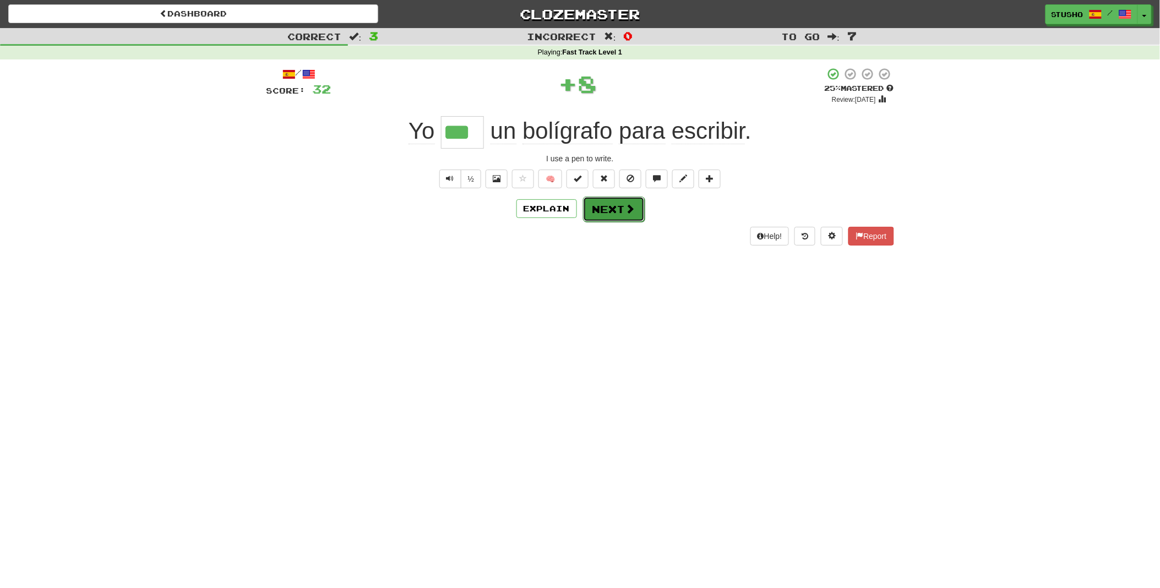
click at [611, 211] on button "Next" at bounding box center [614, 209] width 62 height 25
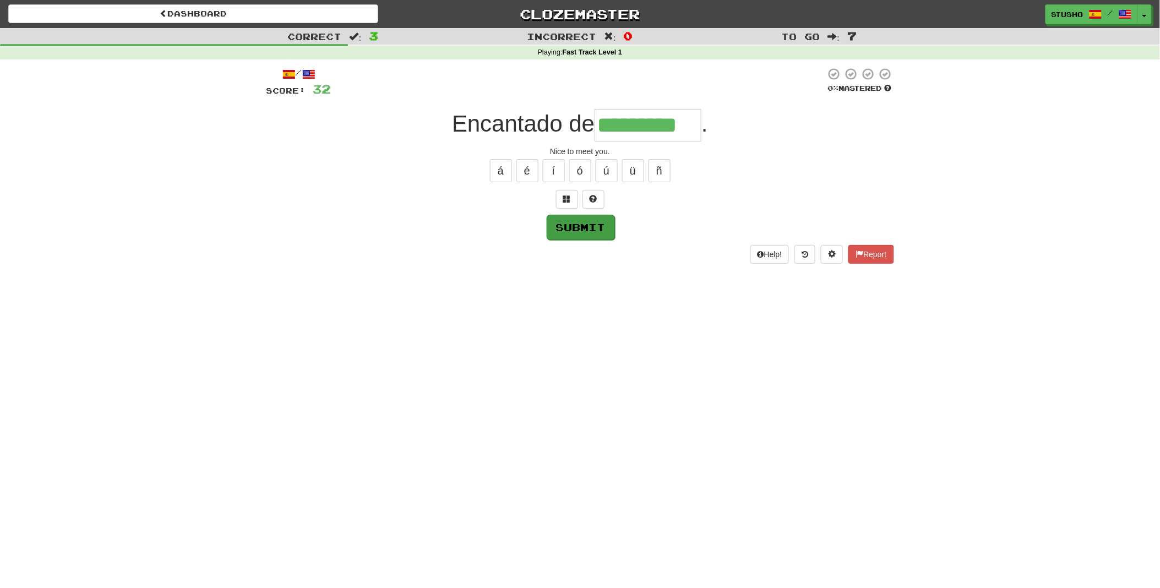
type input "*********"
click at [579, 228] on button "Submit" at bounding box center [581, 227] width 68 height 25
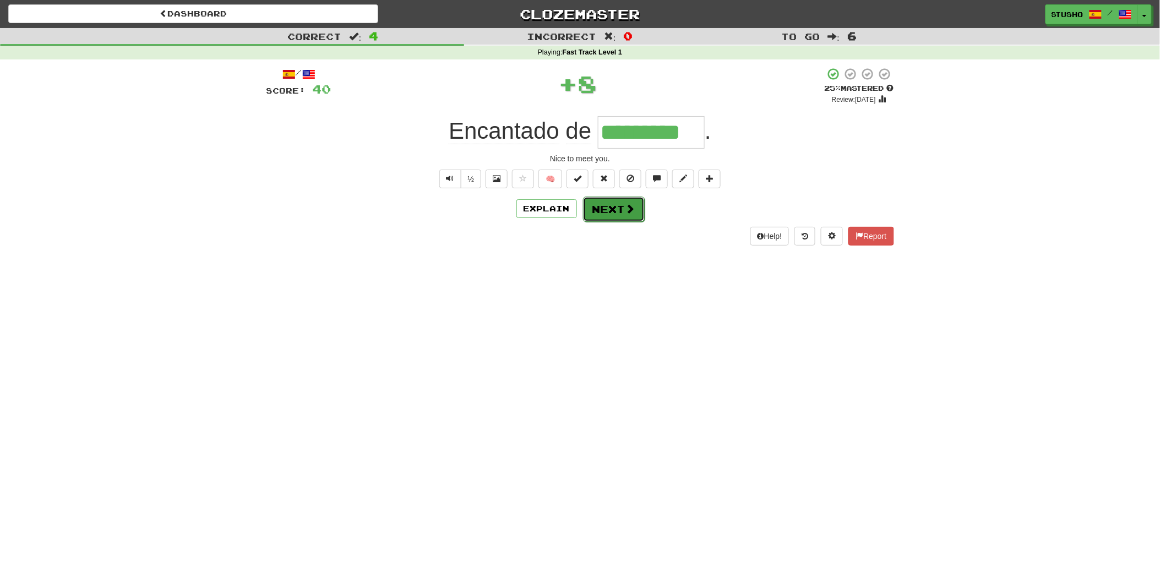
click at [616, 209] on button "Next" at bounding box center [614, 209] width 62 height 25
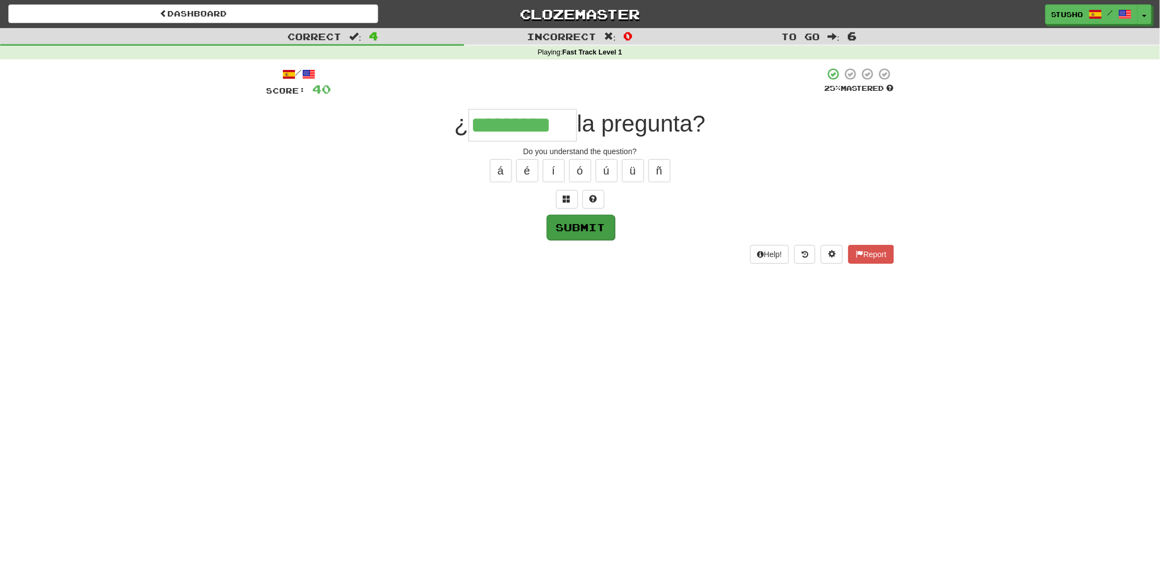
type input "*********"
click at [582, 232] on button "Submit" at bounding box center [581, 227] width 68 height 25
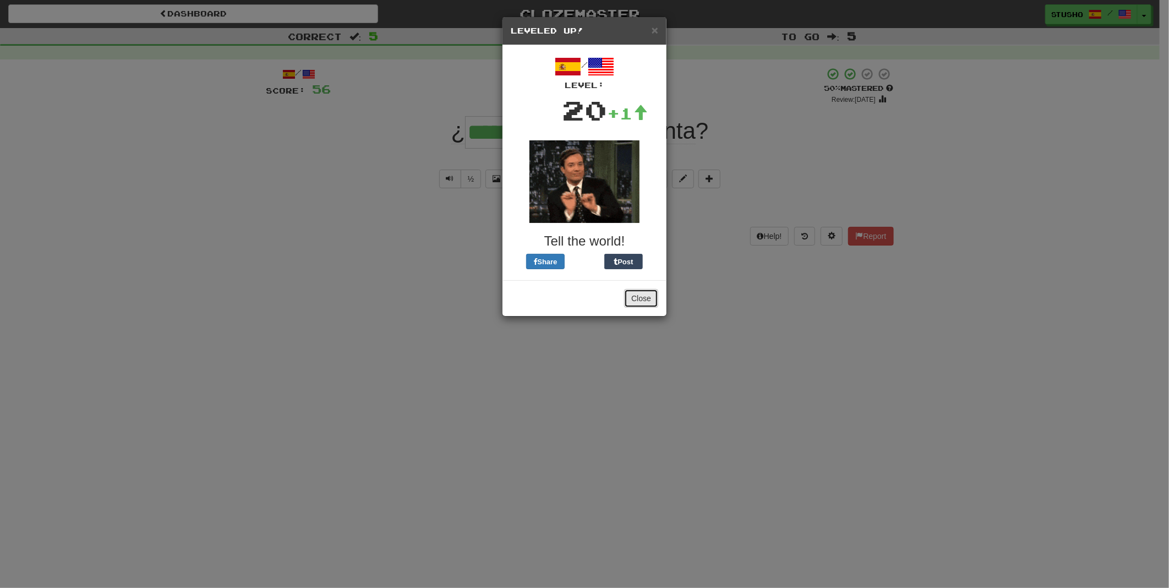
click at [638, 299] on button "Close" at bounding box center [641, 298] width 34 height 19
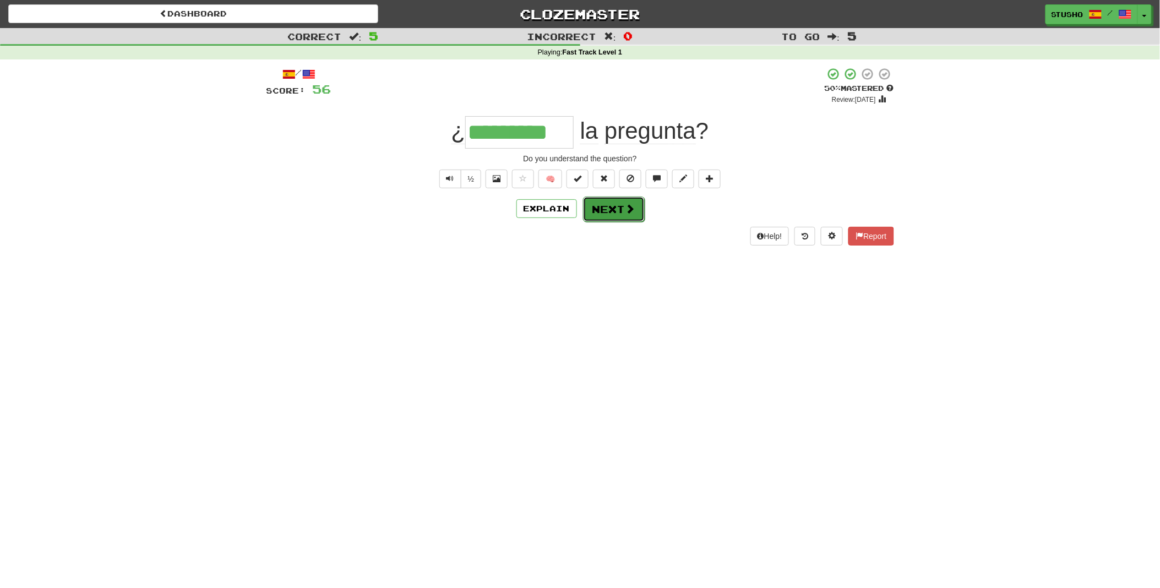
click at [610, 212] on button "Next" at bounding box center [614, 209] width 62 height 25
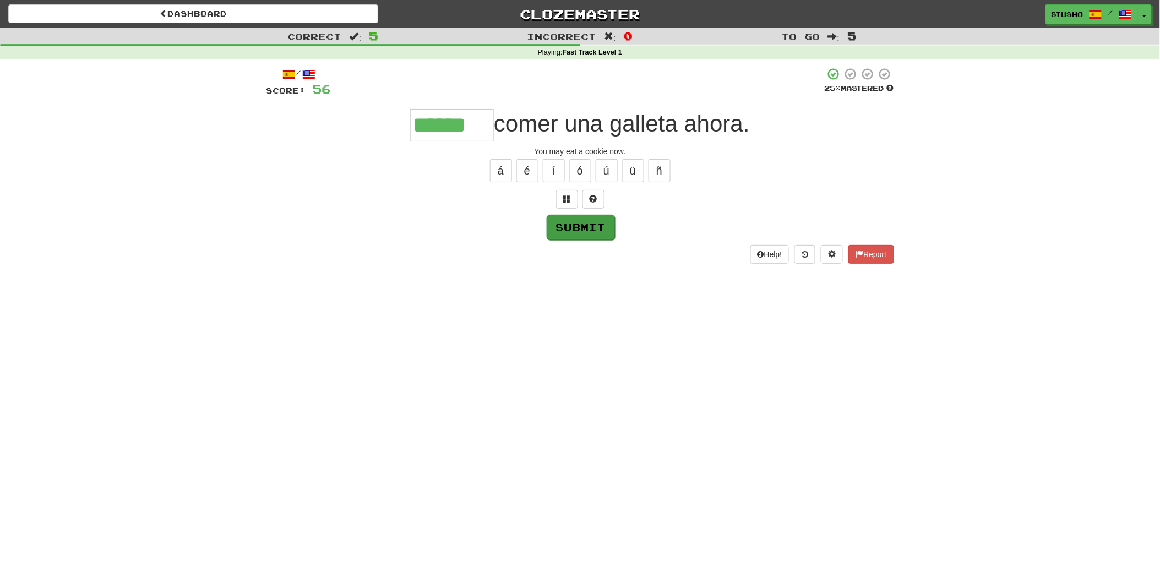
type input "******"
click at [580, 232] on button "Submit" at bounding box center [581, 227] width 68 height 25
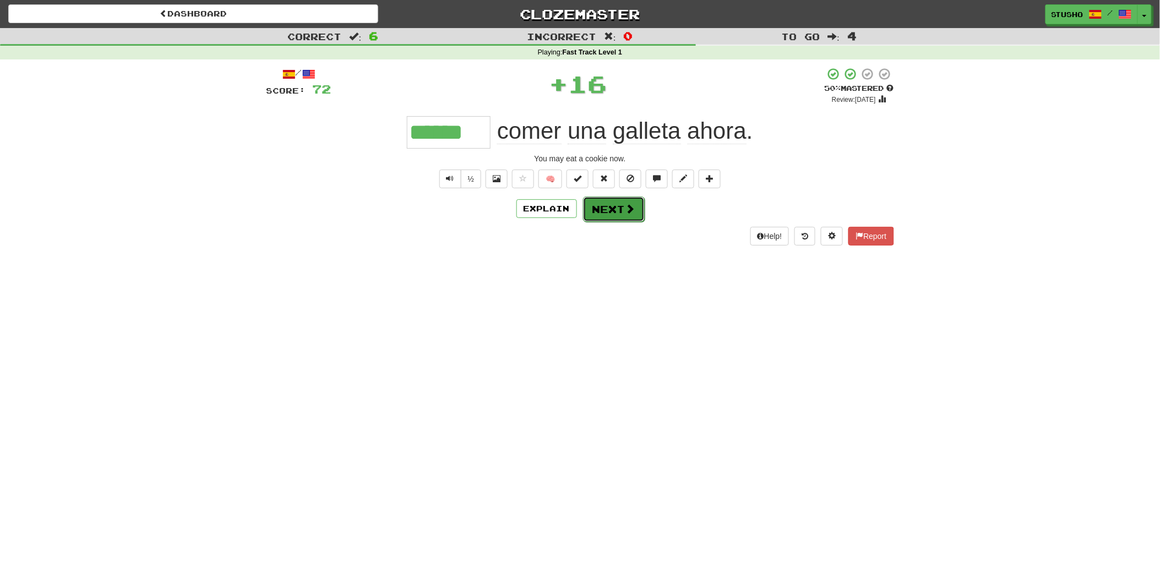
click at [606, 213] on button "Next" at bounding box center [614, 209] width 62 height 25
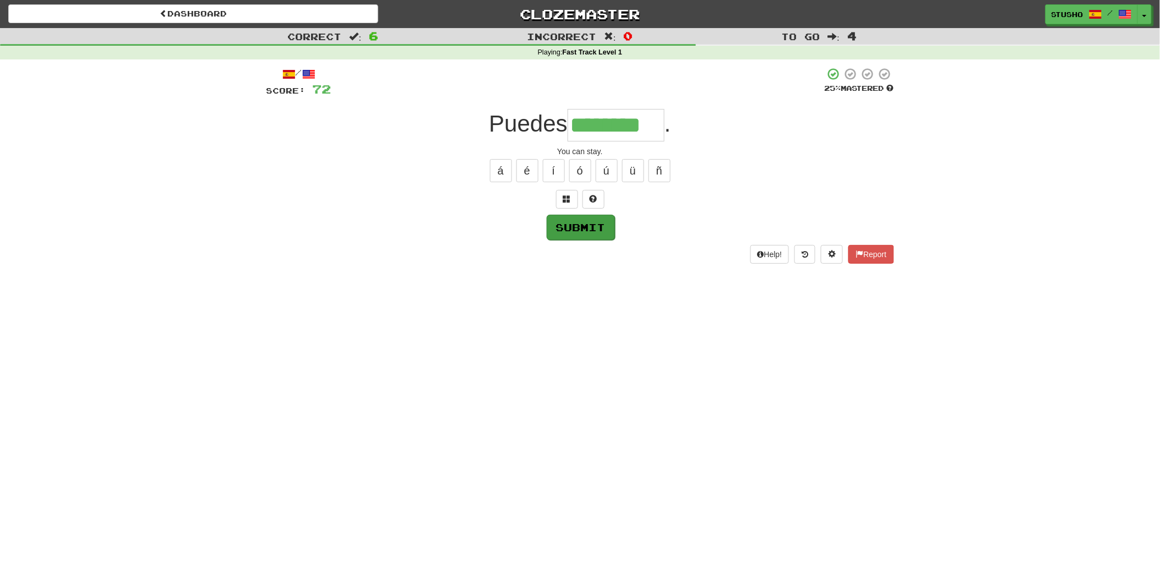
type input "********"
click at [586, 232] on button "Submit" at bounding box center [581, 227] width 68 height 25
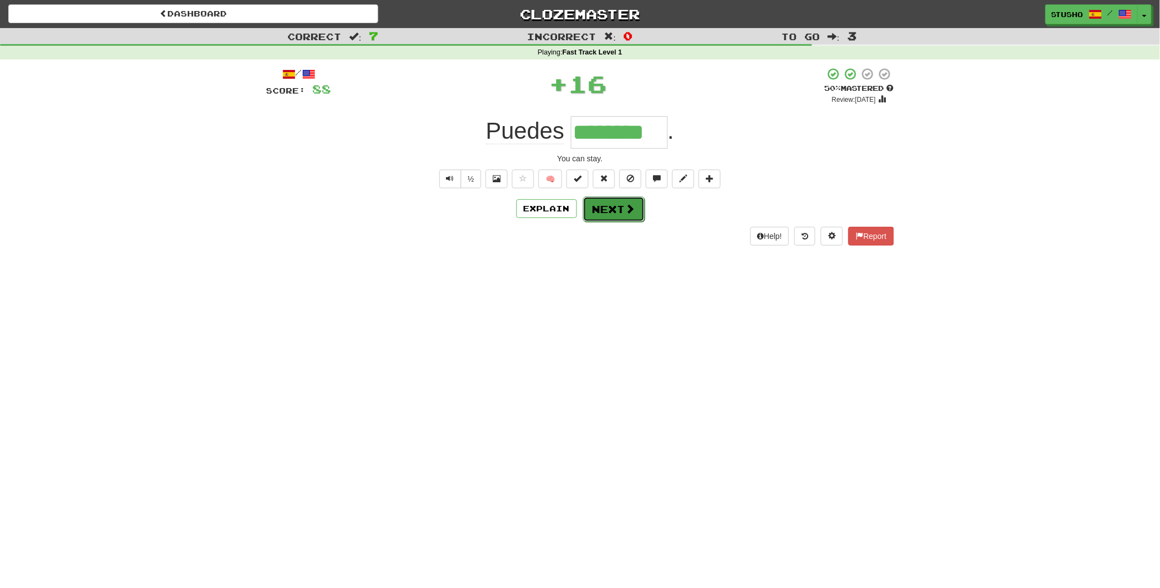
click at [609, 209] on button "Next" at bounding box center [614, 209] width 62 height 25
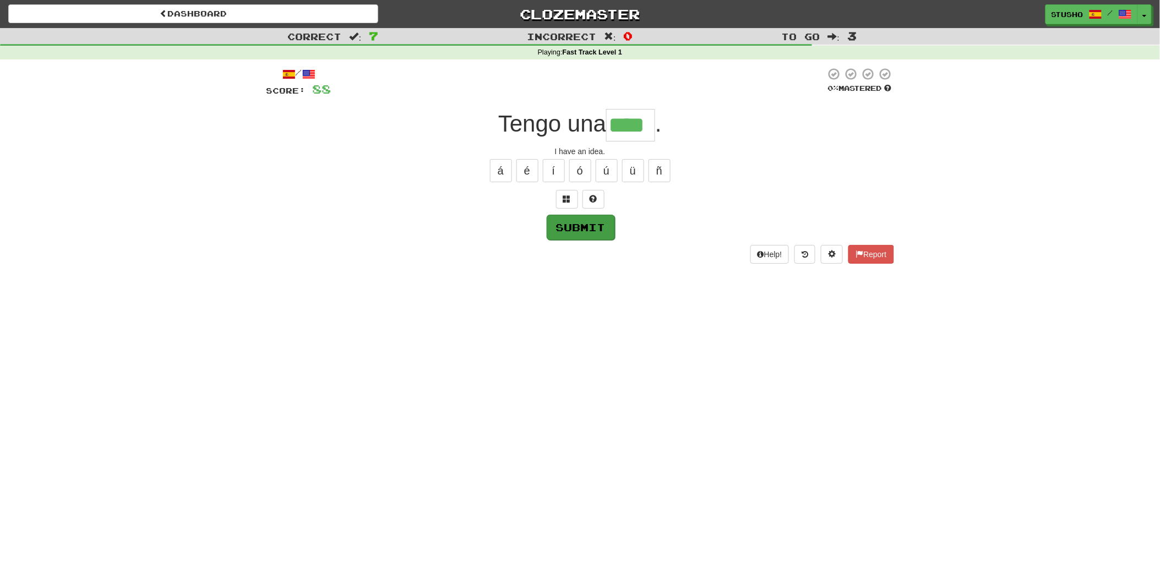
type input "****"
click at [568, 227] on button "Submit" at bounding box center [580, 226] width 68 height 25
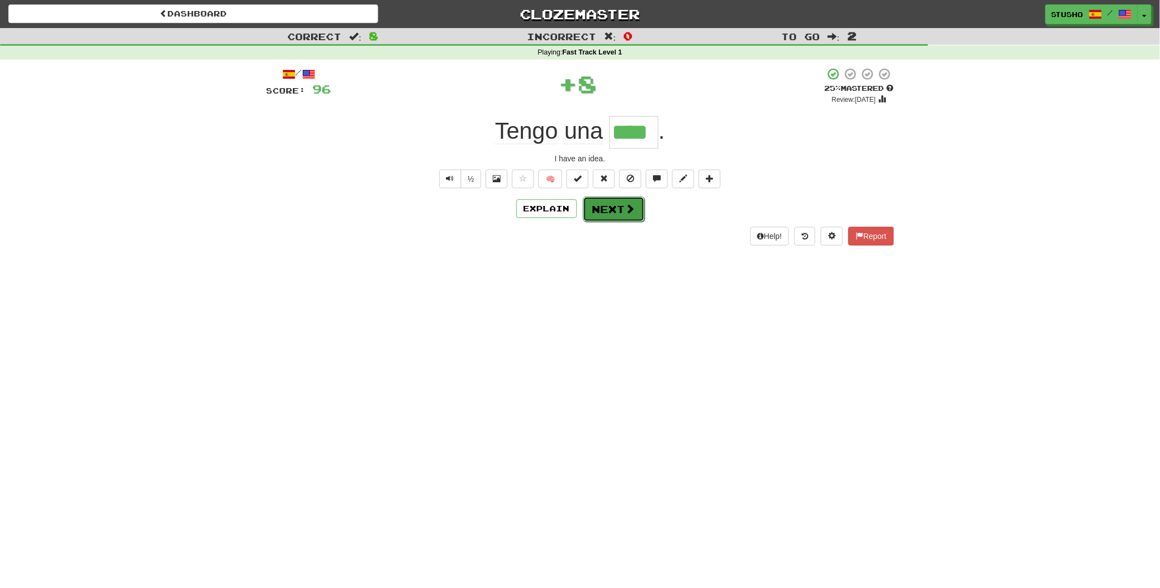
click at [617, 210] on button "Next" at bounding box center [614, 209] width 62 height 25
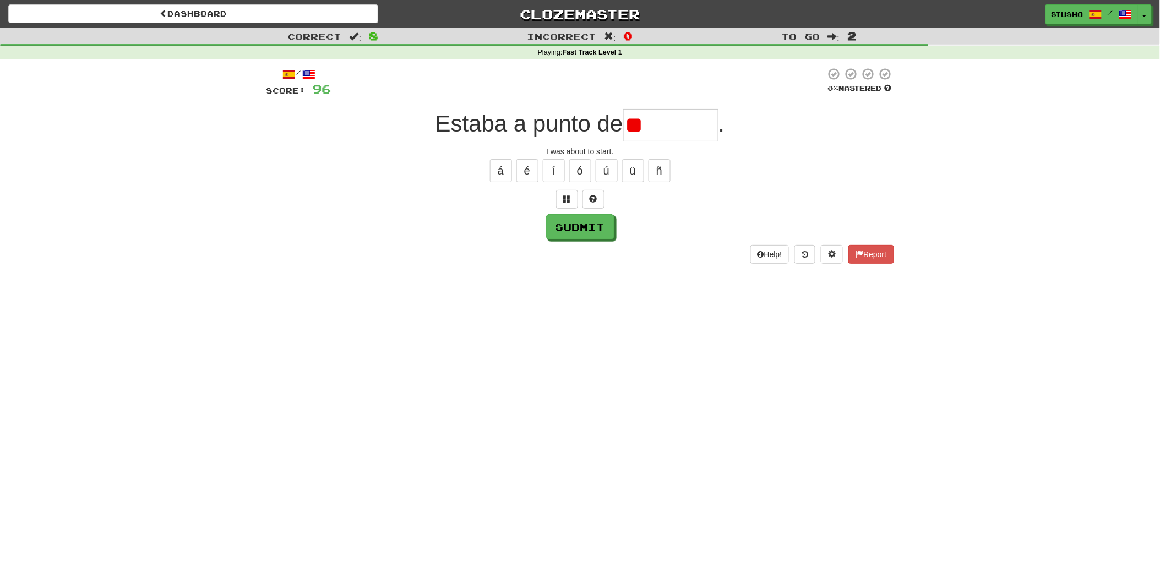
type input "*"
type input "*******"
click at [576, 228] on button "Submit" at bounding box center [581, 227] width 68 height 25
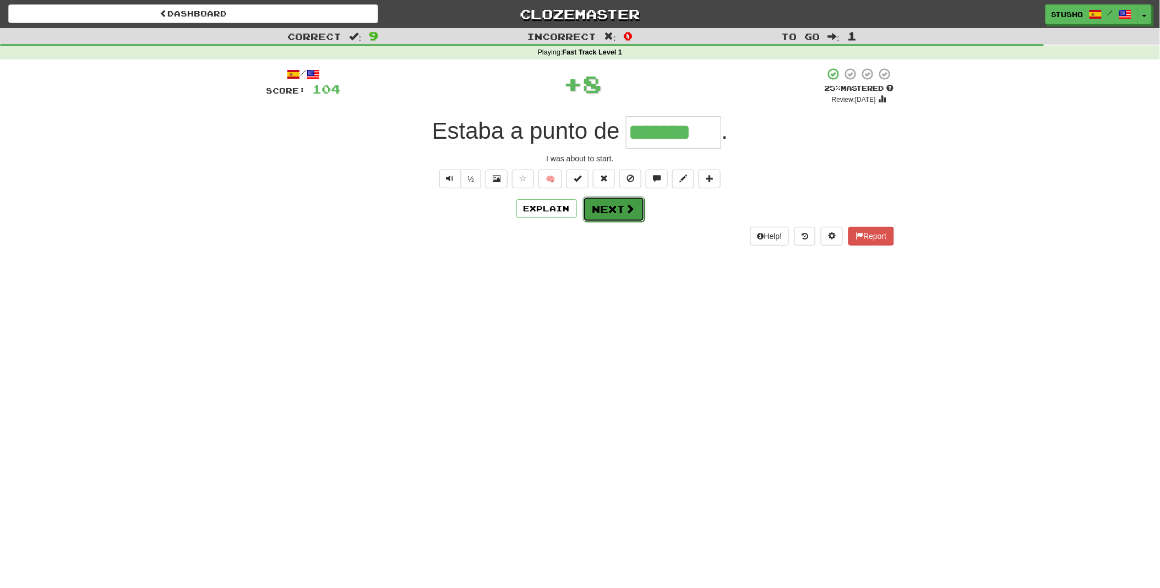
click at [617, 222] on button "Next" at bounding box center [614, 209] width 62 height 25
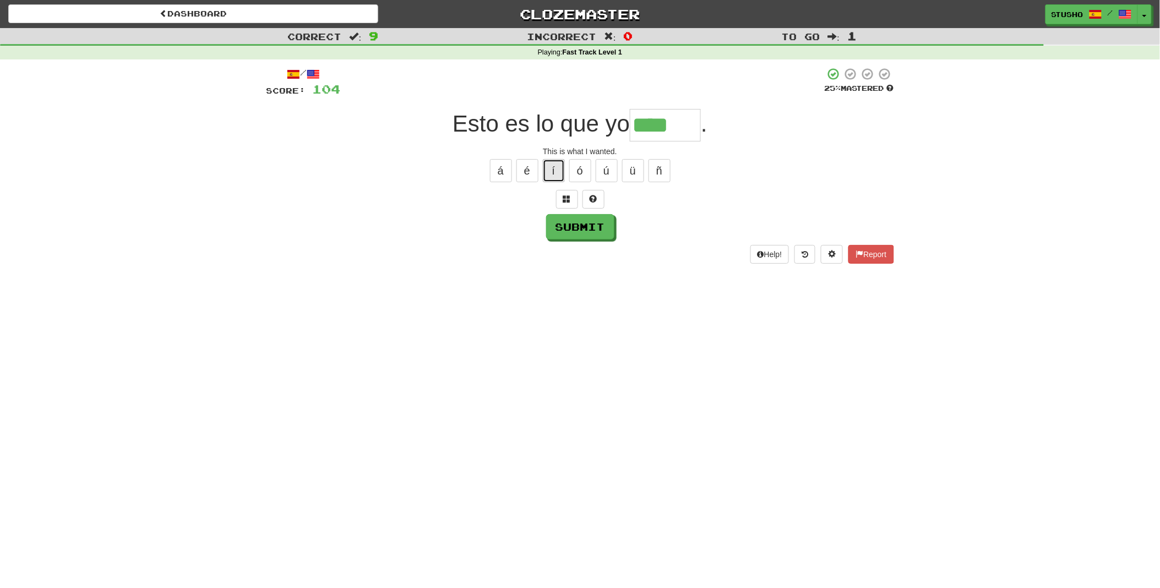
click at [553, 168] on button "í" at bounding box center [554, 170] width 22 height 23
type input "******"
click at [570, 229] on button "Submit" at bounding box center [581, 227] width 68 height 25
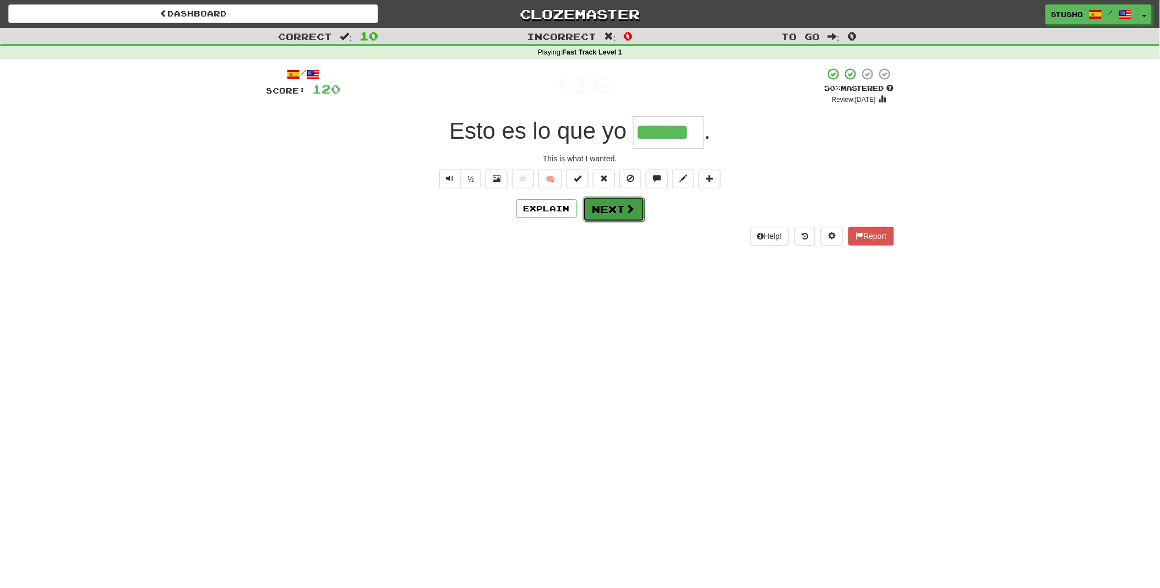
click at [616, 209] on button "Next" at bounding box center [614, 209] width 62 height 25
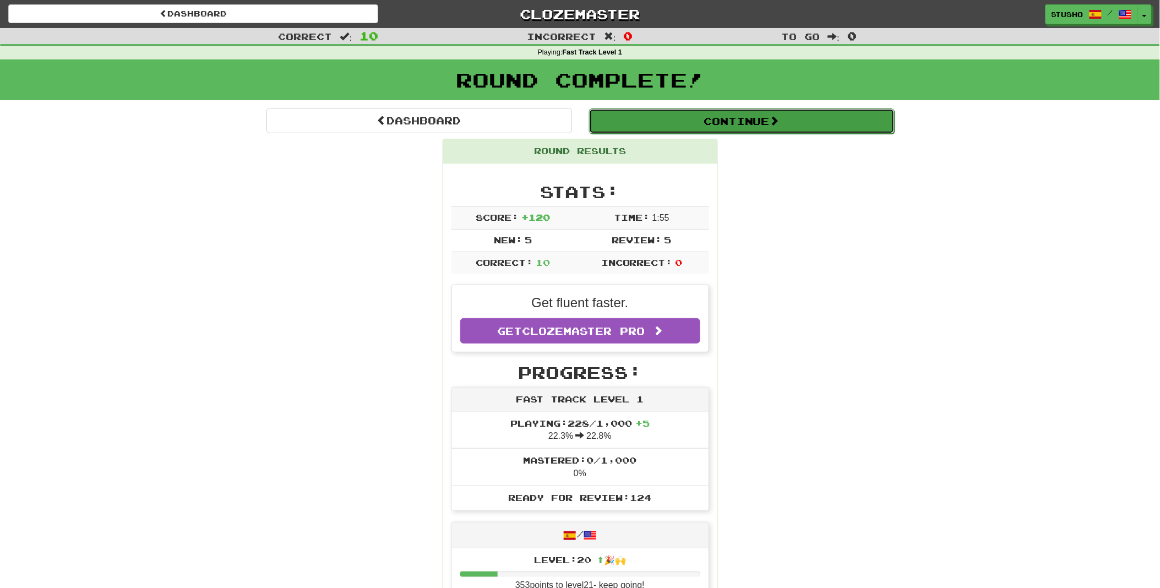
click at [747, 118] on button "Continue" at bounding box center [742, 120] width 306 height 25
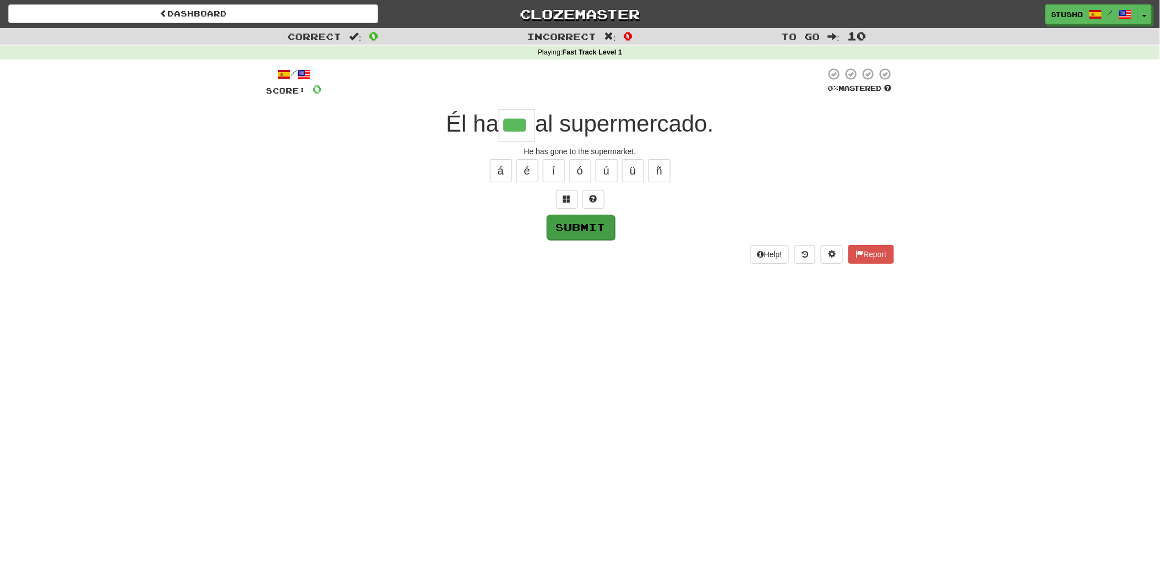
type input "***"
click at [596, 227] on button "Submit" at bounding box center [581, 227] width 68 height 25
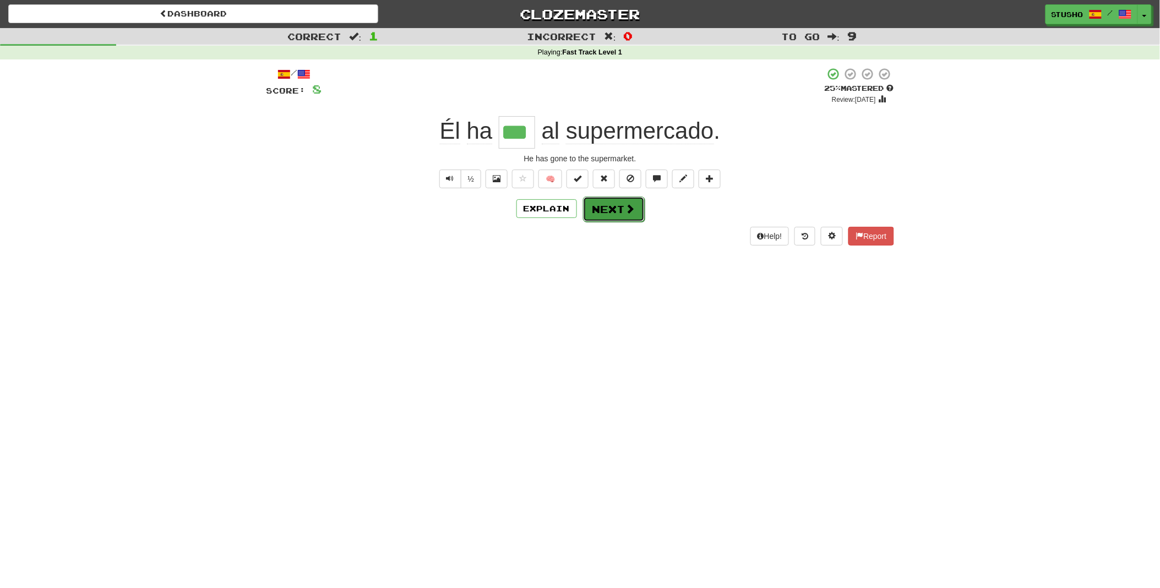
click at [608, 208] on button "Next" at bounding box center [614, 209] width 62 height 25
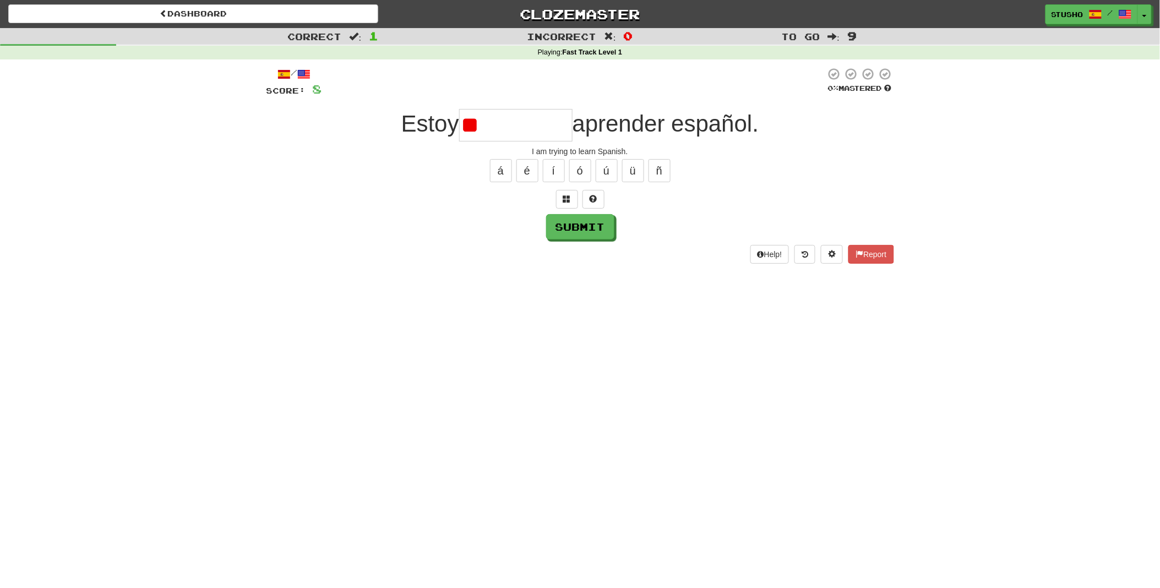
type input "*"
type input "**********"
click at [591, 227] on button "Submit" at bounding box center [580, 226] width 68 height 25
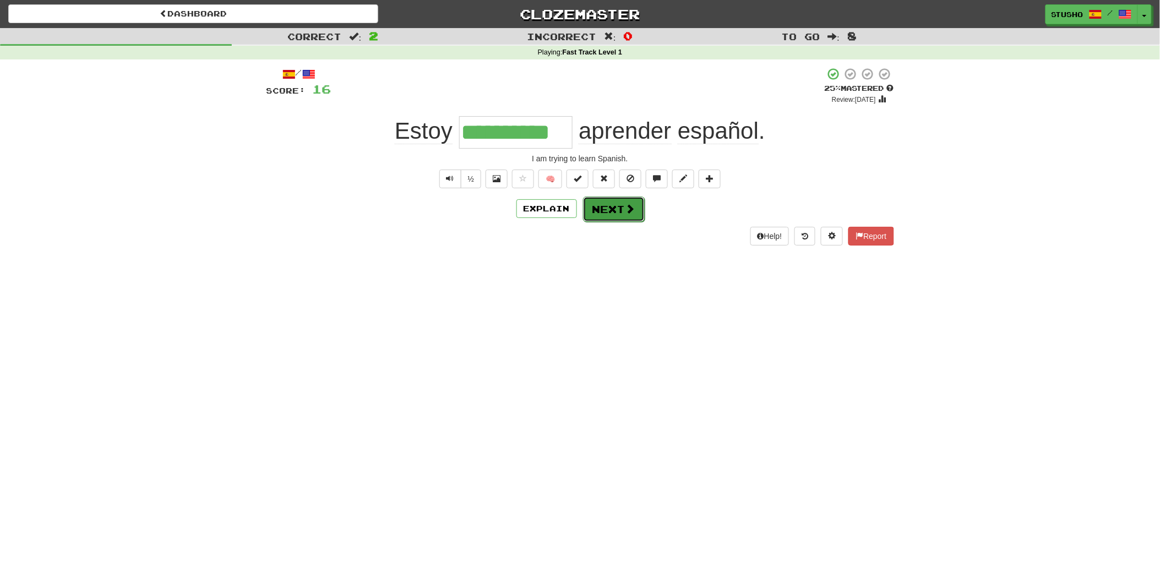
click at [613, 212] on button "Next" at bounding box center [614, 209] width 62 height 25
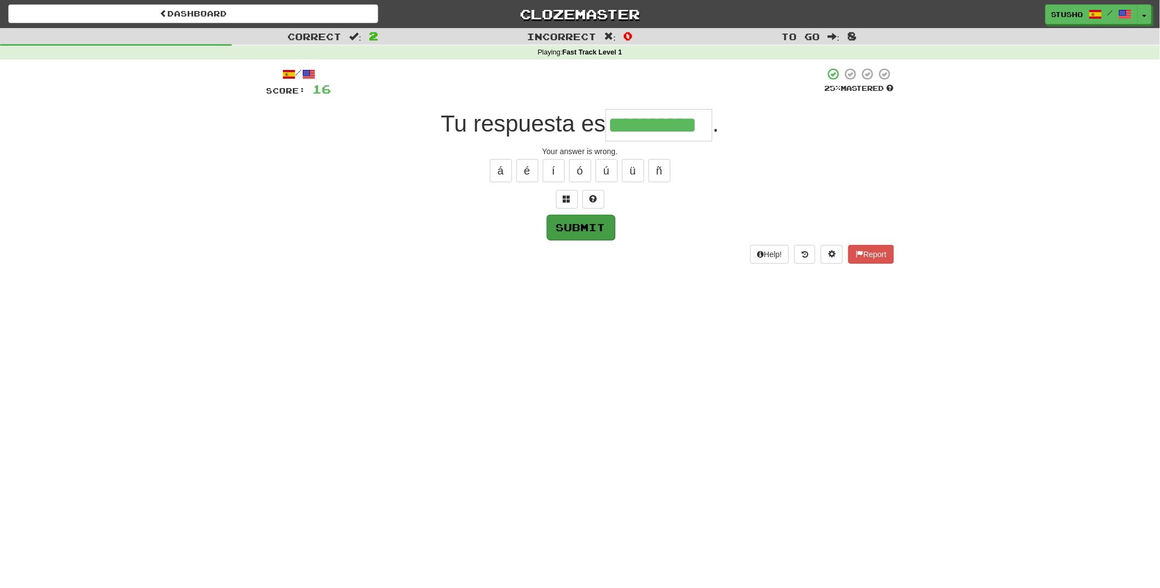
type input "**********"
click at [580, 227] on button "Submit" at bounding box center [581, 227] width 68 height 25
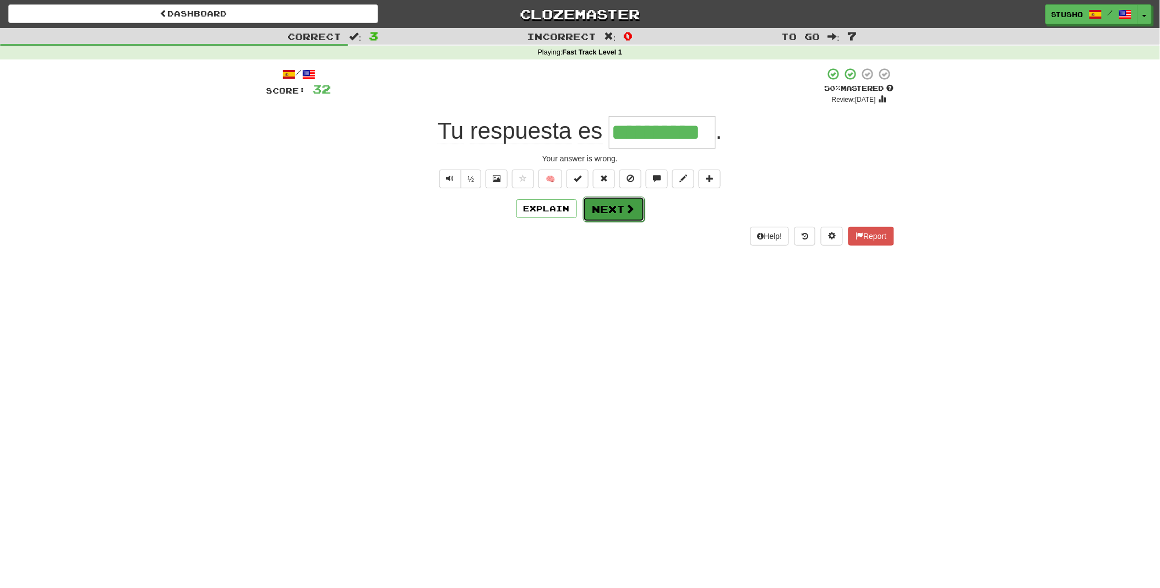
click at [613, 208] on button "Next" at bounding box center [614, 209] width 62 height 25
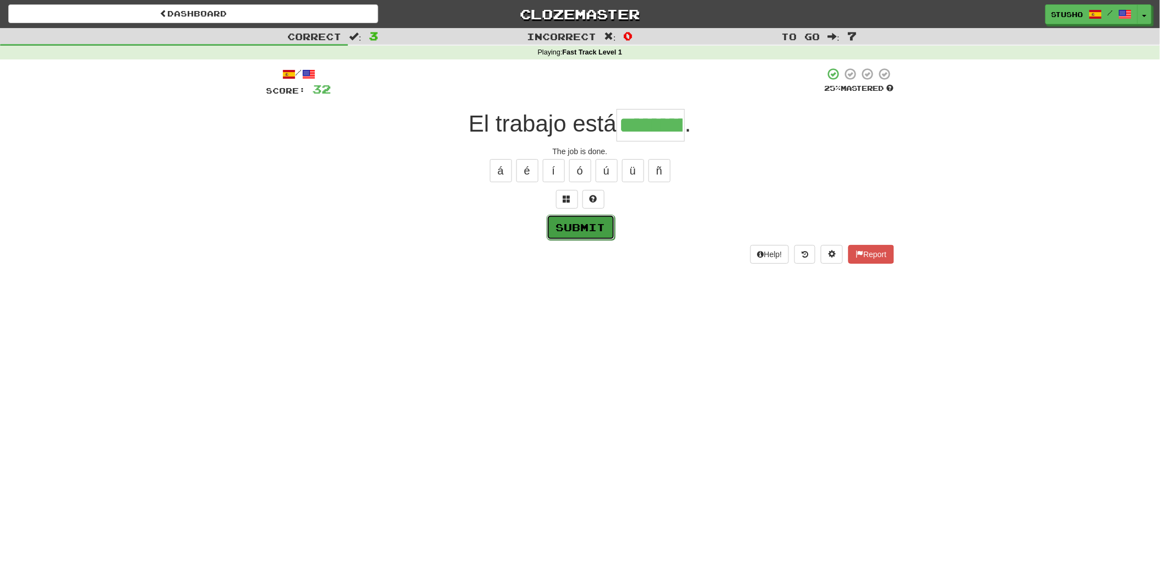
click at [574, 228] on button "Submit" at bounding box center [581, 227] width 68 height 25
type input "*****"
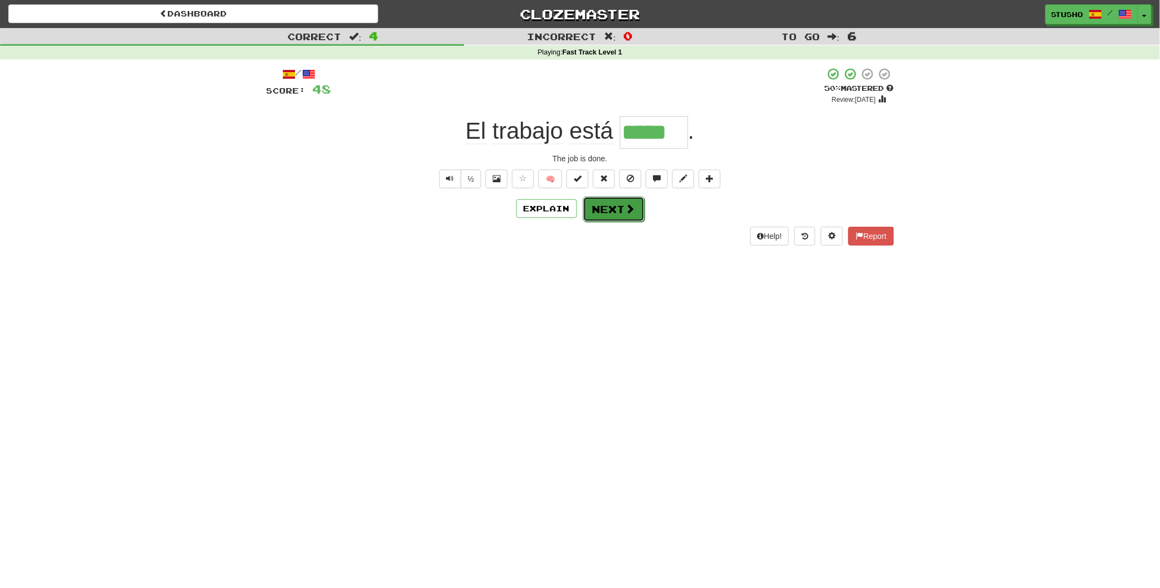
click at [609, 213] on button "Next" at bounding box center [614, 209] width 62 height 25
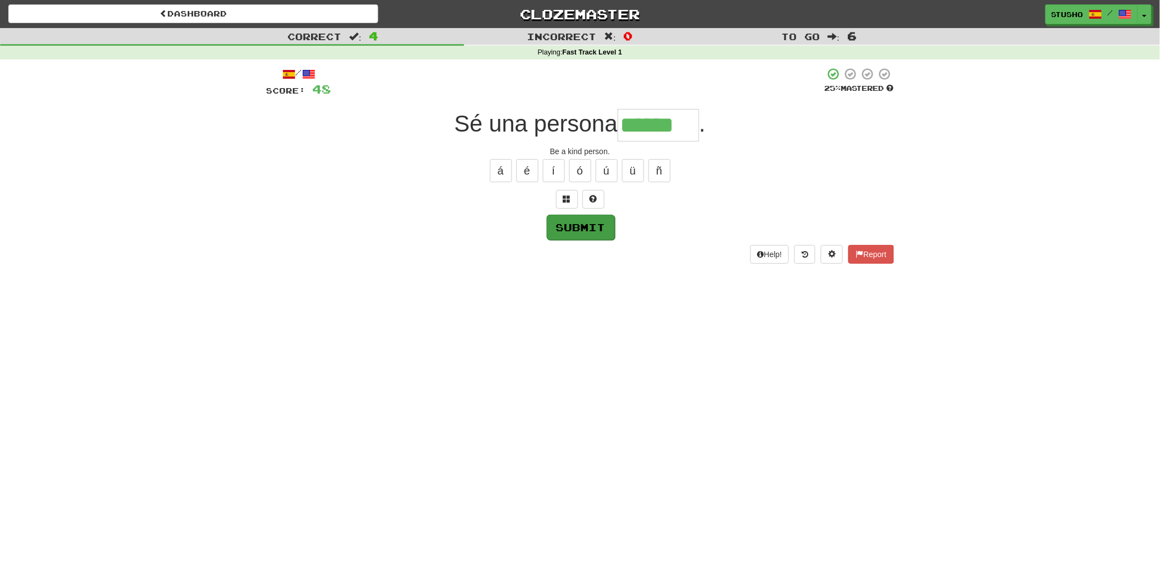
type input "******"
click at [569, 223] on button "Submit" at bounding box center [581, 227] width 68 height 25
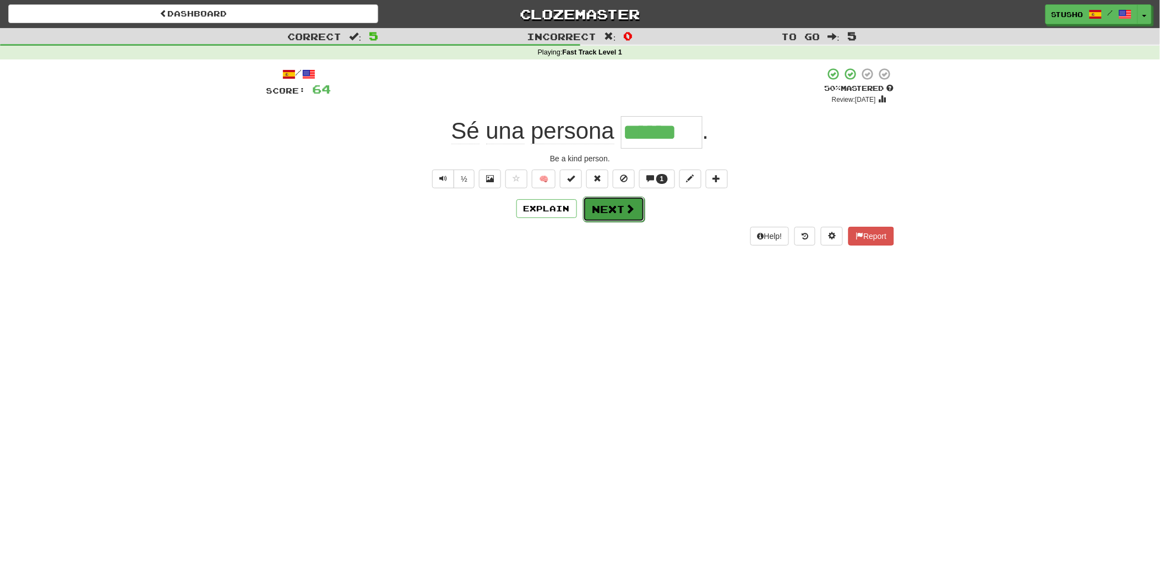
click at [614, 213] on button "Next" at bounding box center [614, 209] width 62 height 25
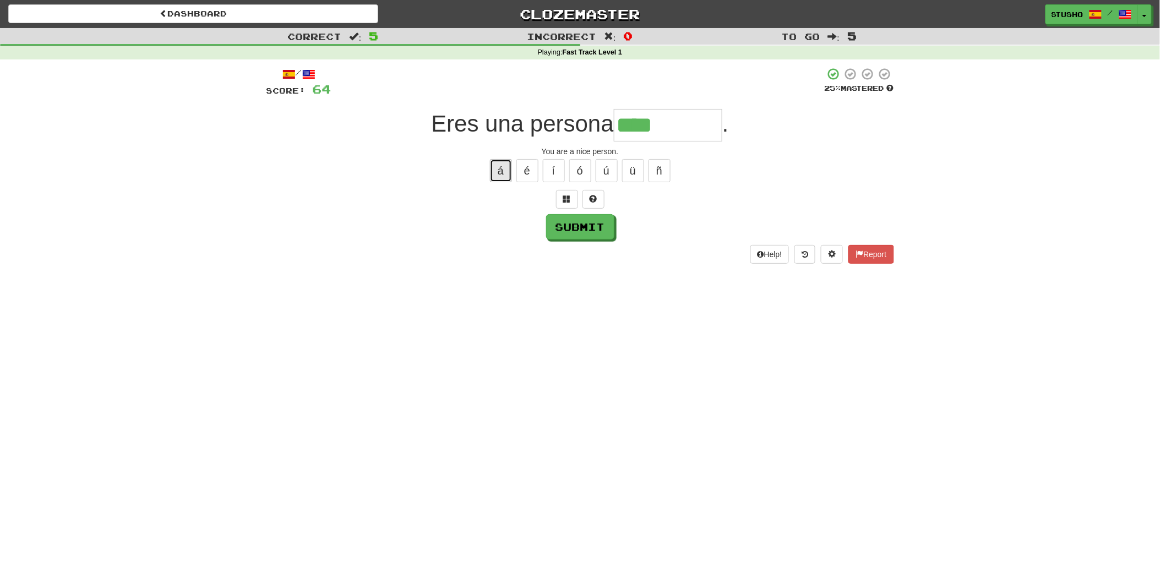
click at [501, 168] on button "á" at bounding box center [501, 170] width 22 height 23
click at [571, 230] on button "Submit" at bounding box center [581, 227] width 68 height 25
type input "*********"
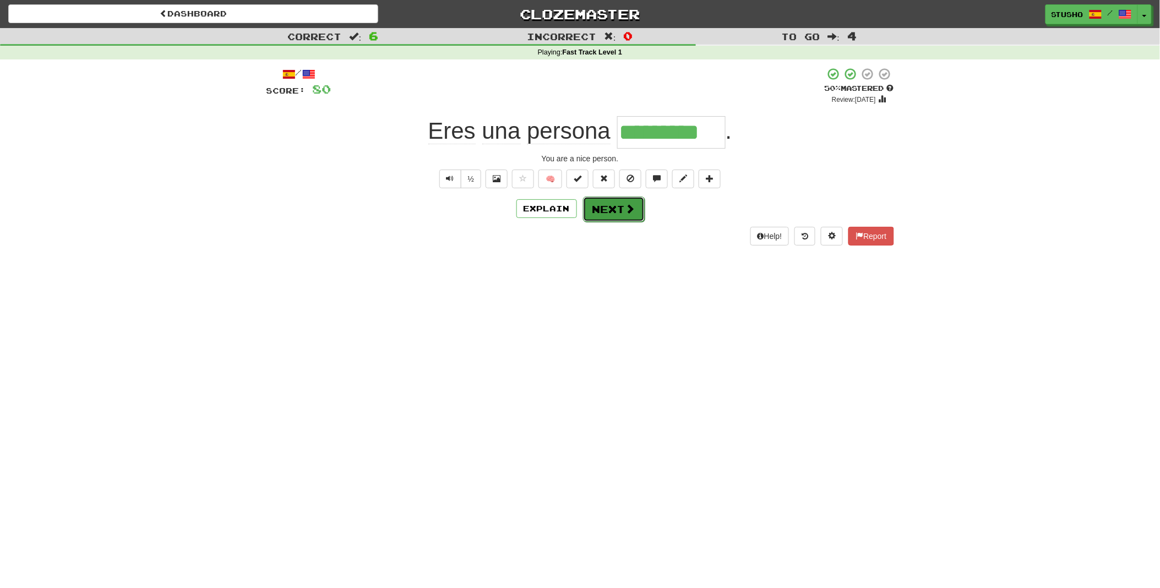
click at [625, 210] on span at bounding box center [630, 209] width 10 height 10
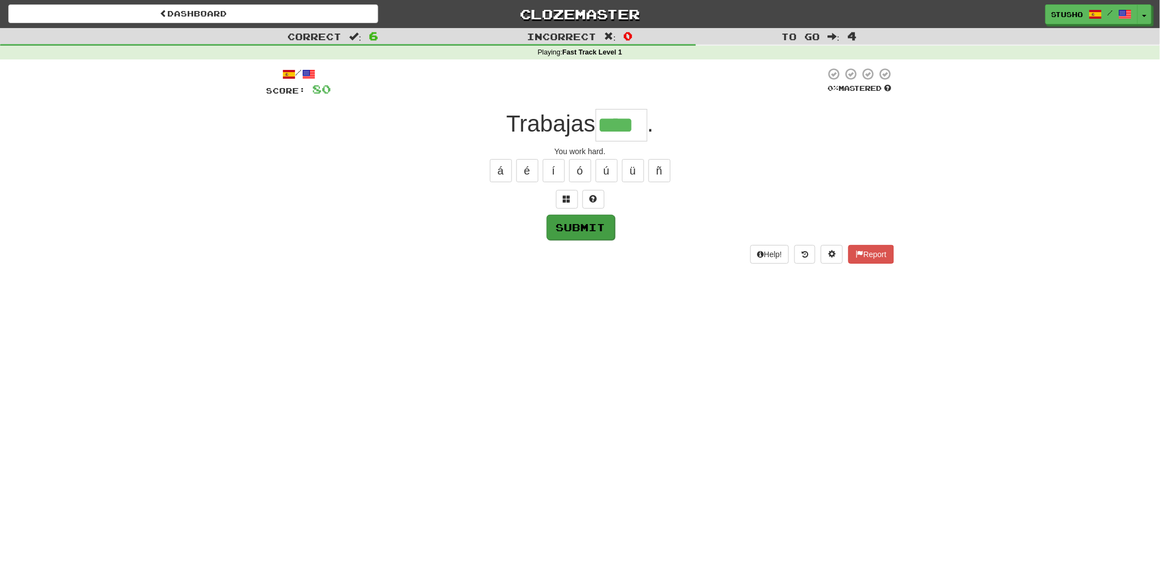
type input "****"
click at [584, 225] on button "Submit" at bounding box center [581, 227] width 68 height 25
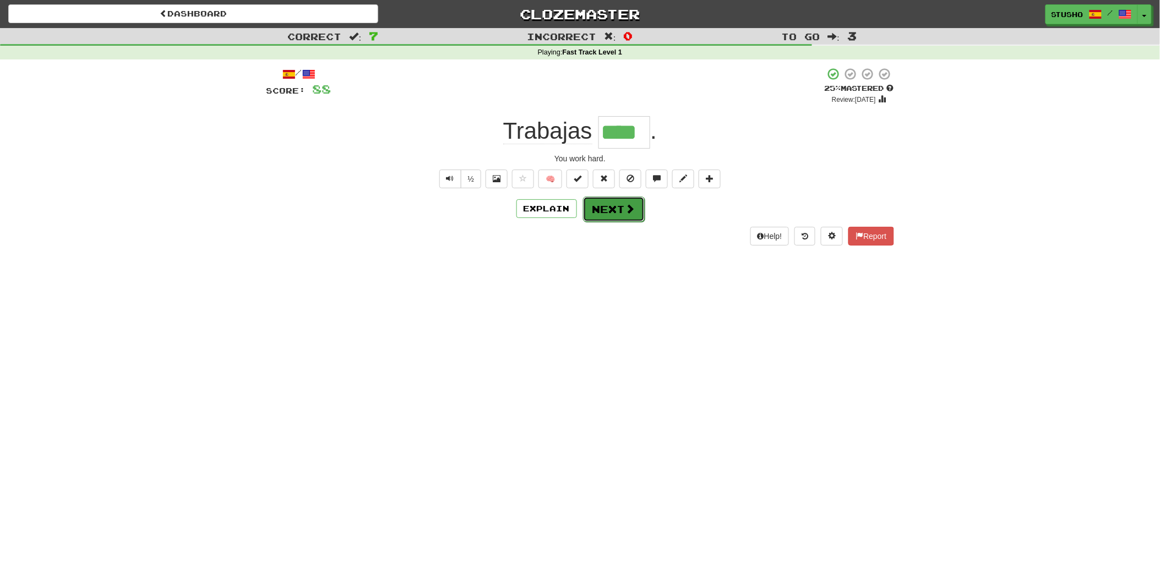
click at [611, 210] on button "Next" at bounding box center [614, 209] width 62 height 25
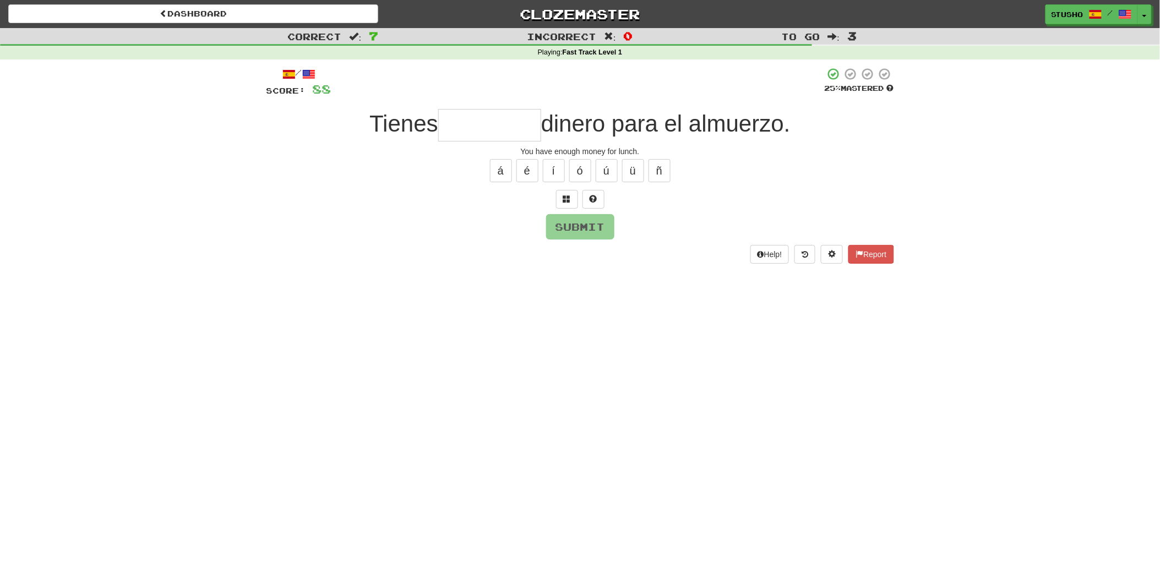
type input "*"
type input "**********"
click at [574, 228] on button "Submit" at bounding box center [581, 227] width 68 height 25
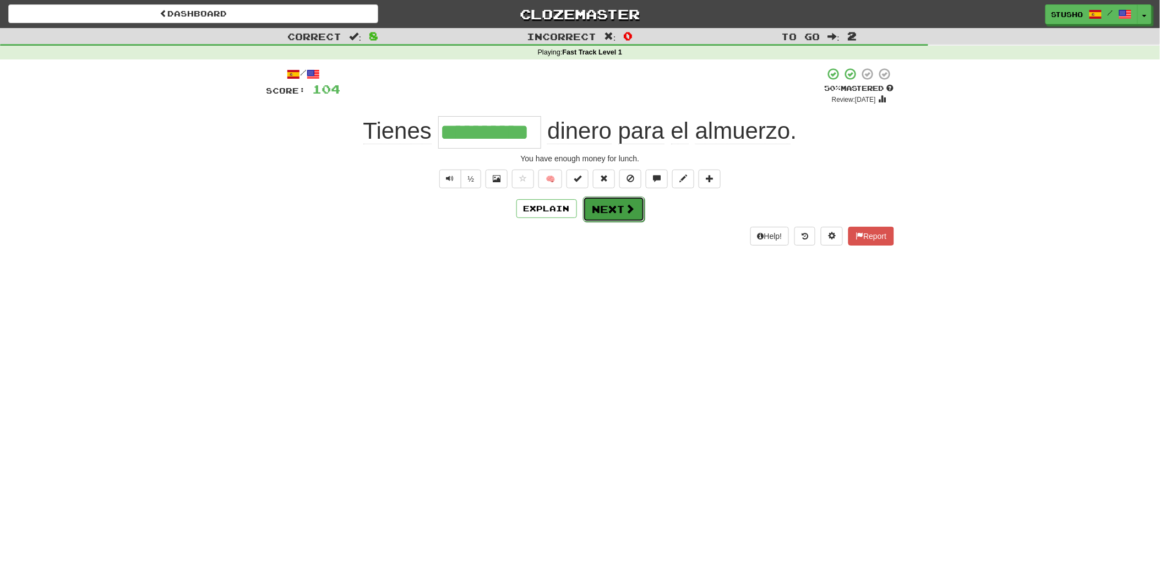
click at [614, 215] on button "Next" at bounding box center [614, 209] width 62 height 25
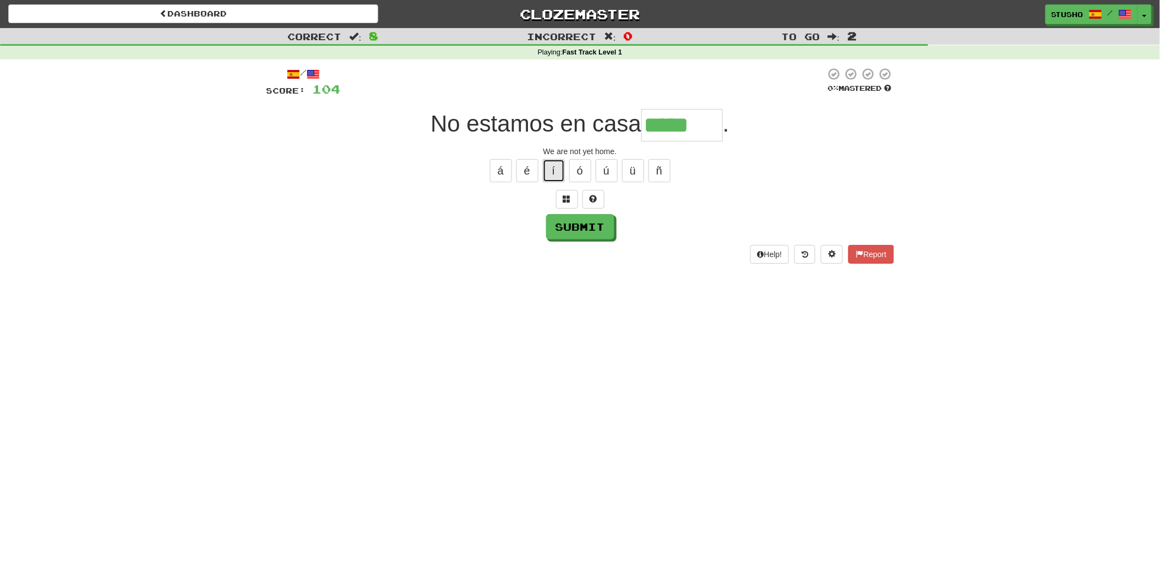
click at [552, 170] on button "í" at bounding box center [554, 170] width 22 height 23
type input "*******"
click at [574, 228] on button "Submit" at bounding box center [581, 227] width 68 height 25
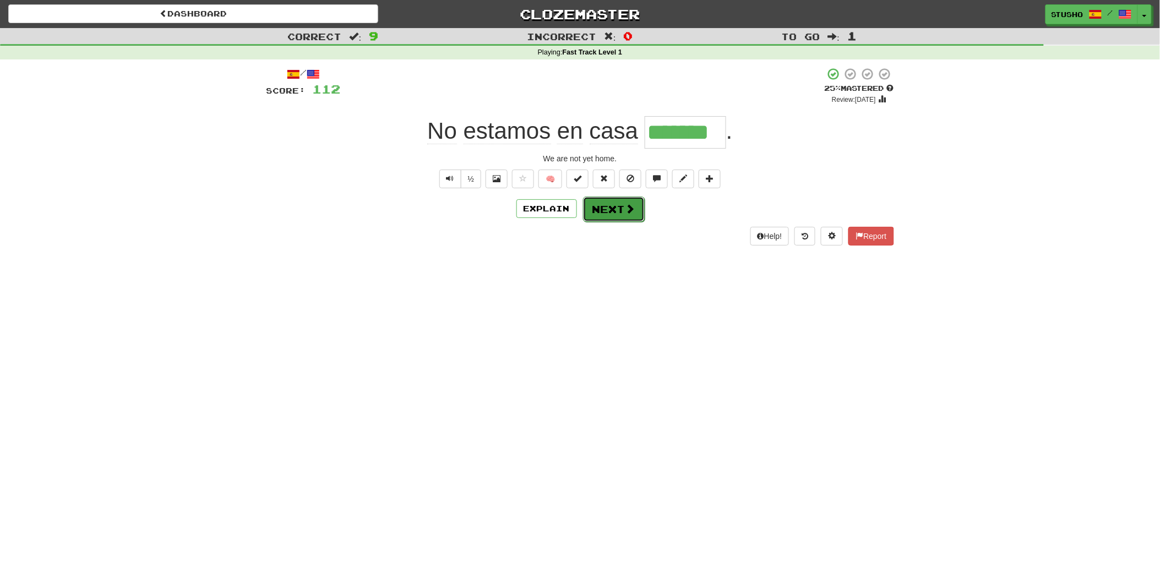
click at [610, 211] on button "Next" at bounding box center [614, 209] width 62 height 25
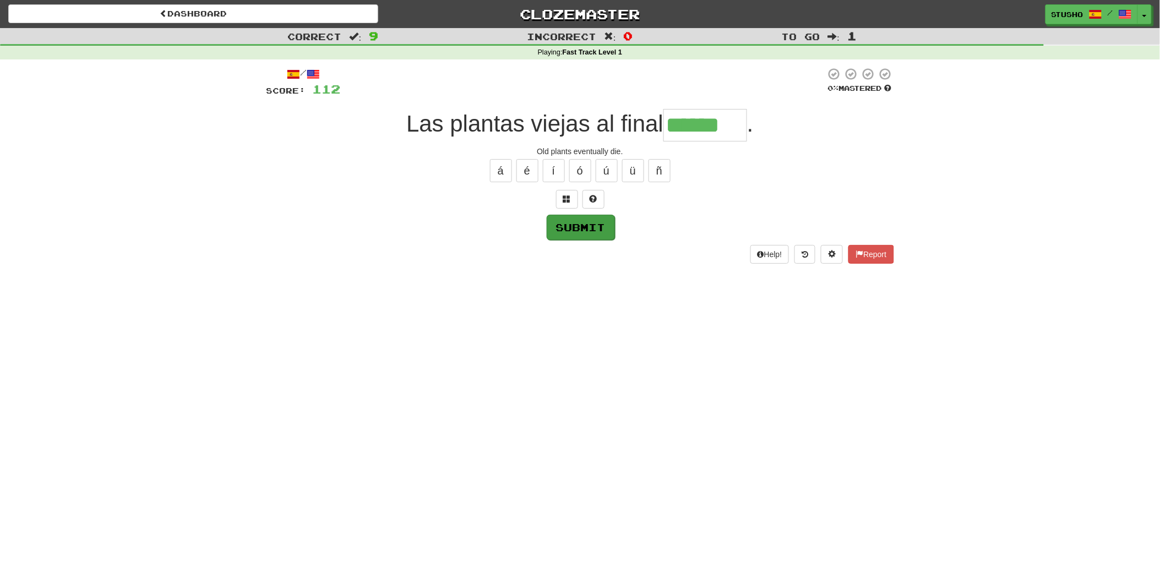
type input "******"
click at [587, 230] on button "Submit" at bounding box center [581, 227] width 68 height 25
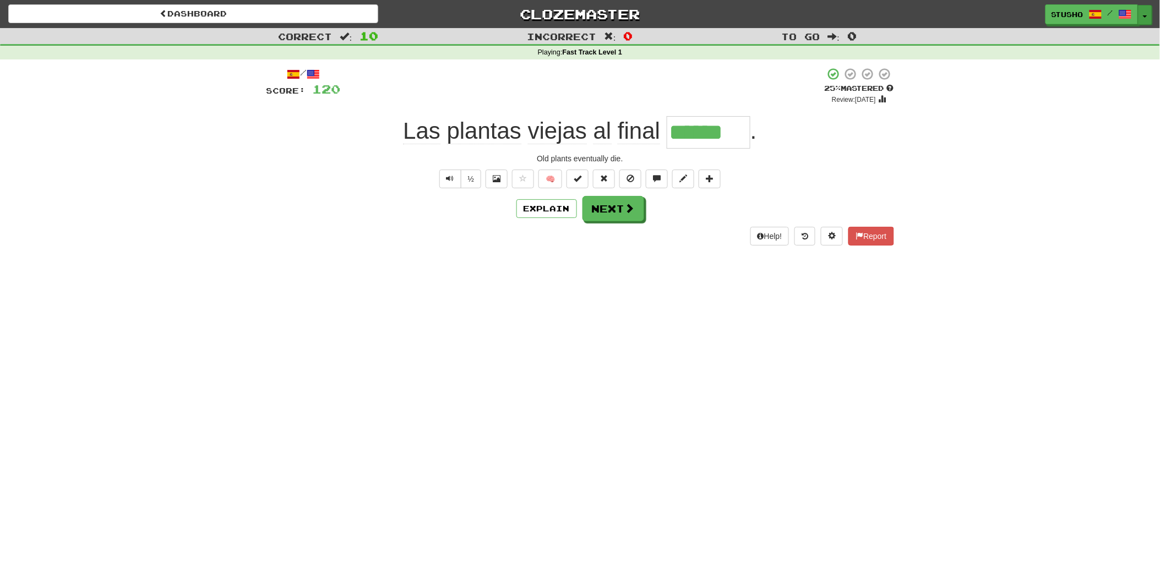
click at [1146, 13] on button "Toggle Dropdown" at bounding box center [1145, 15] width 14 height 20
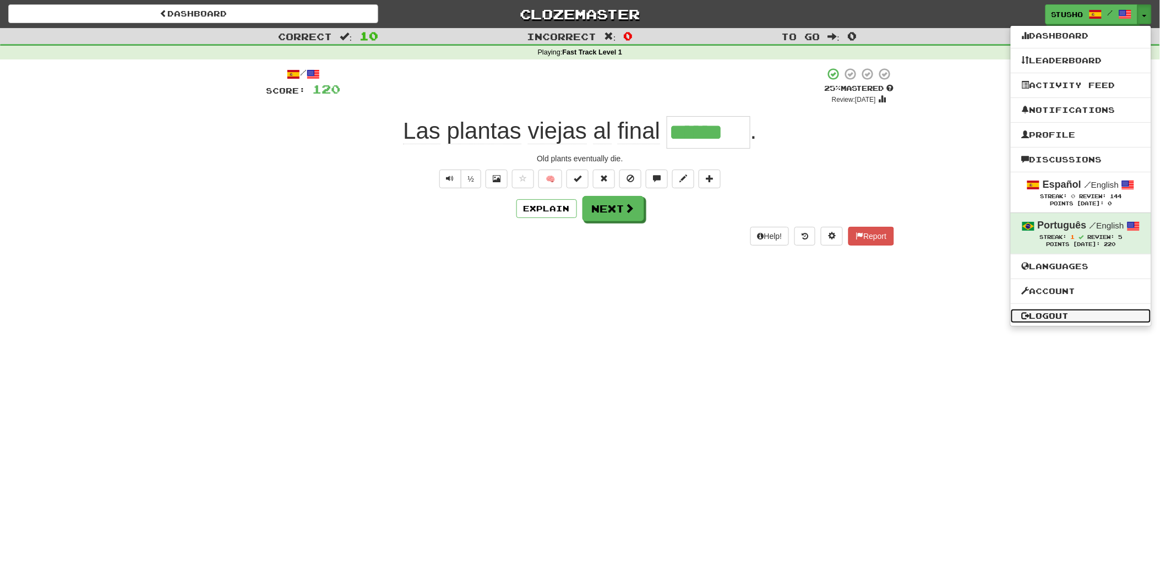
click at [1048, 314] on link "Logout" at bounding box center [1081, 316] width 140 height 14
